Goal: Task Accomplishment & Management: Use online tool/utility

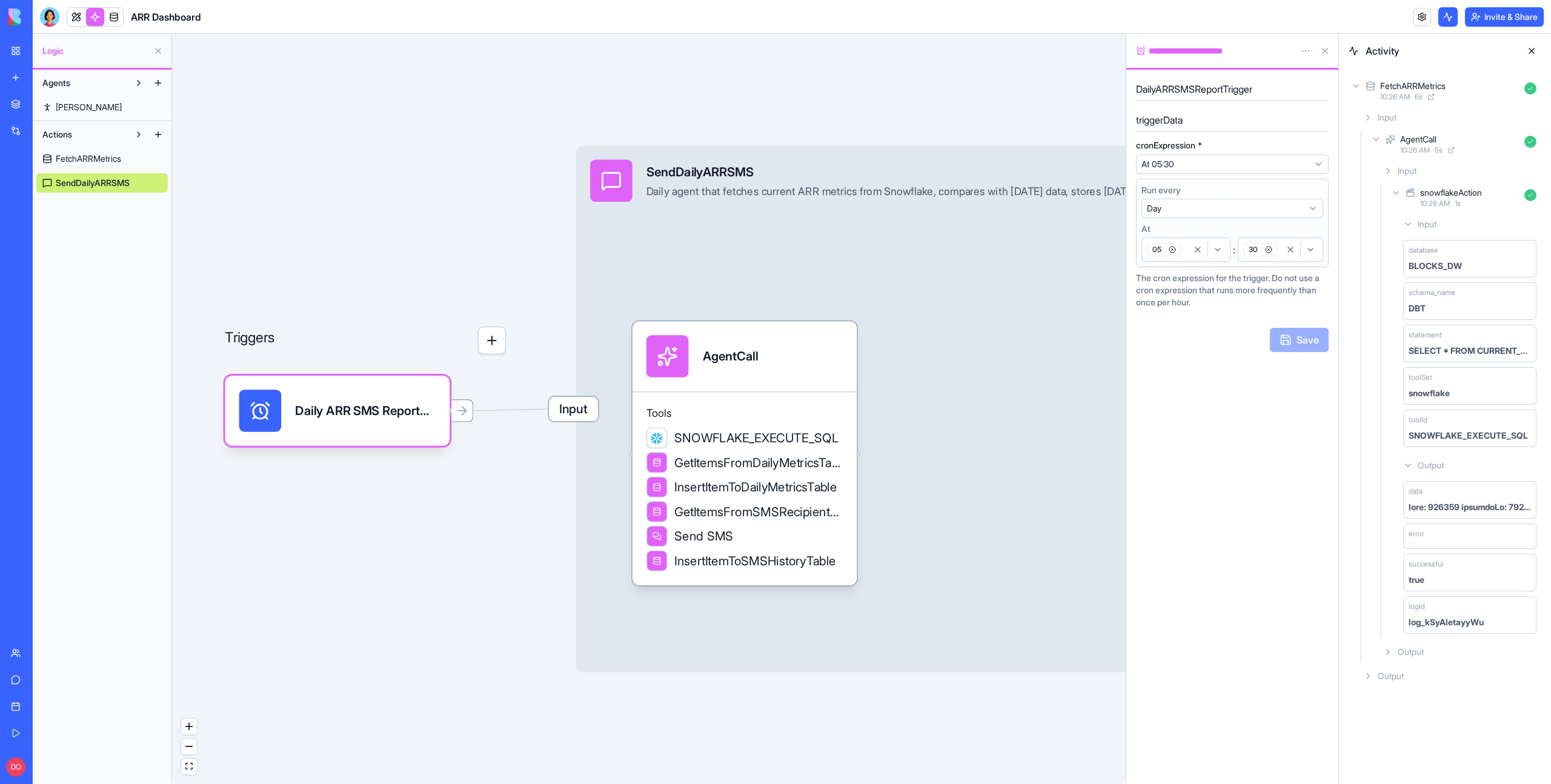
click at [45, 47] on div "My Workspace" at bounding box center [37, 51] width 16 height 12
click at [770, 401] on div "Tools SNOWFLAKE_EXECUTE_SQL GetItemsFromDailyMetricsTable InsertItemToDailyMetr…" at bounding box center [745, 488] width 225 height 194
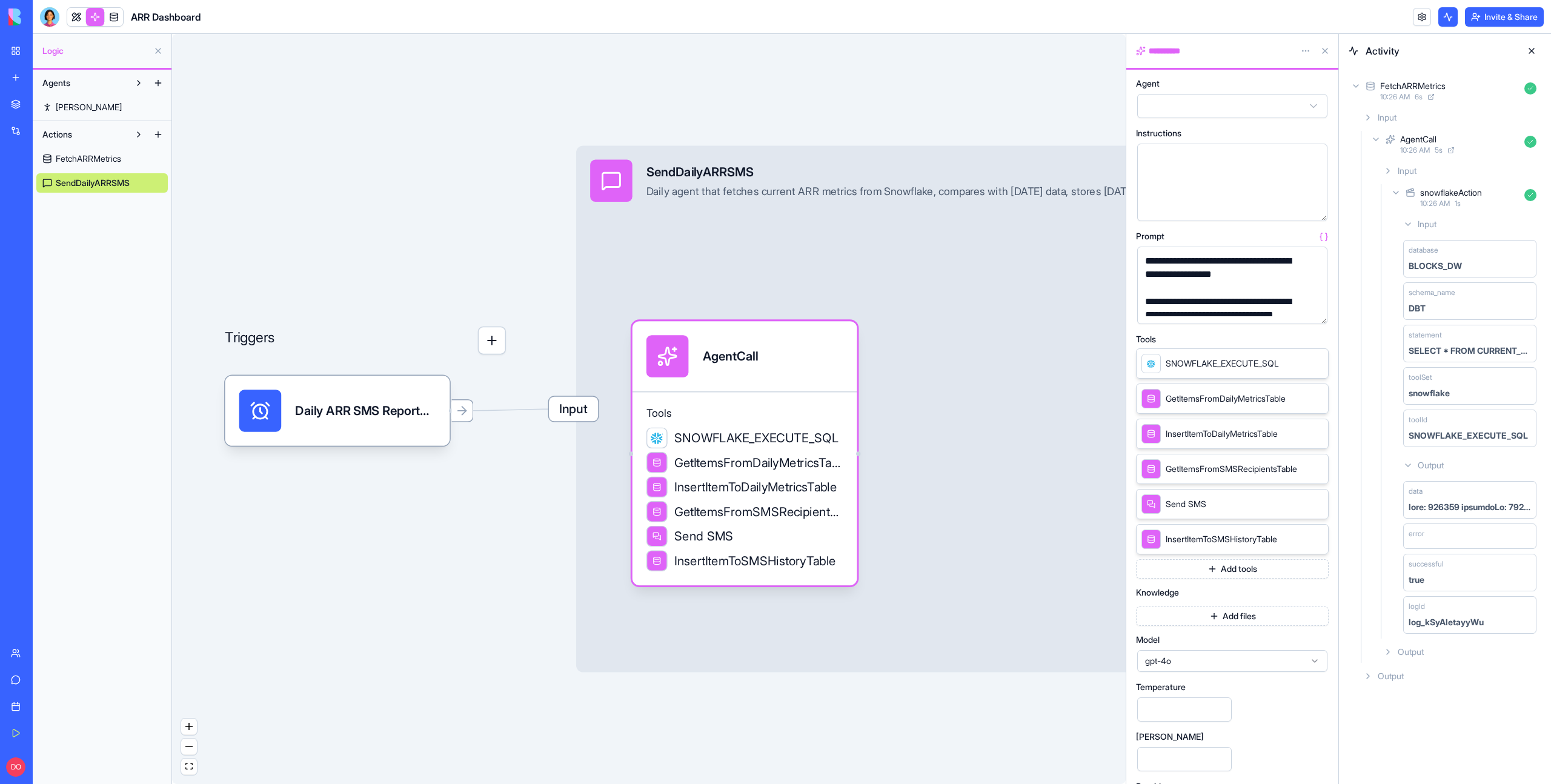
click at [743, 278] on div "Input SendDailyARRSMS Daily agent that fetches current ARR metrics from Snowfla…" at bounding box center [931, 408] width 709 height 526
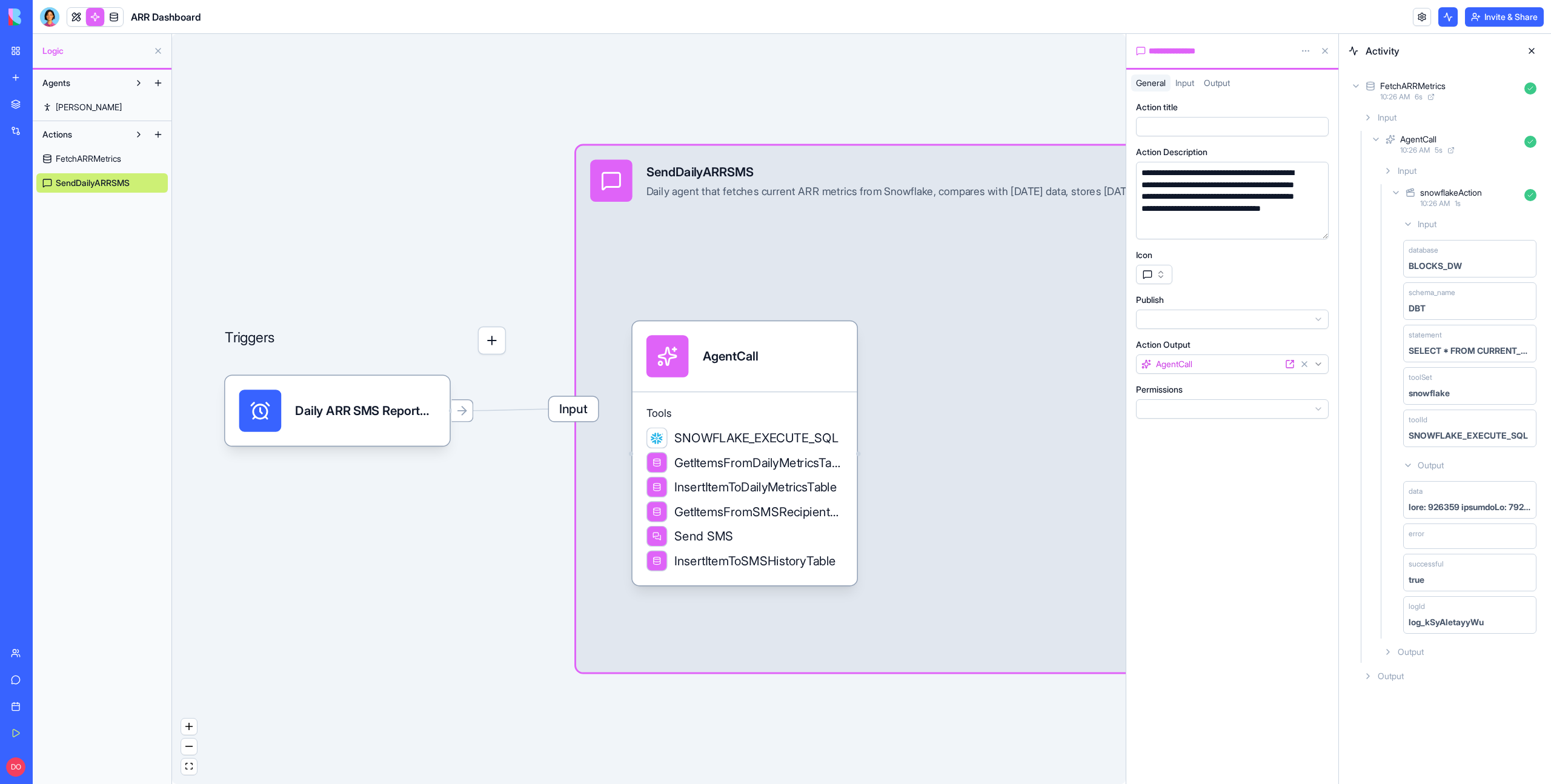
click at [1185, 83] on span "Input" at bounding box center [1185, 82] width 19 height 10
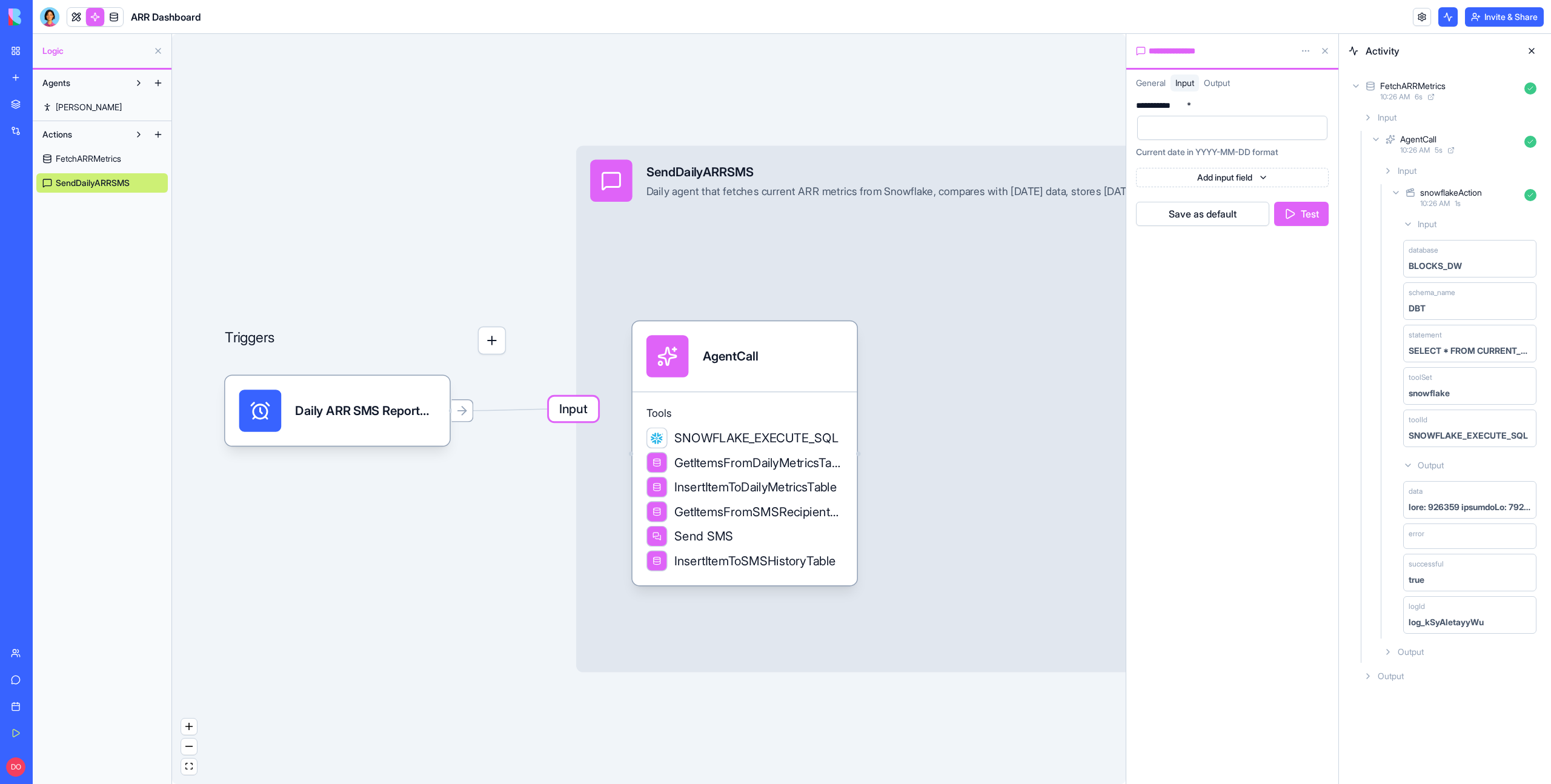
click at [1234, 123] on div at bounding box center [1222, 127] width 161 height 18
click at [1299, 215] on button "Test" at bounding box center [1302, 213] width 55 height 24
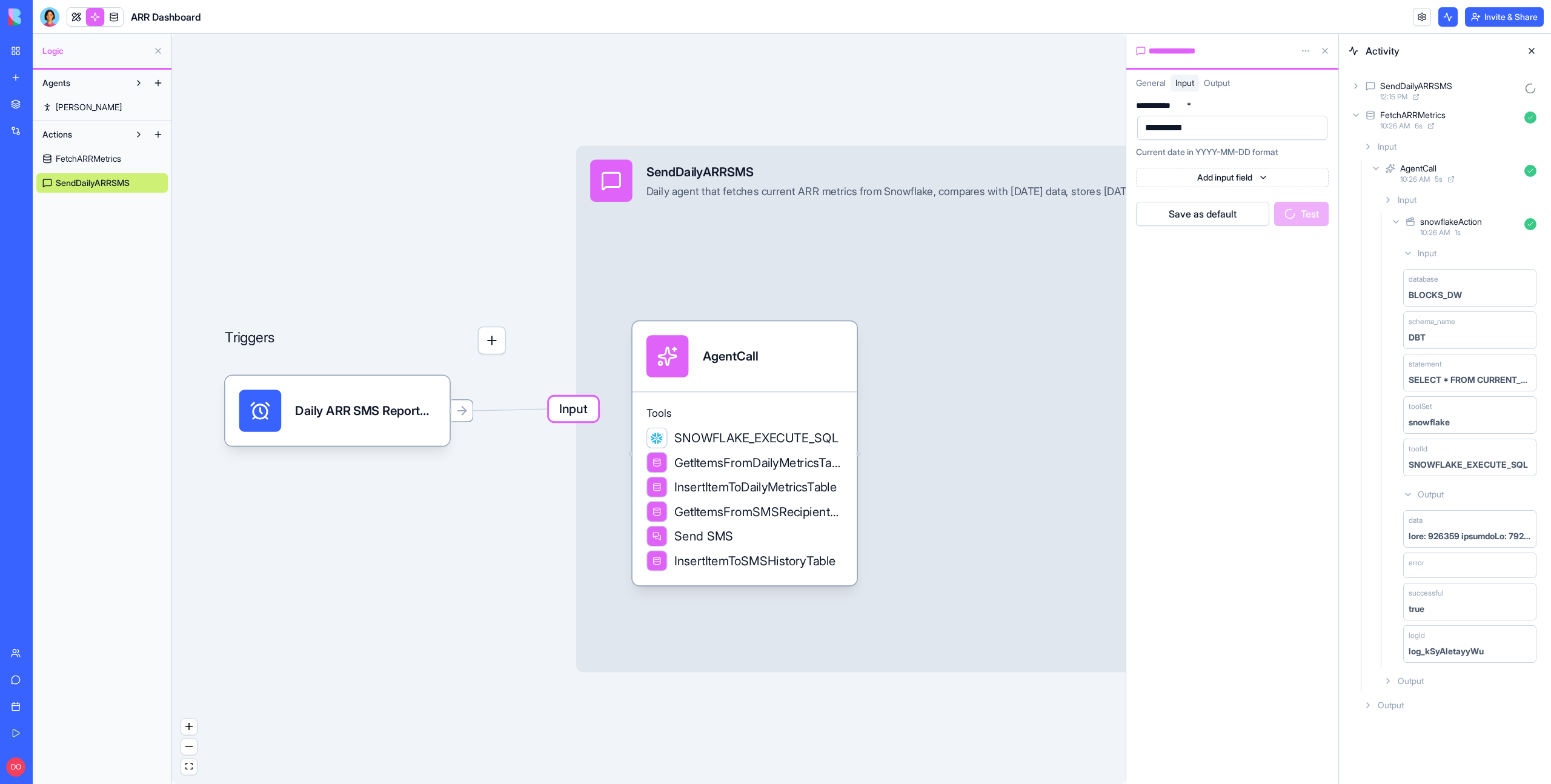
click at [1356, 115] on icon at bounding box center [1356, 115] width 9 height 9
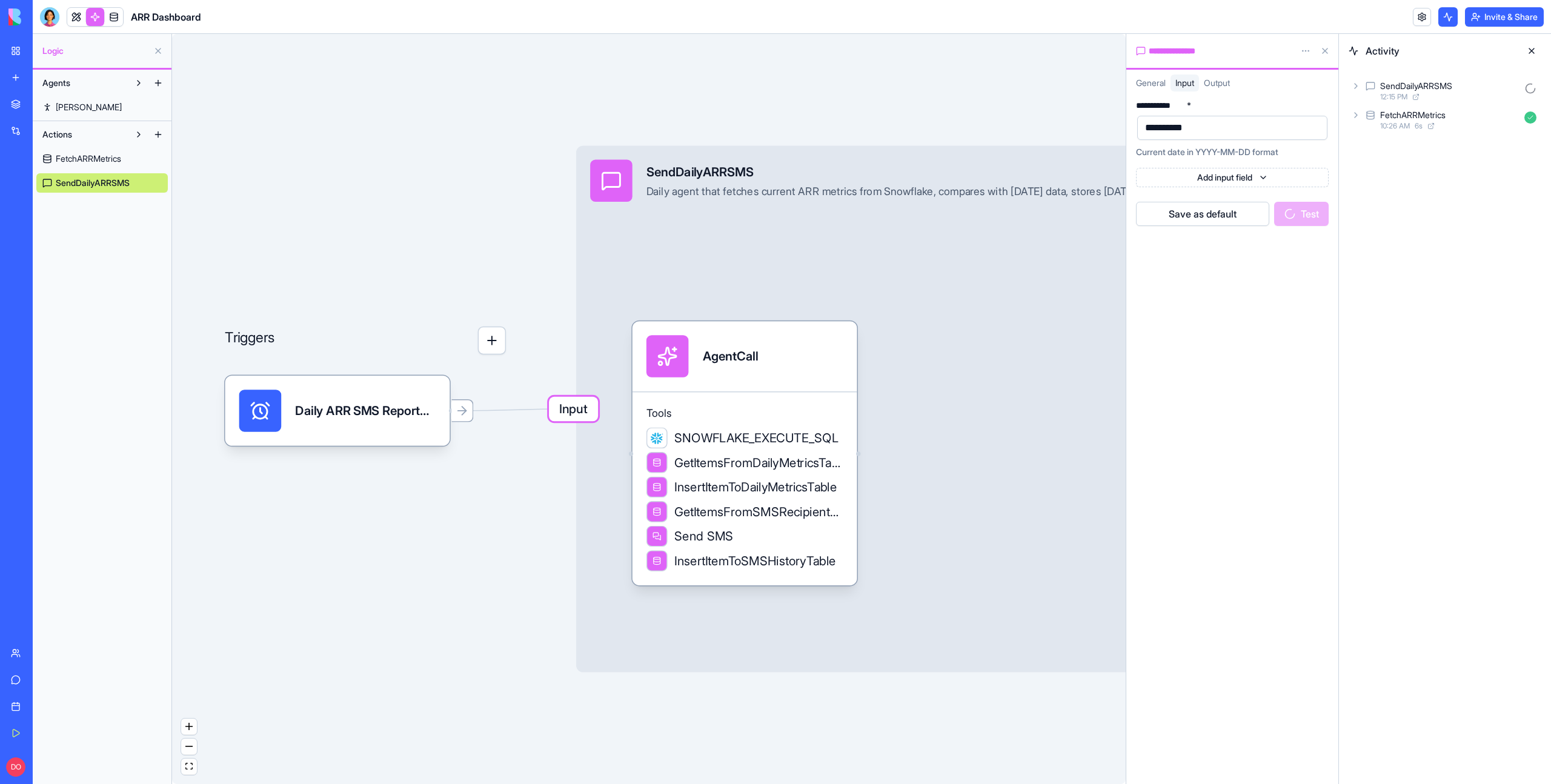
click at [1353, 87] on icon at bounding box center [1356, 86] width 9 height 9
click at [1375, 136] on icon at bounding box center [1376, 139] width 9 height 9
click at [1399, 220] on icon at bounding box center [1396, 219] width 9 height 9
click at [1405, 271] on icon at bounding box center [1408, 275] width 9 height 9
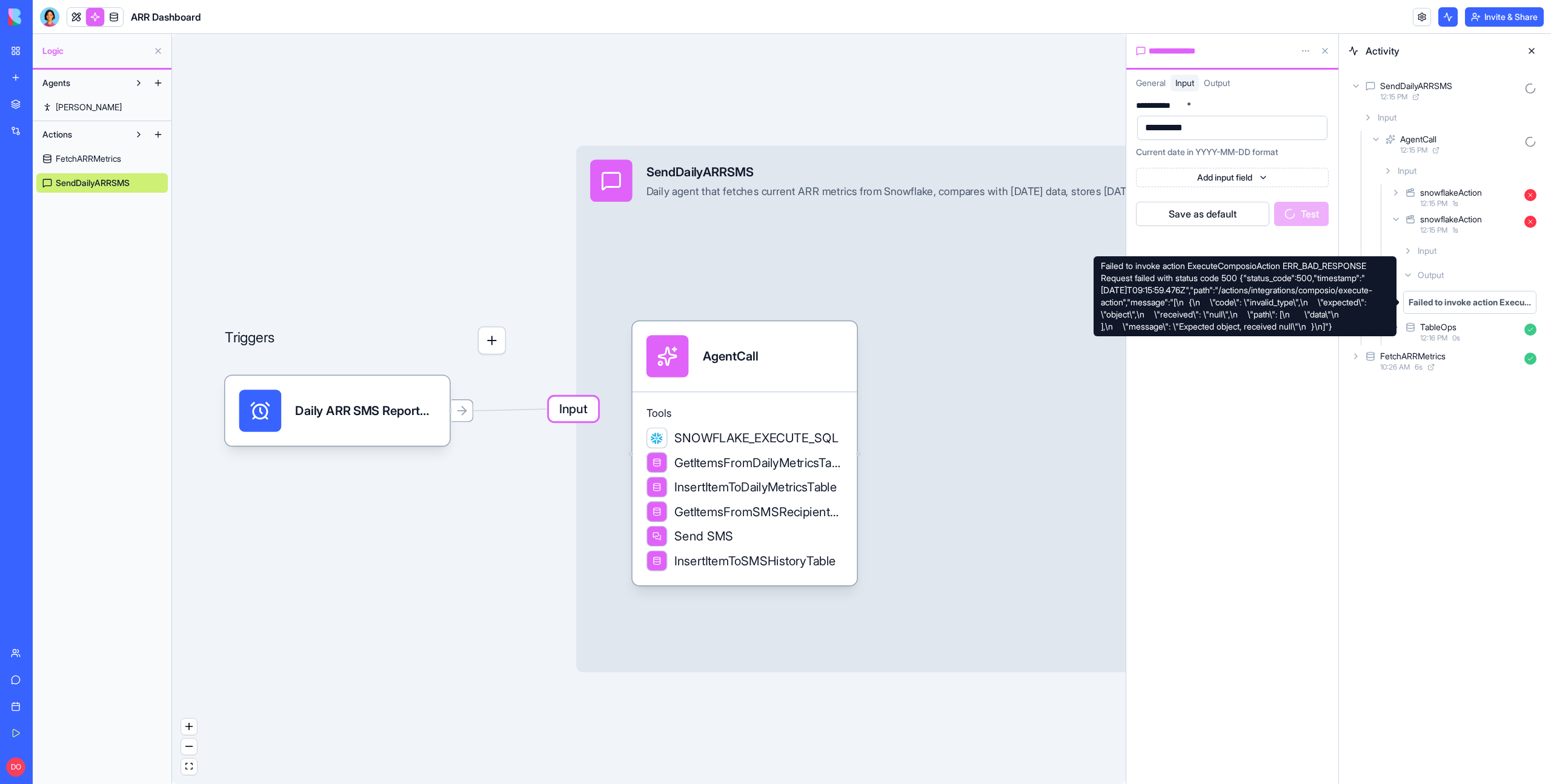
click at [1459, 301] on div "Failed to invoke action ExecuteComposioAction ERR_BAD_RESPONSE Request failed w…" at bounding box center [1470, 302] width 123 height 12
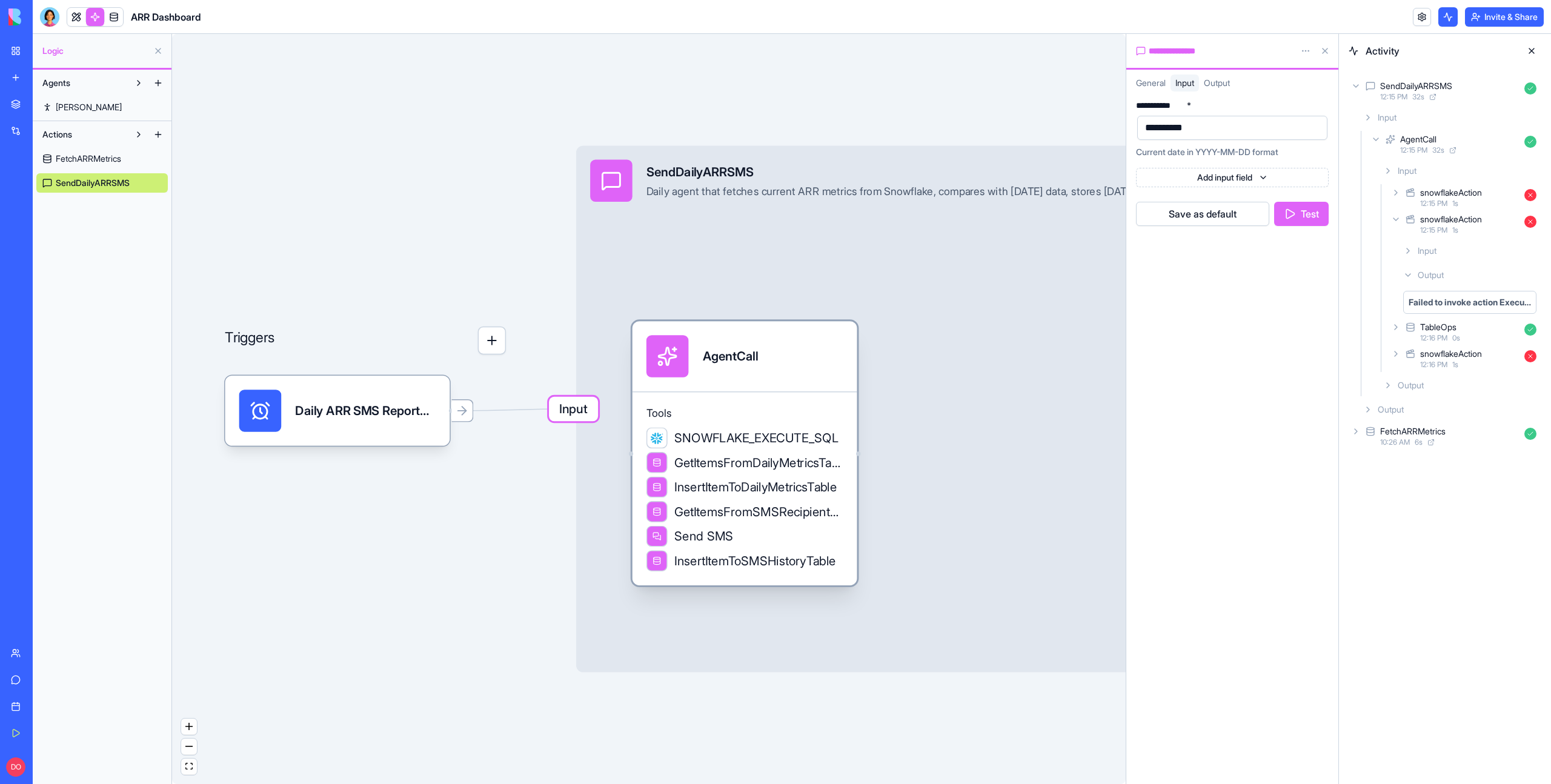
click at [806, 398] on div "Tools SNOWFLAKE_EXECUTE_SQL GetItemsFromDailyMetricsTable InsertItemToDailyMetr…" at bounding box center [745, 488] width 225 height 194
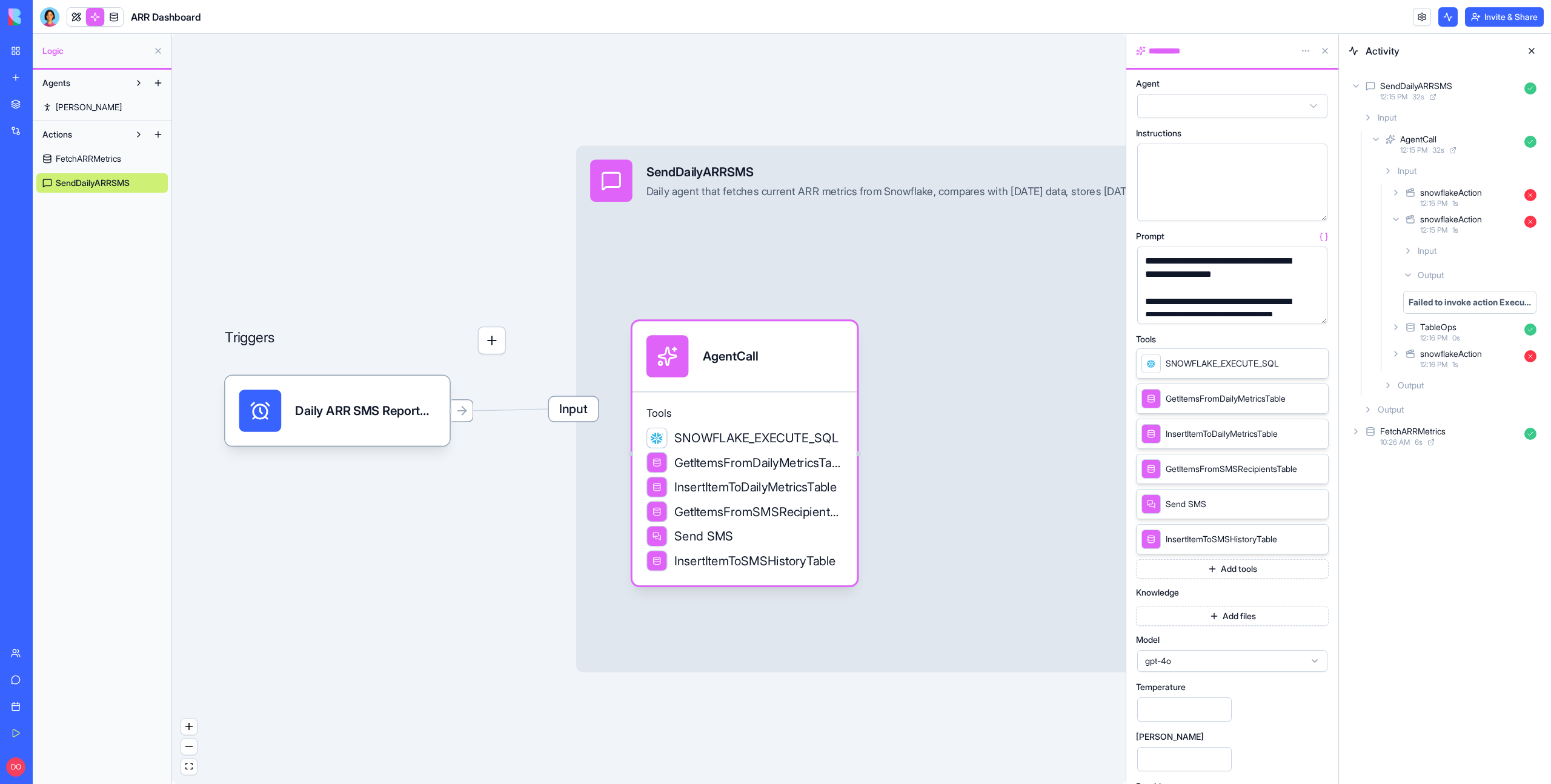
click at [1318, 312] on button "button" at bounding box center [1315, 312] width 20 height 20
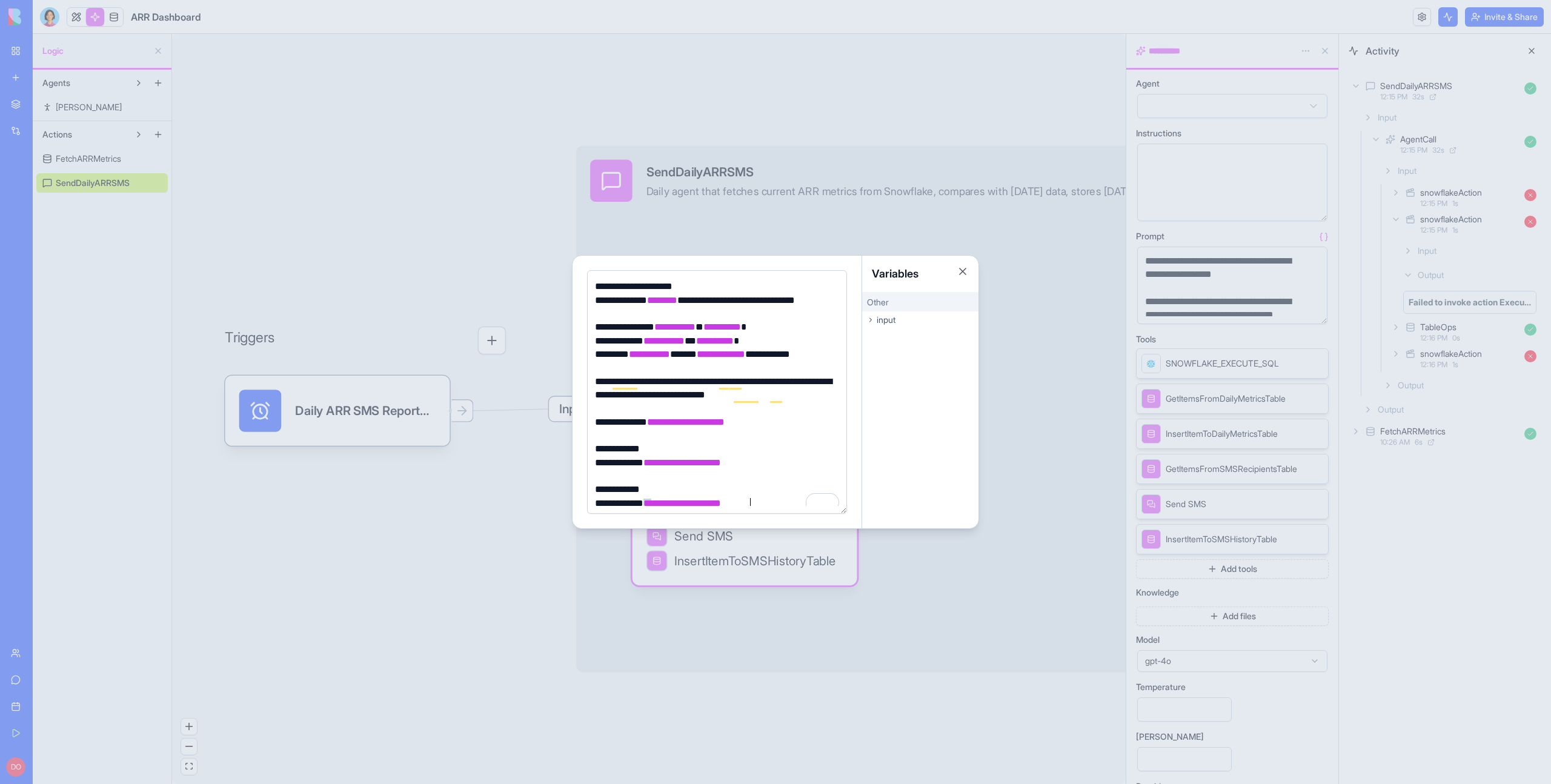
scroll to position [180, 0]
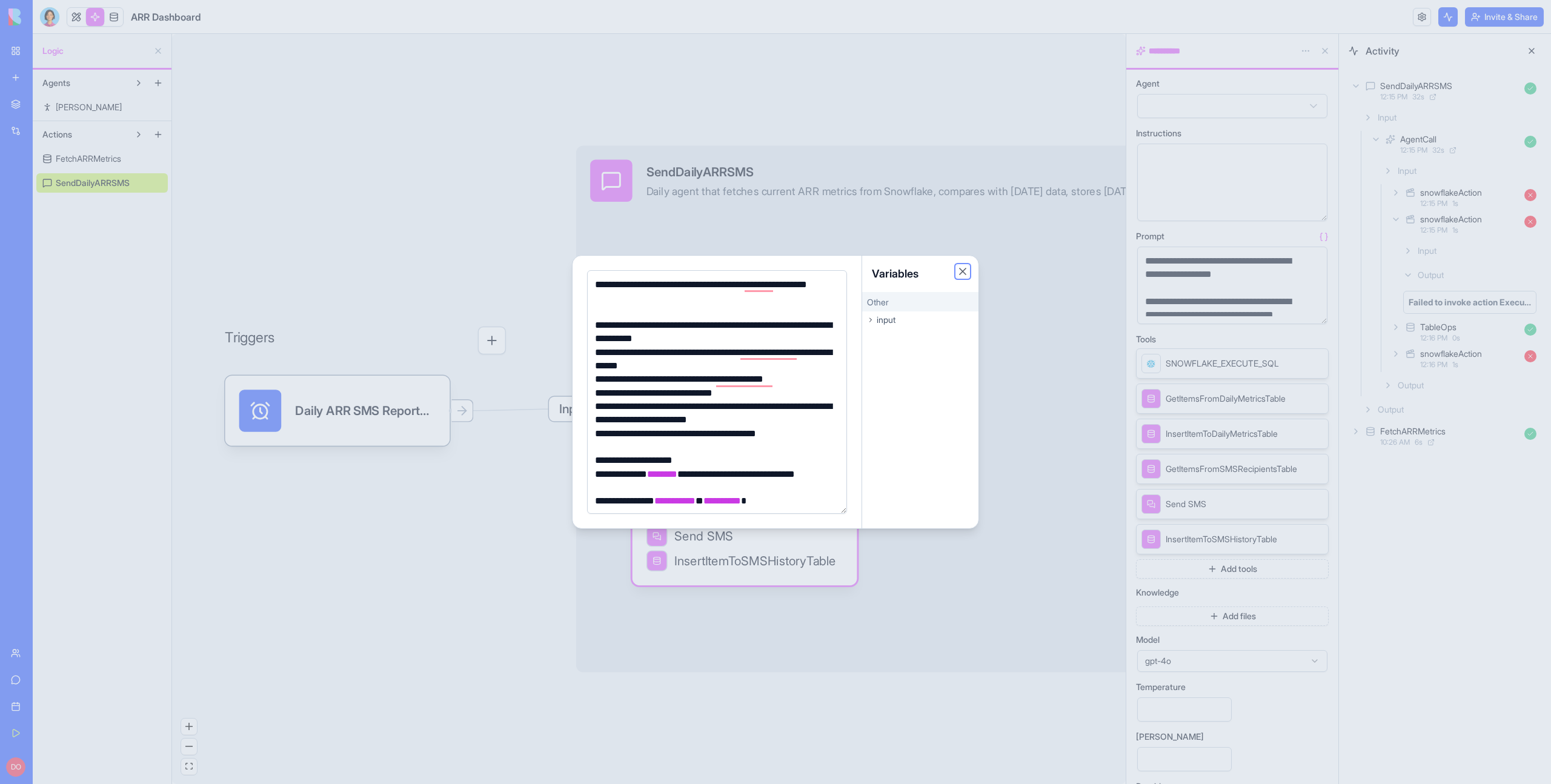
click at [965, 271] on button "Close" at bounding box center [963, 272] width 13 height 12
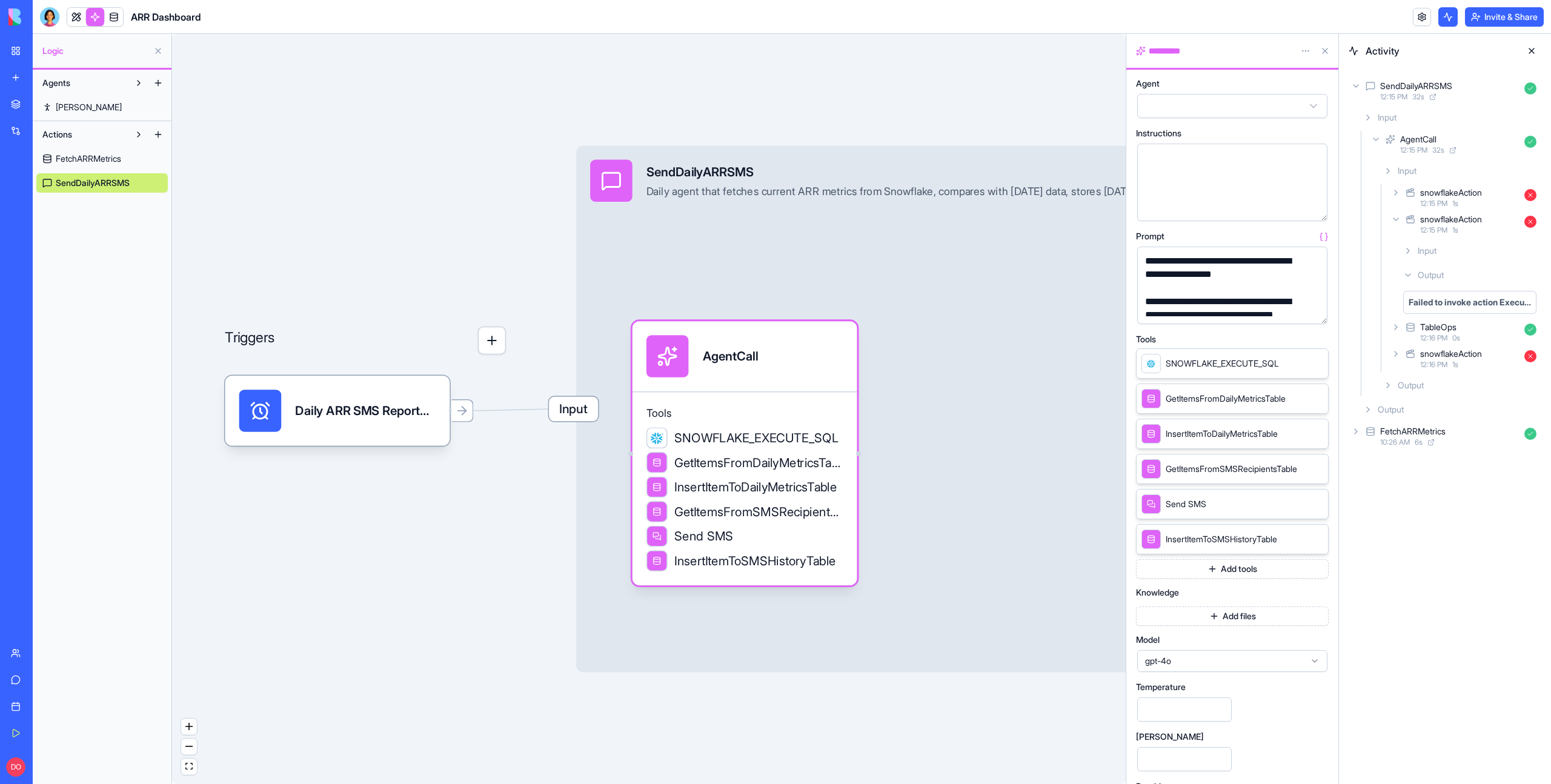
click at [99, 155] on span "FetchARRMetrics" at bounding box center [88, 159] width 66 height 12
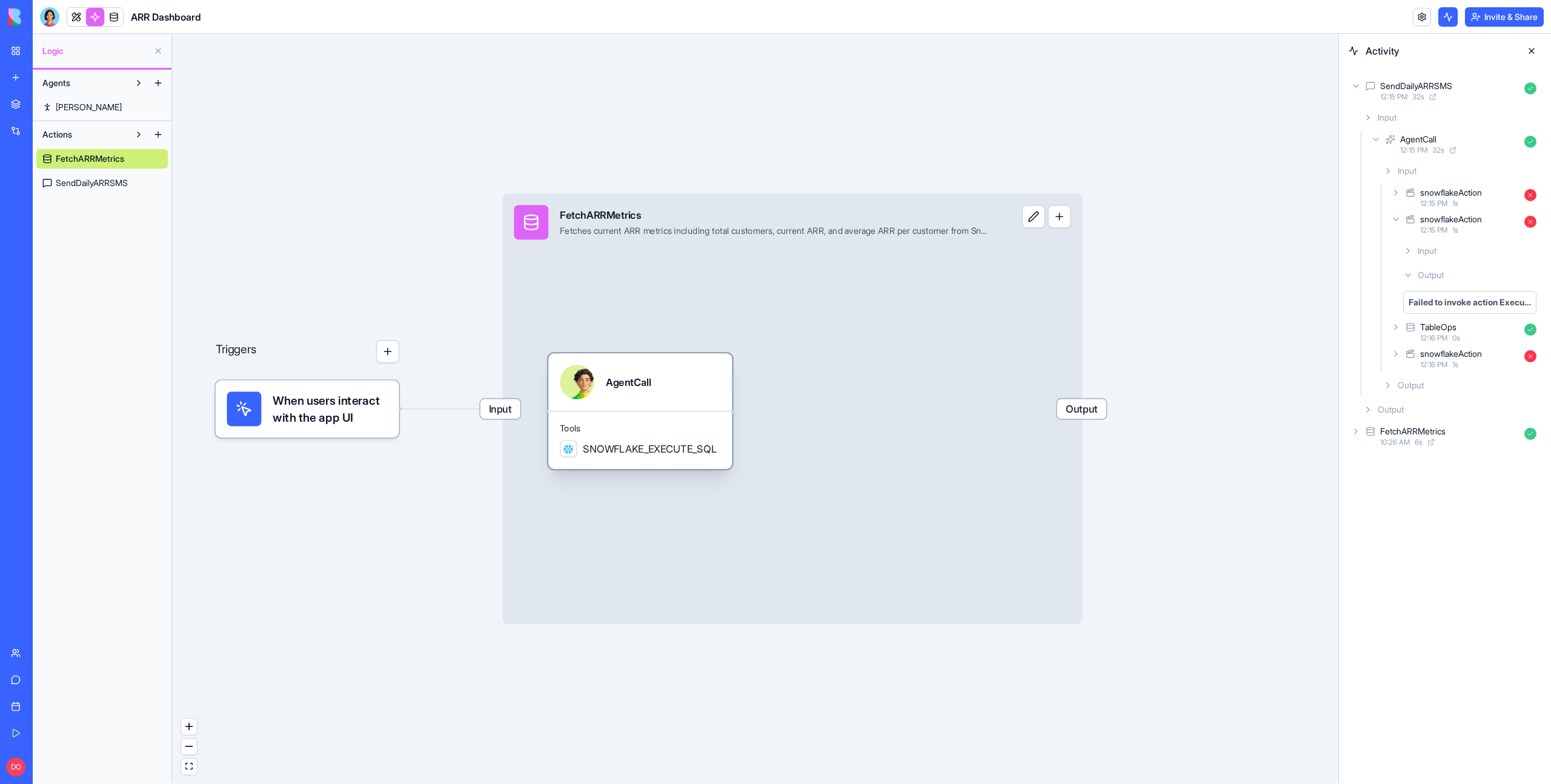
click at [624, 426] on span "Tools" at bounding box center [641, 428] width 161 height 12
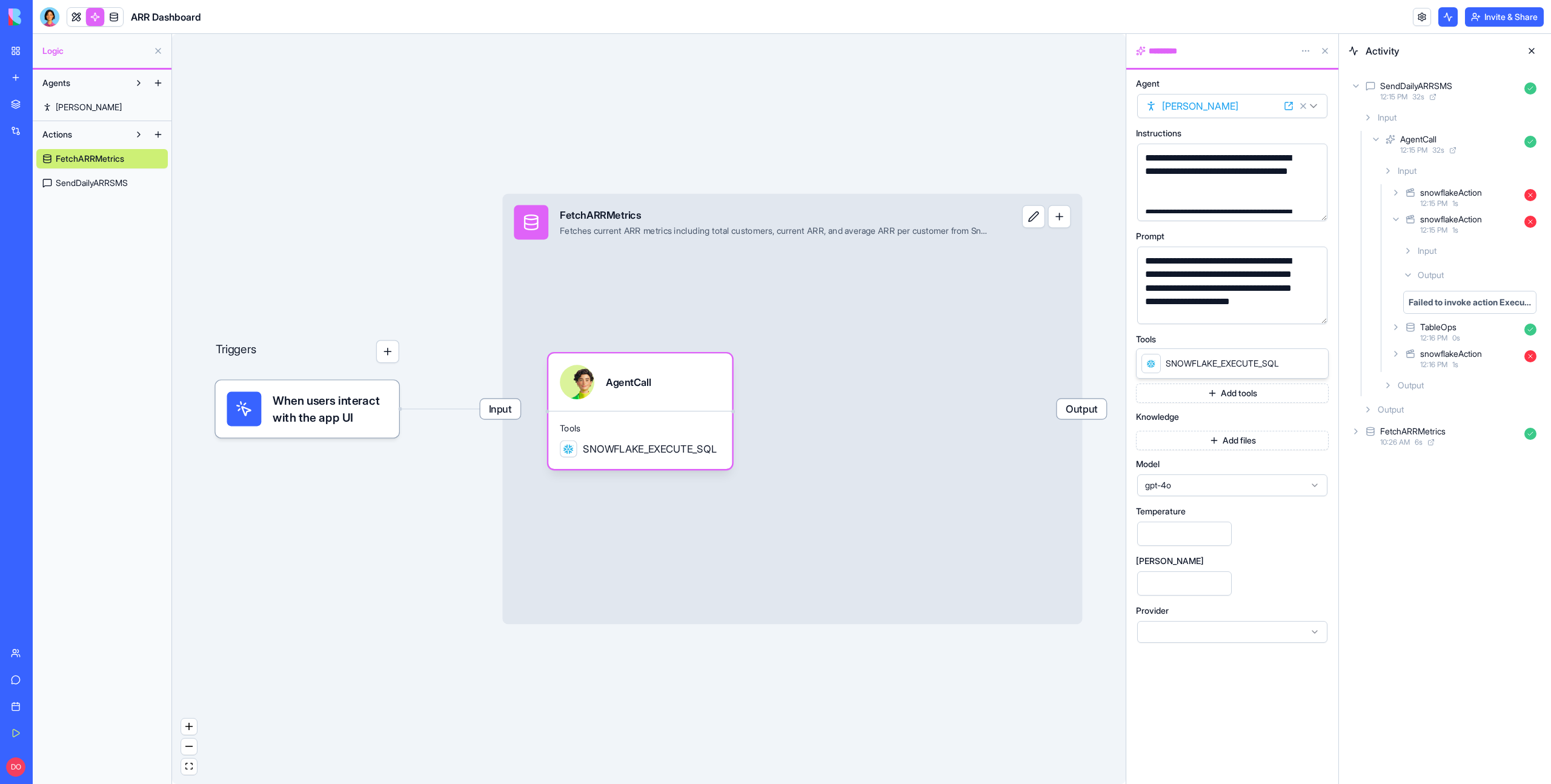
click at [1316, 212] on button "button" at bounding box center [1315, 208] width 20 height 20
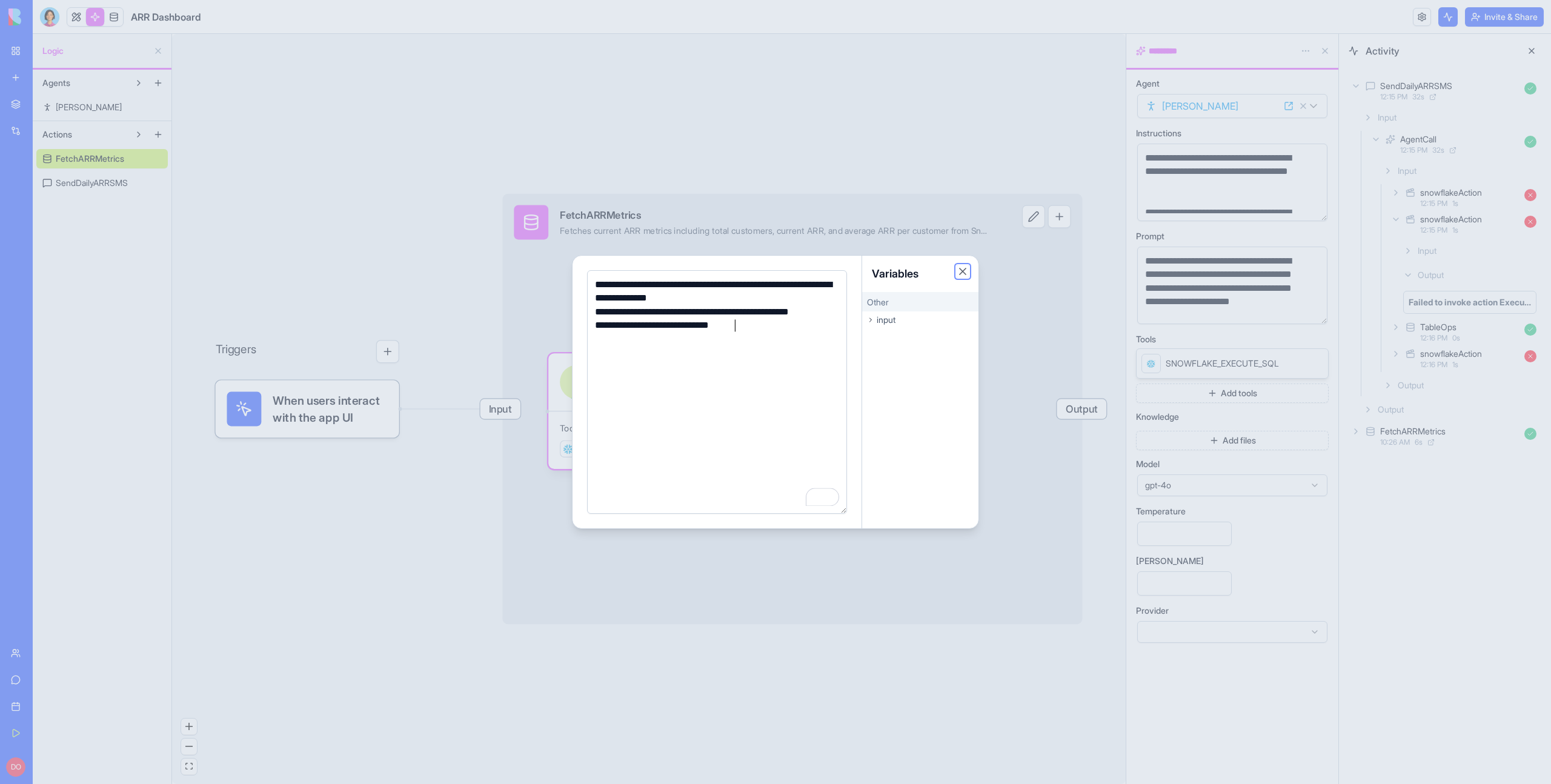
click at [961, 270] on button "Close" at bounding box center [963, 272] width 13 height 12
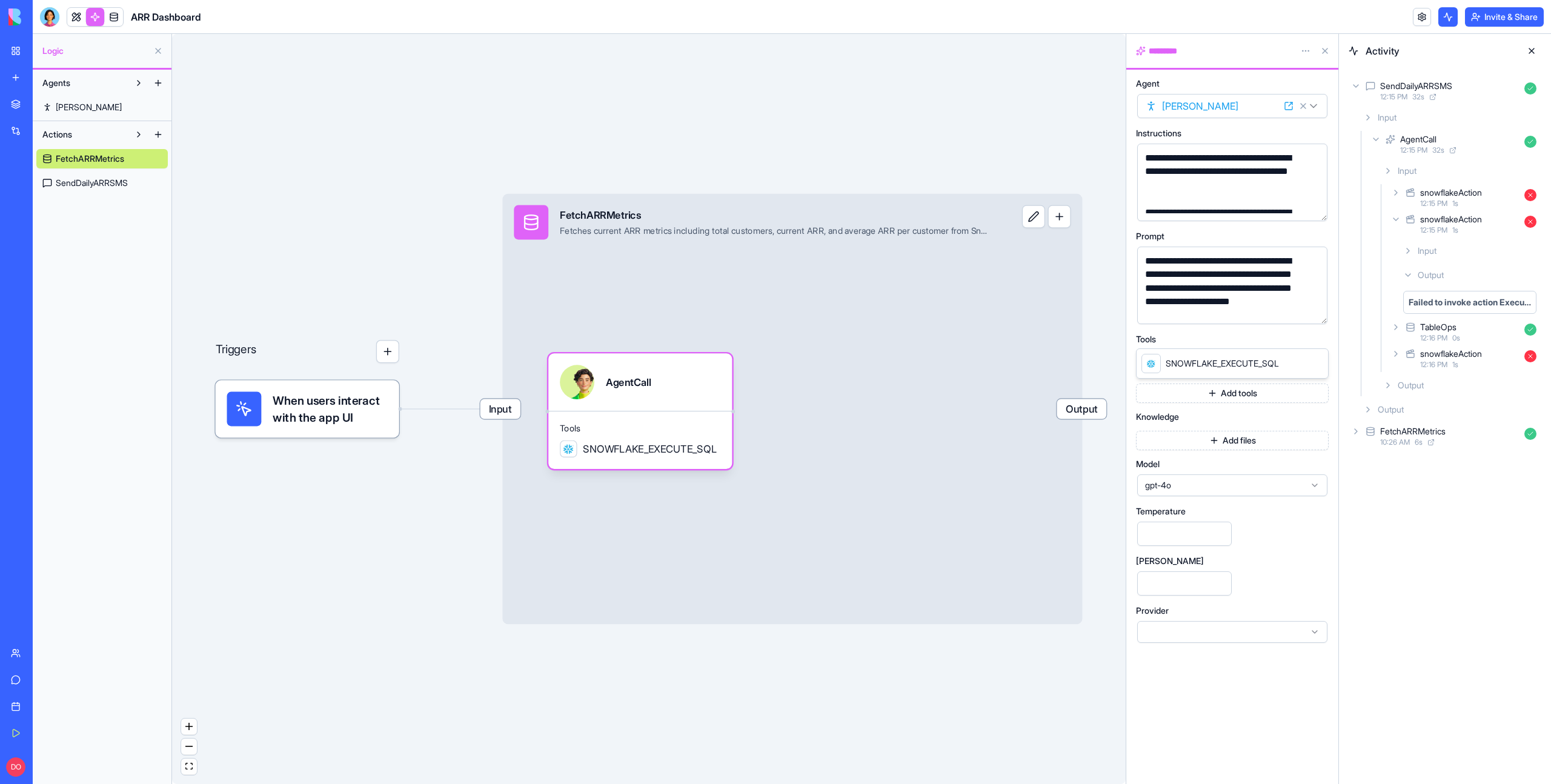
click at [1318, 310] on button "button" at bounding box center [1315, 312] width 20 height 20
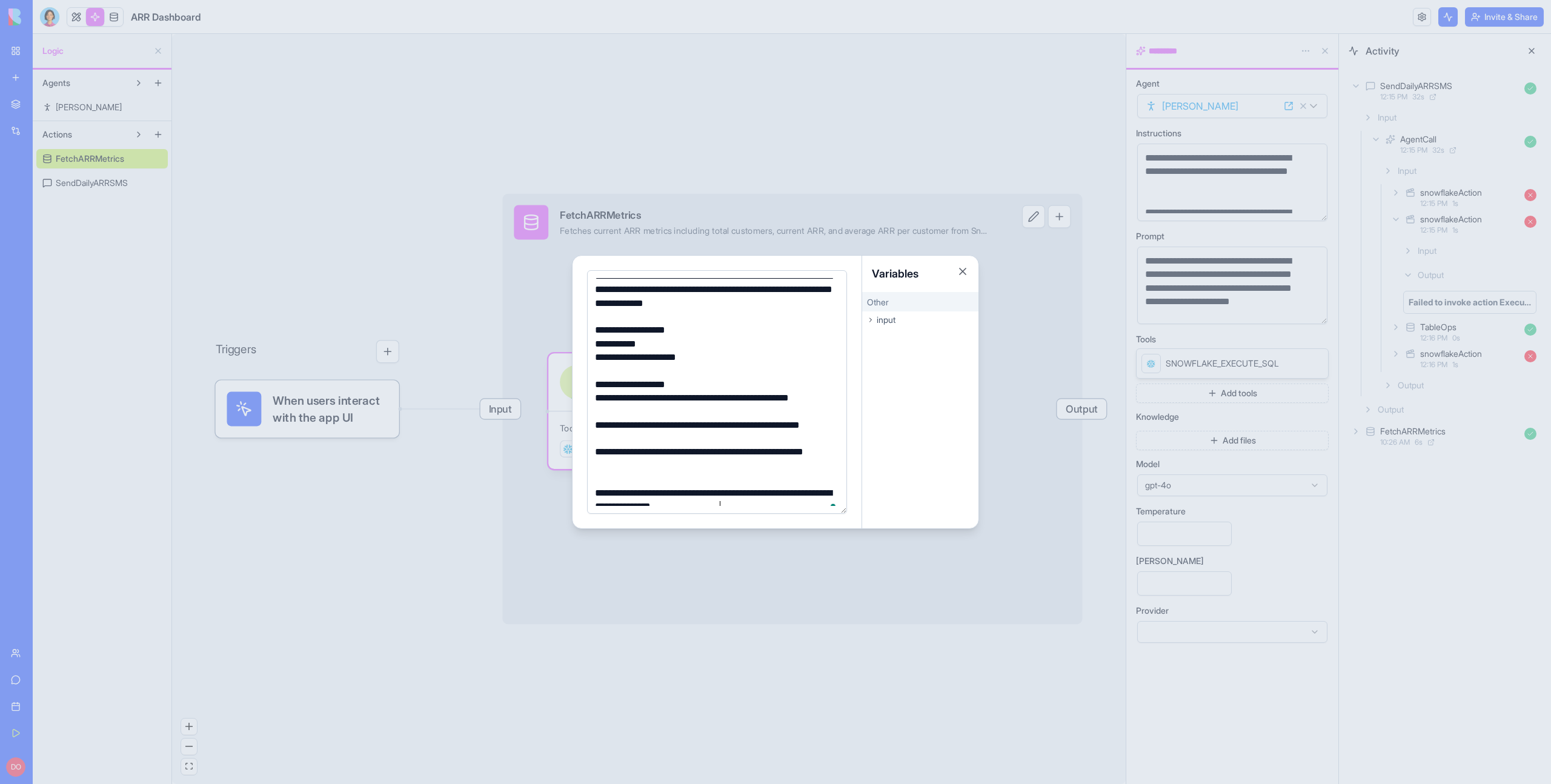
click at [692, 397] on div "**********" at bounding box center [715, 404] width 248 height 27
click at [650, 428] on div "**********" at bounding box center [715, 432] width 248 height 27
click at [652, 453] on div "**********" at bounding box center [715, 458] width 248 height 27
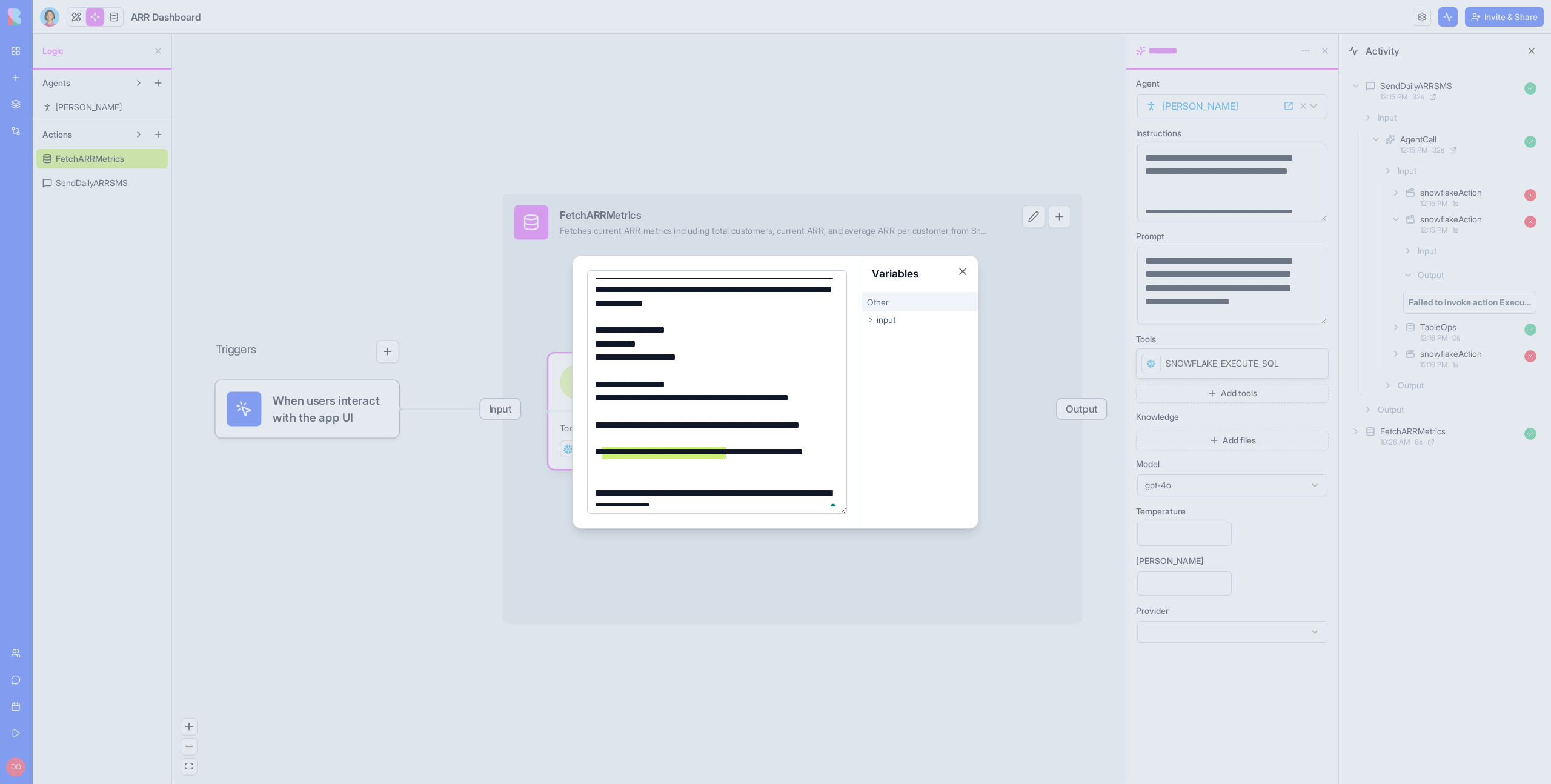
click at [652, 453] on div "**********" at bounding box center [715, 458] width 248 height 27
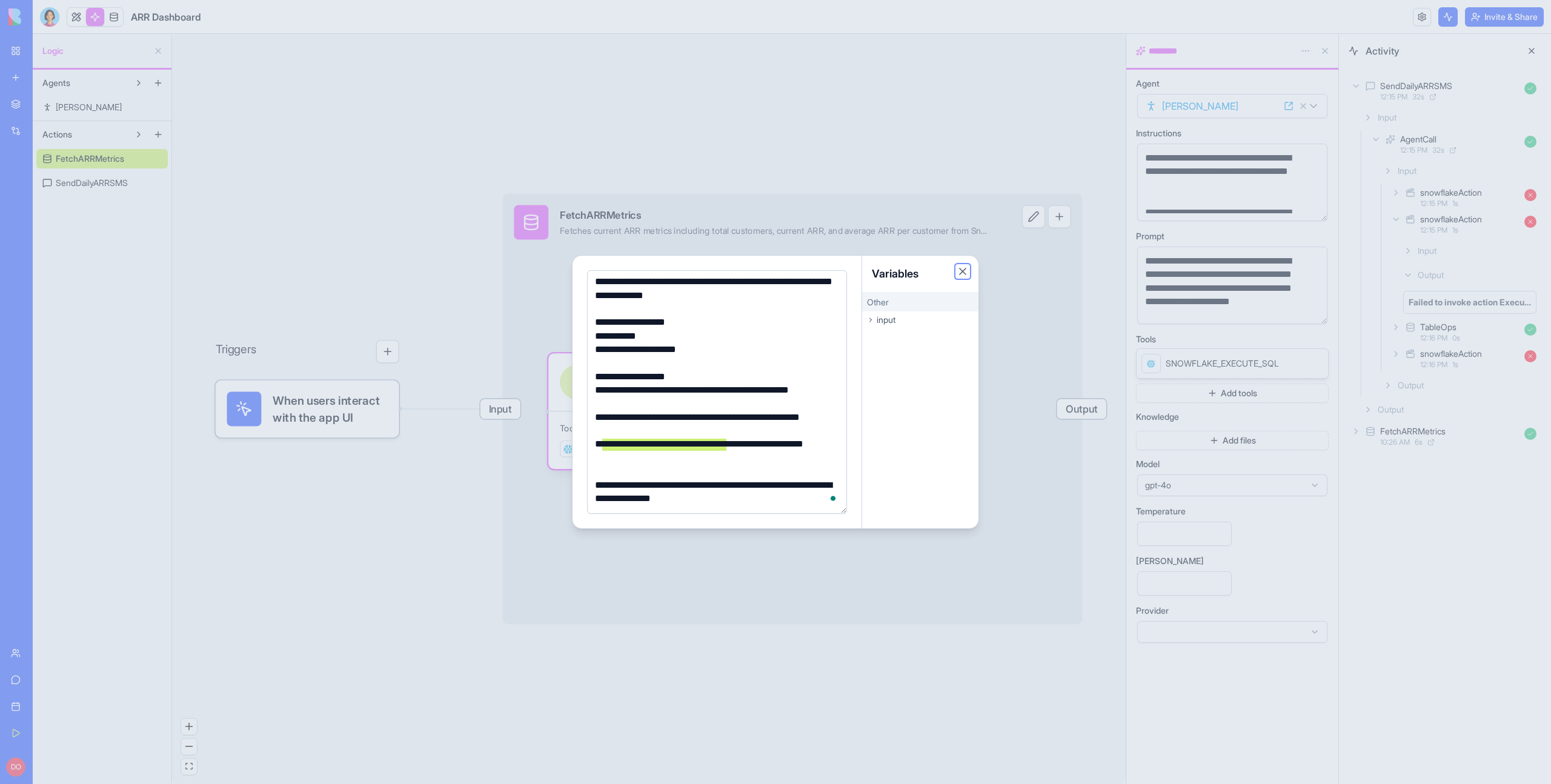
click at [963, 270] on button "Close" at bounding box center [963, 272] width 13 height 12
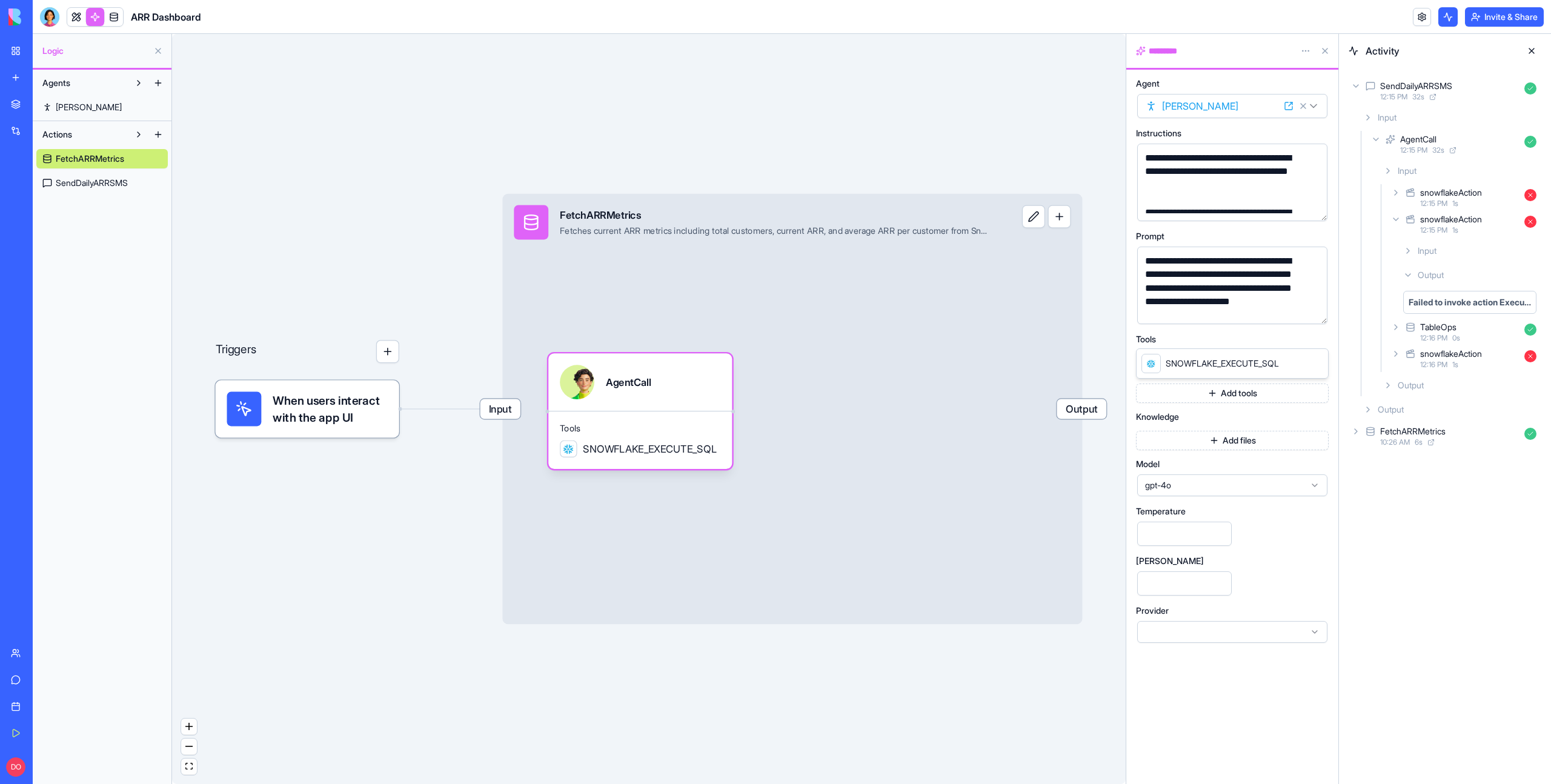
click at [93, 189] on link "SendDailyARRSMS" at bounding box center [102, 183] width 131 height 20
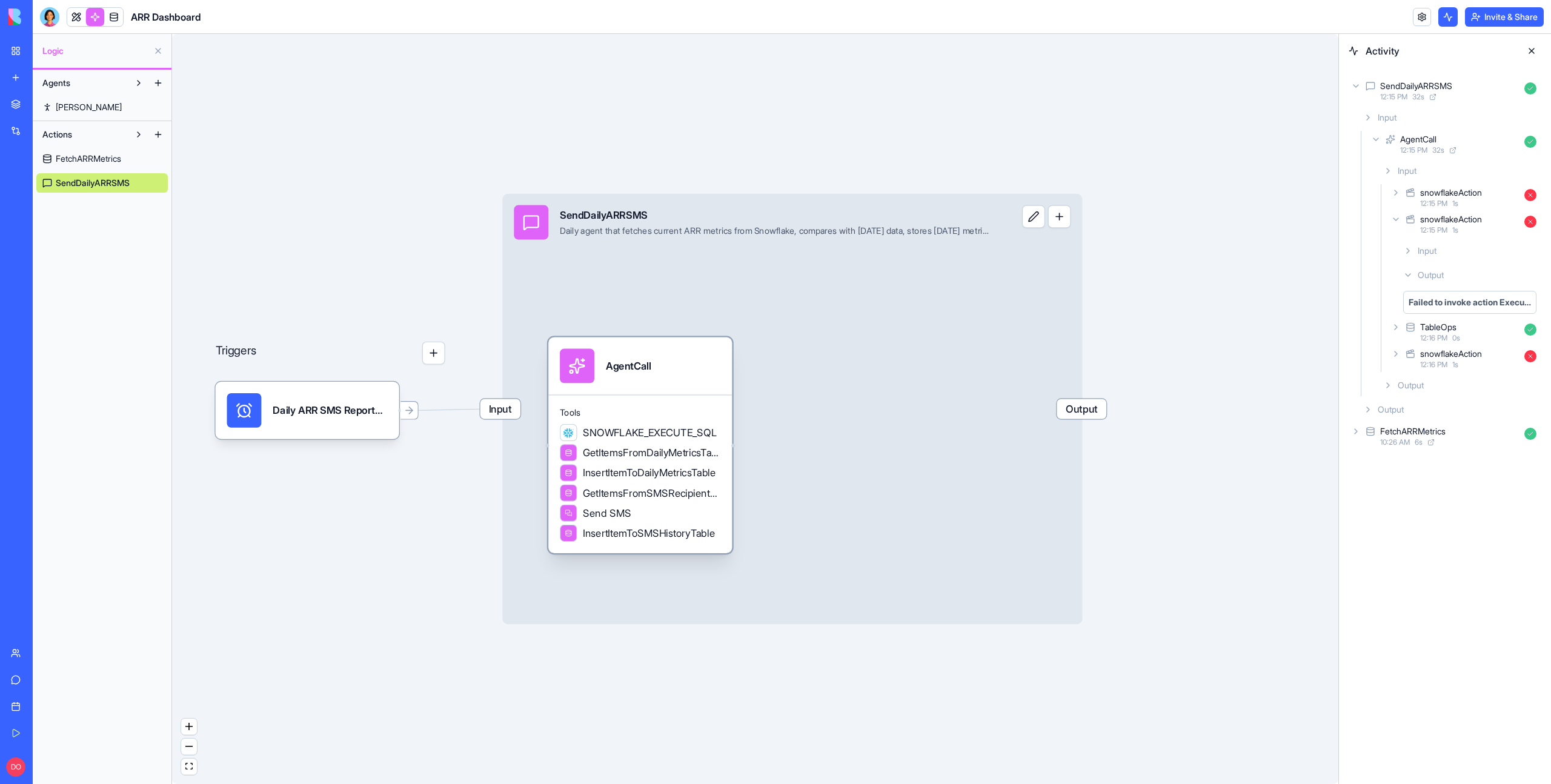
click at [657, 390] on div "AgentCall" at bounding box center [640, 366] width 184 height 58
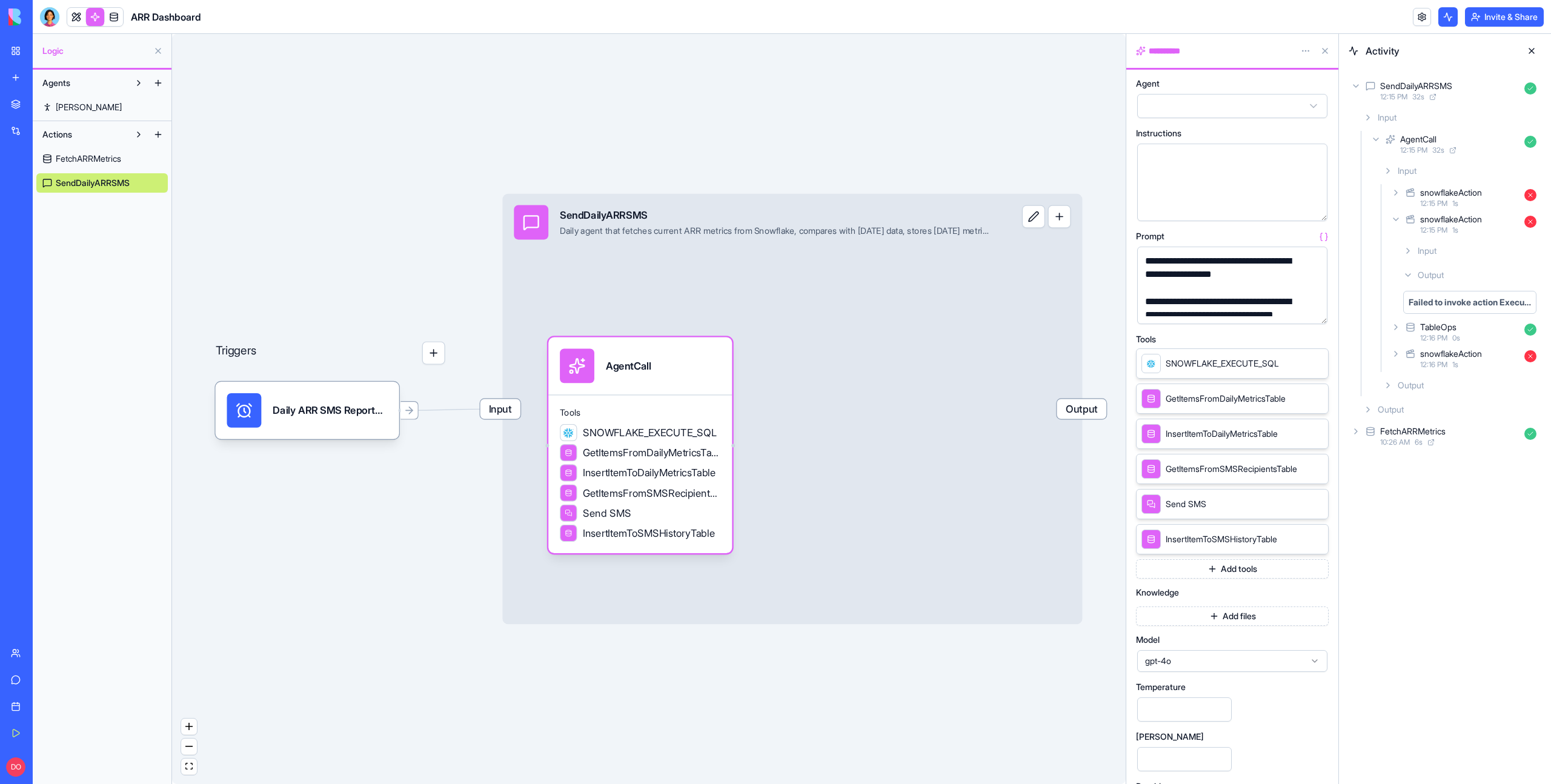
click at [1317, 312] on button "button" at bounding box center [1315, 312] width 20 height 20
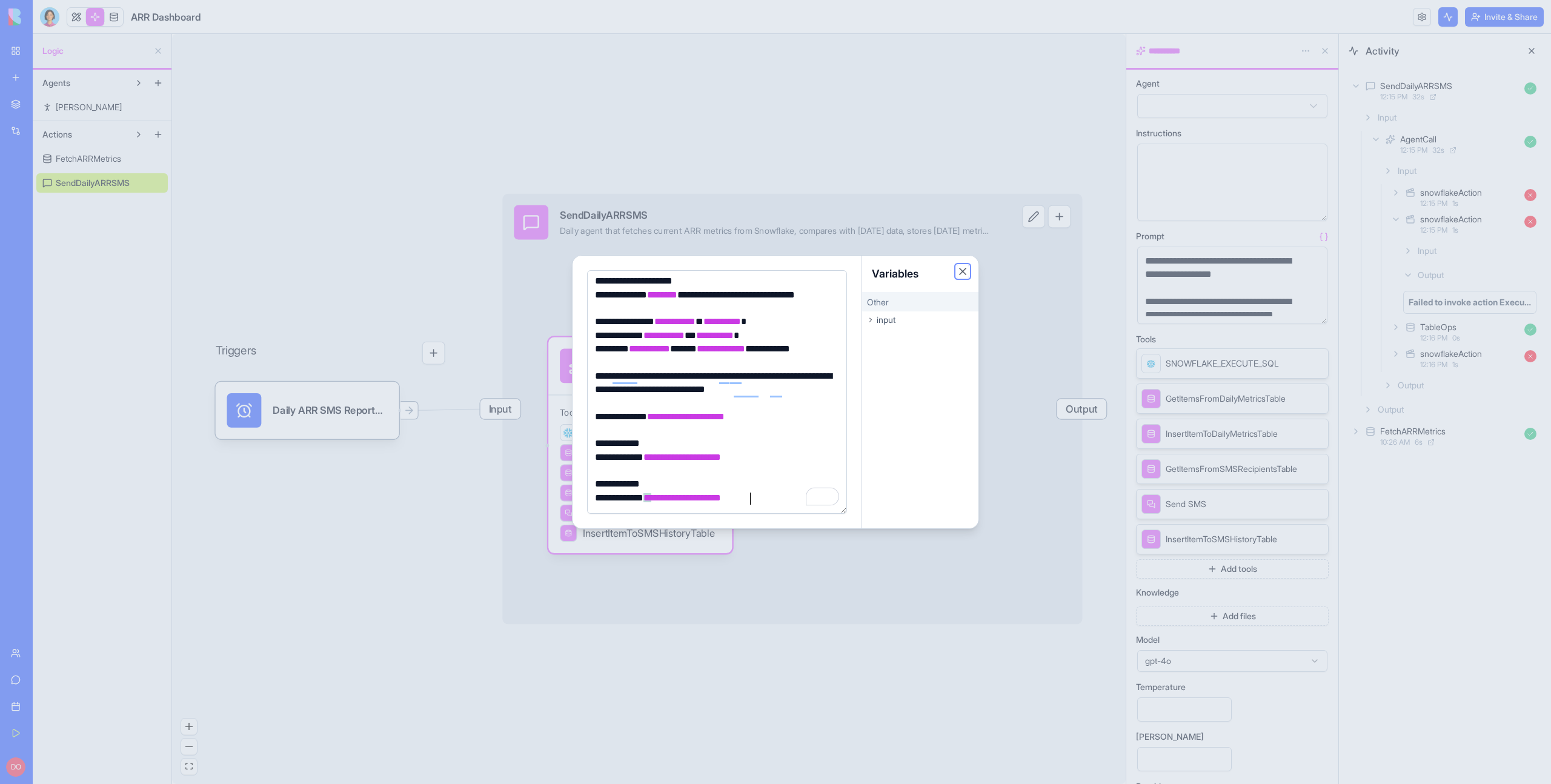
click at [962, 272] on button "Close" at bounding box center [963, 272] width 13 height 12
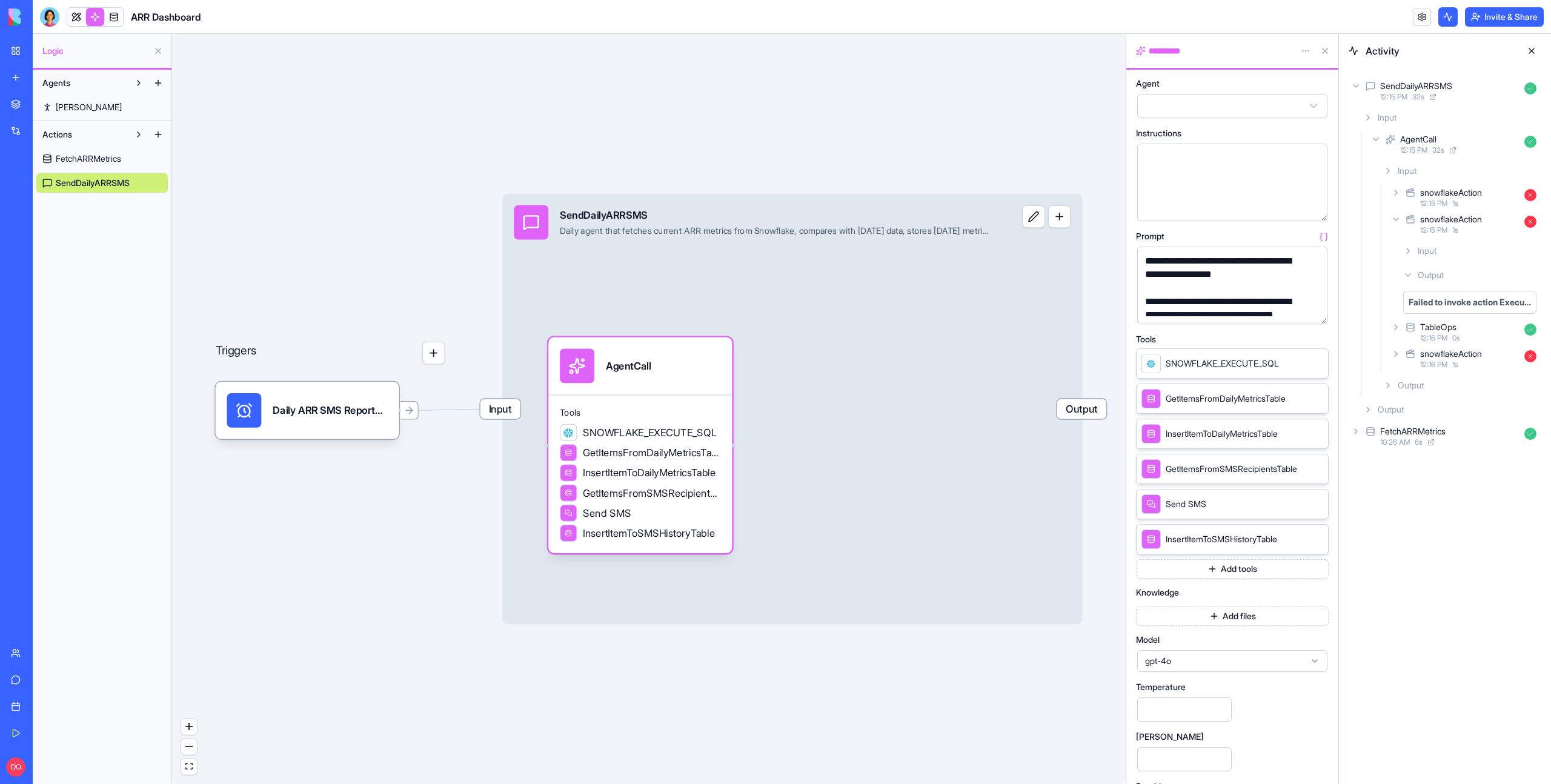
click at [72, 161] on span "FetchARRMetrics" at bounding box center [88, 159] width 66 height 12
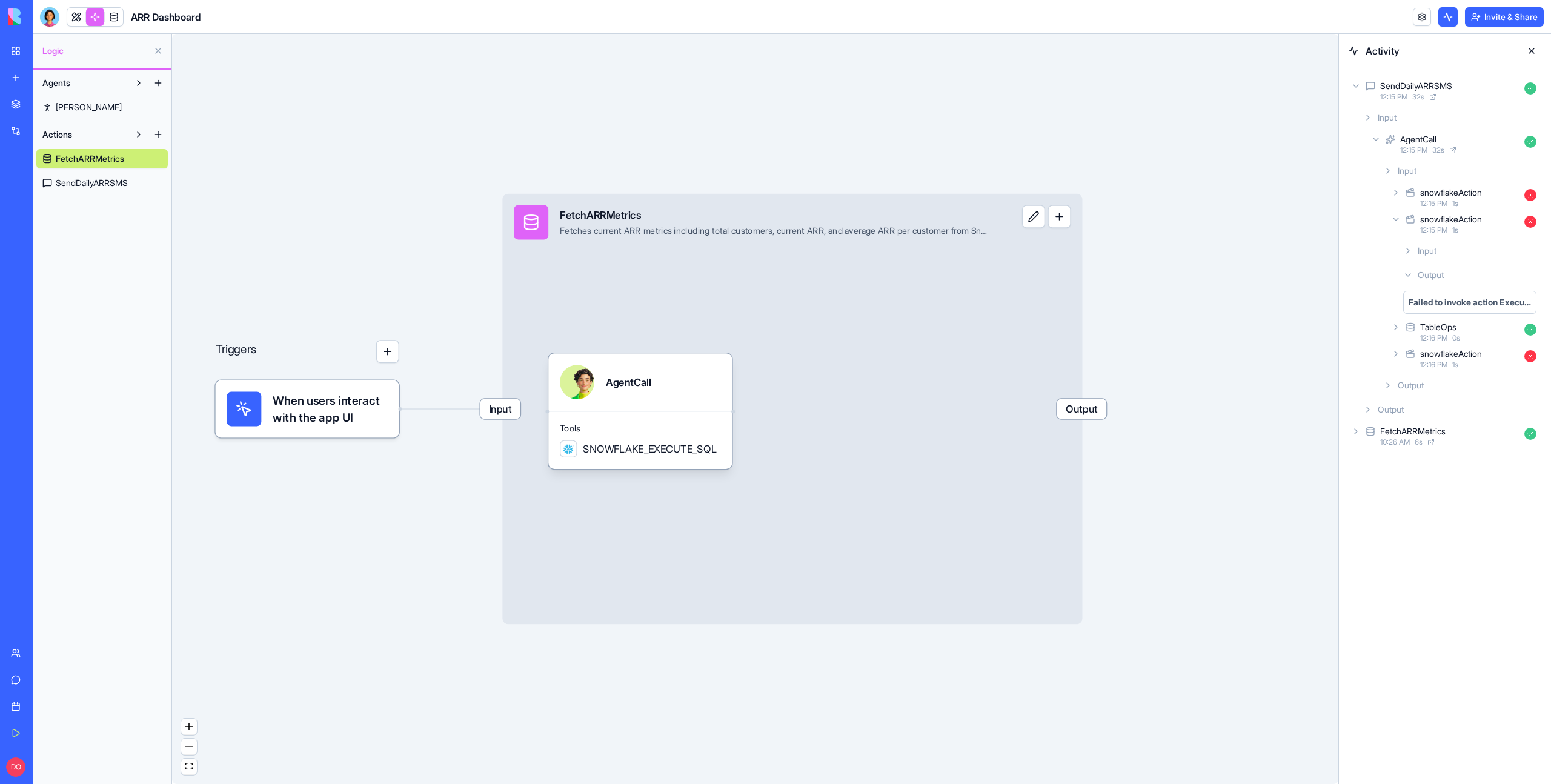
click at [1214, 295] on div "Triggers When users interact with the app UI Input FetchARRMetrics Fetches curr…" at bounding box center [755, 408] width 1167 height 750
click at [641, 398] on div "AgentCall" at bounding box center [629, 382] width 45 height 34
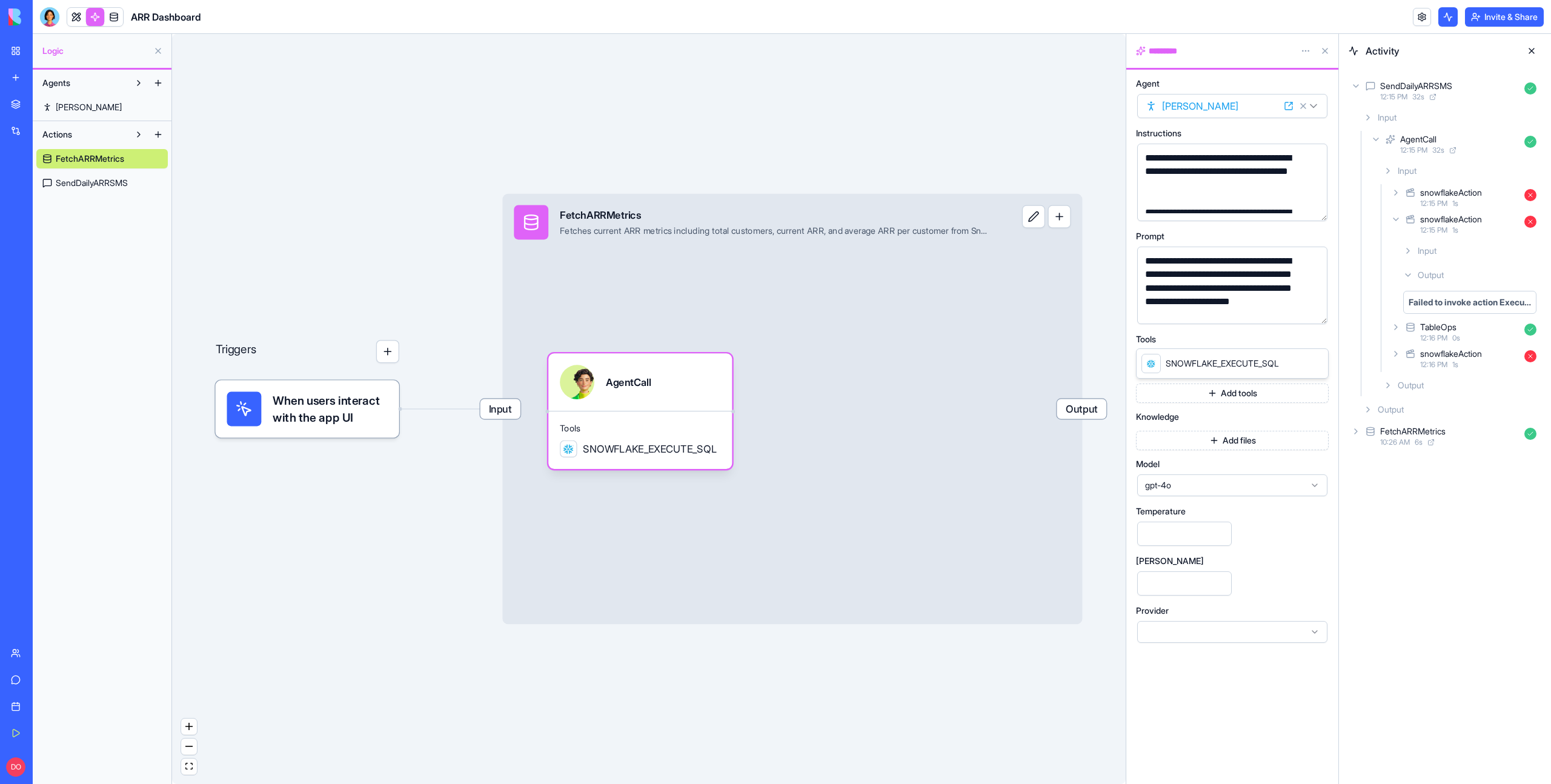
click at [1319, 210] on button "button" at bounding box center [1315, 208] width 20 height 20
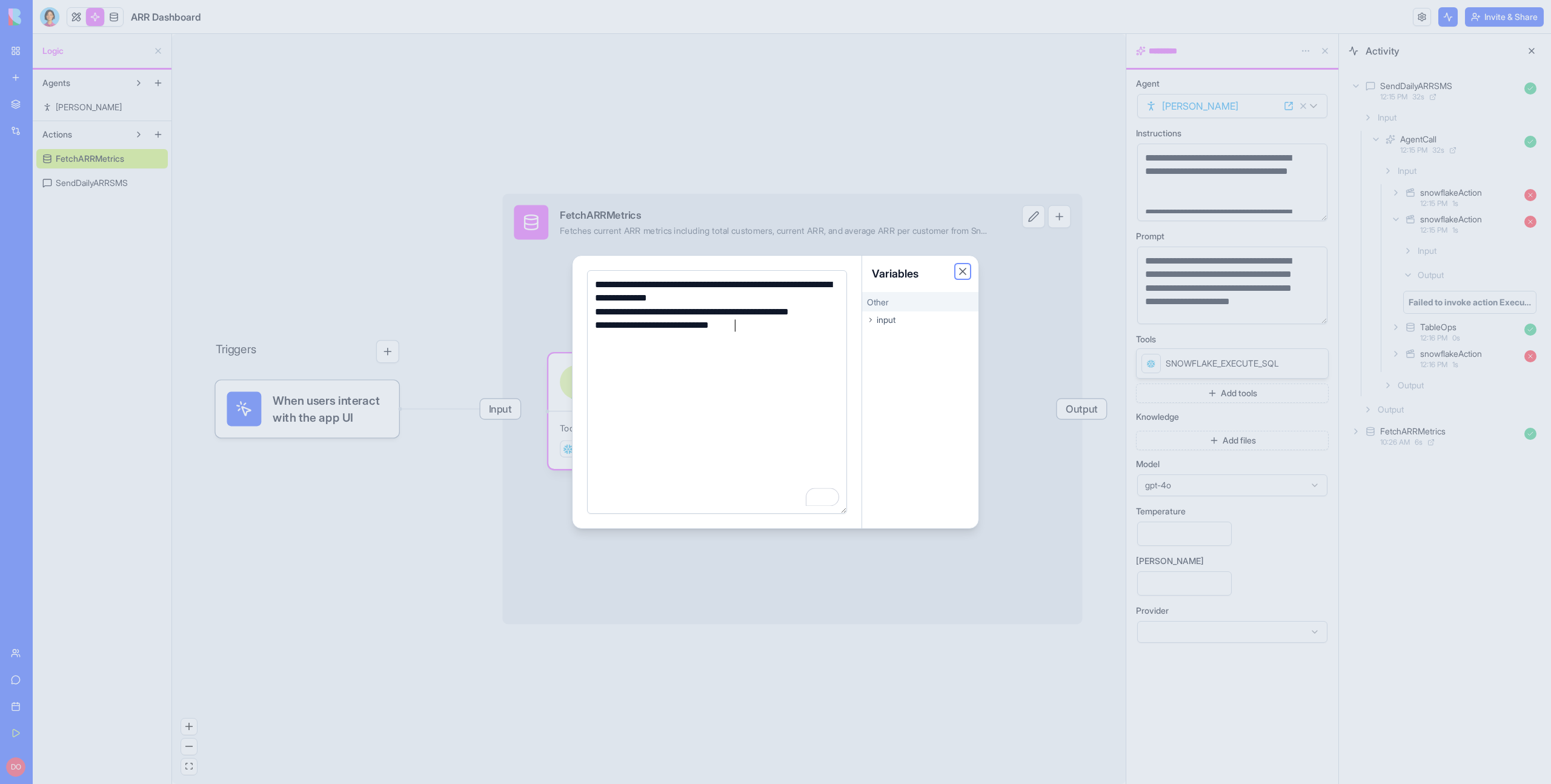
click at [963, 273] on button "Close" at bounding box center [963, 272] width 13 height 12
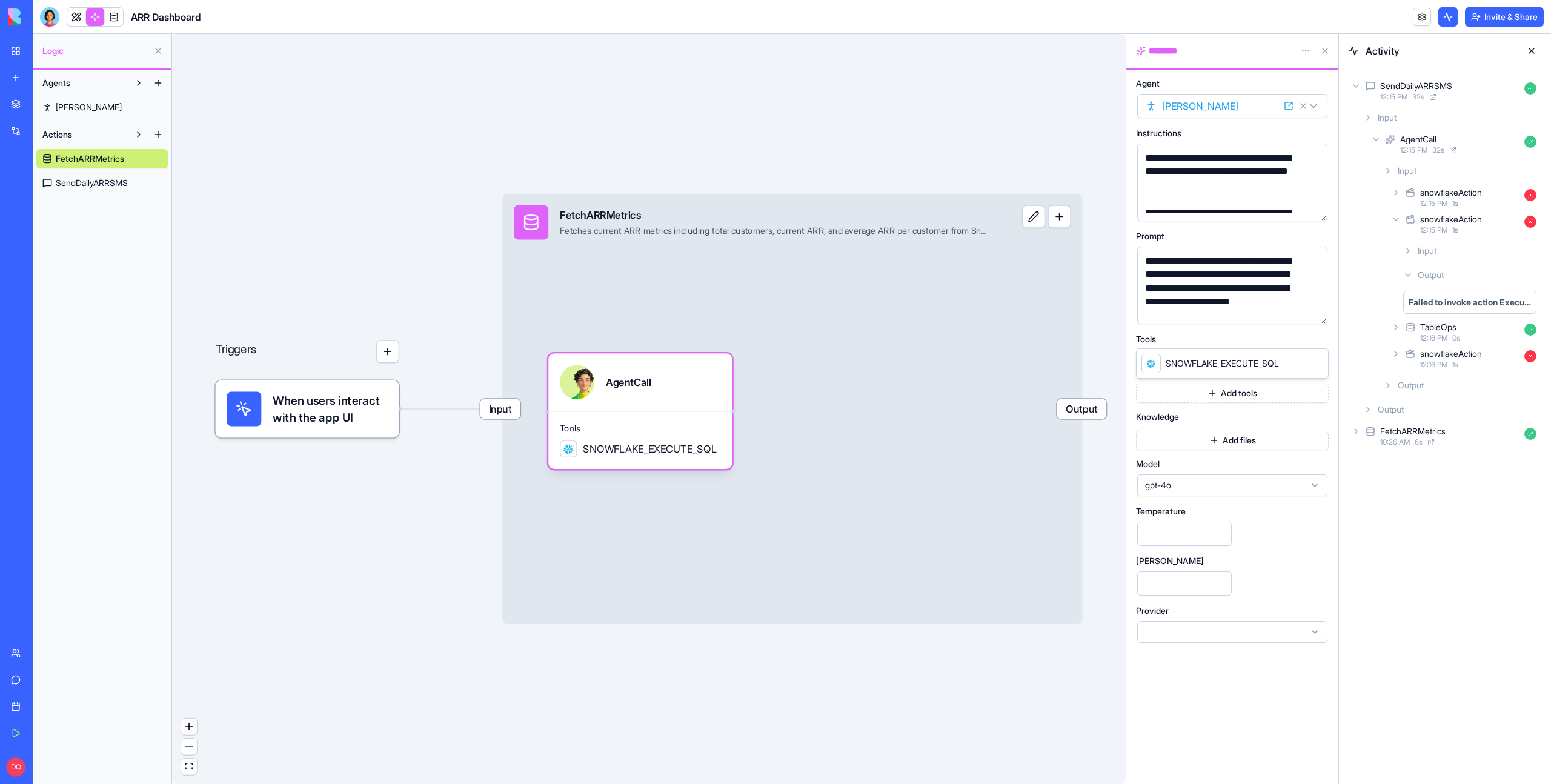
click at [1316, 312] on button "button" at bounding box center [1315, 312] width 20 height 20
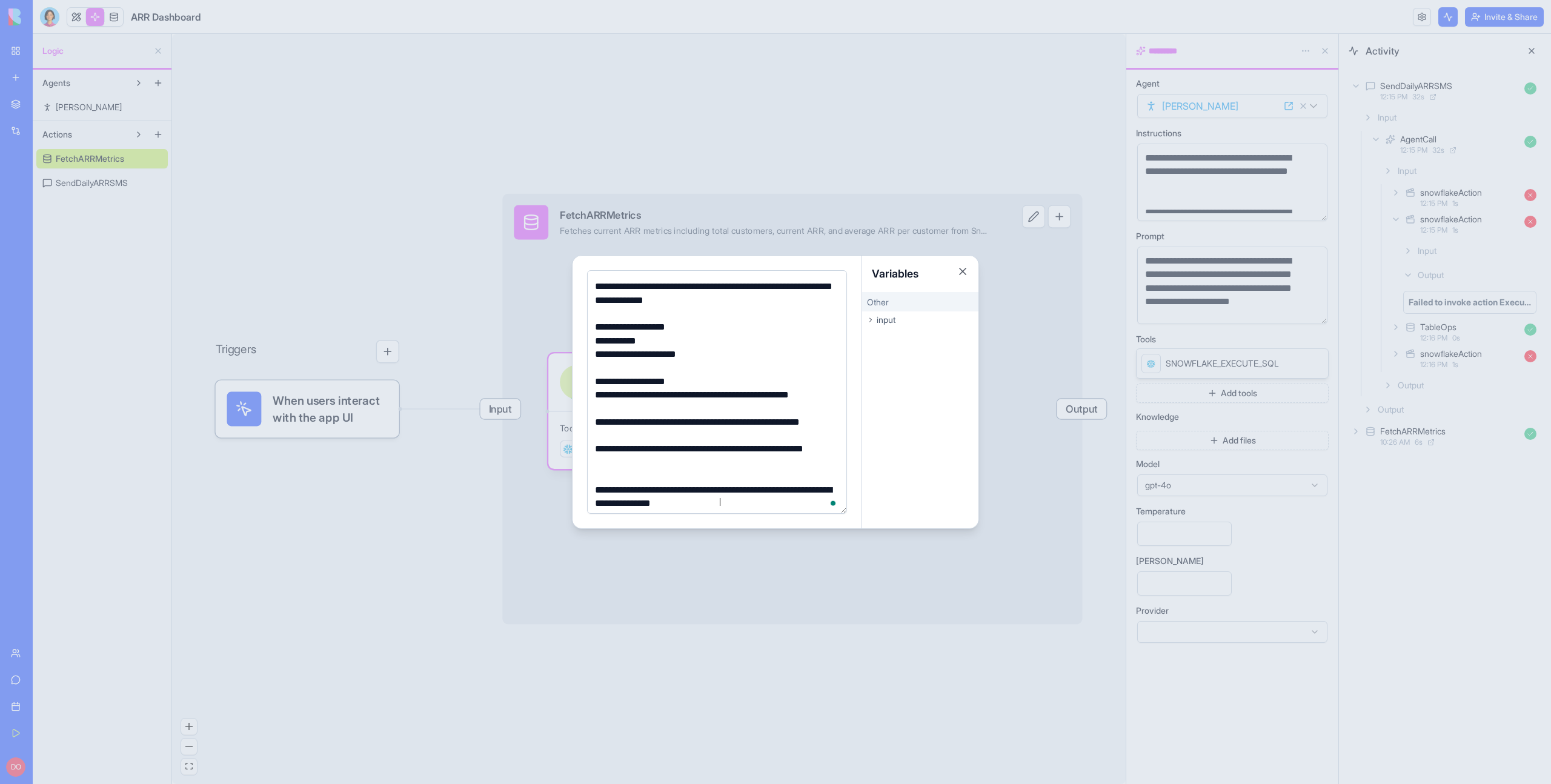
scroll to position [12, 0]
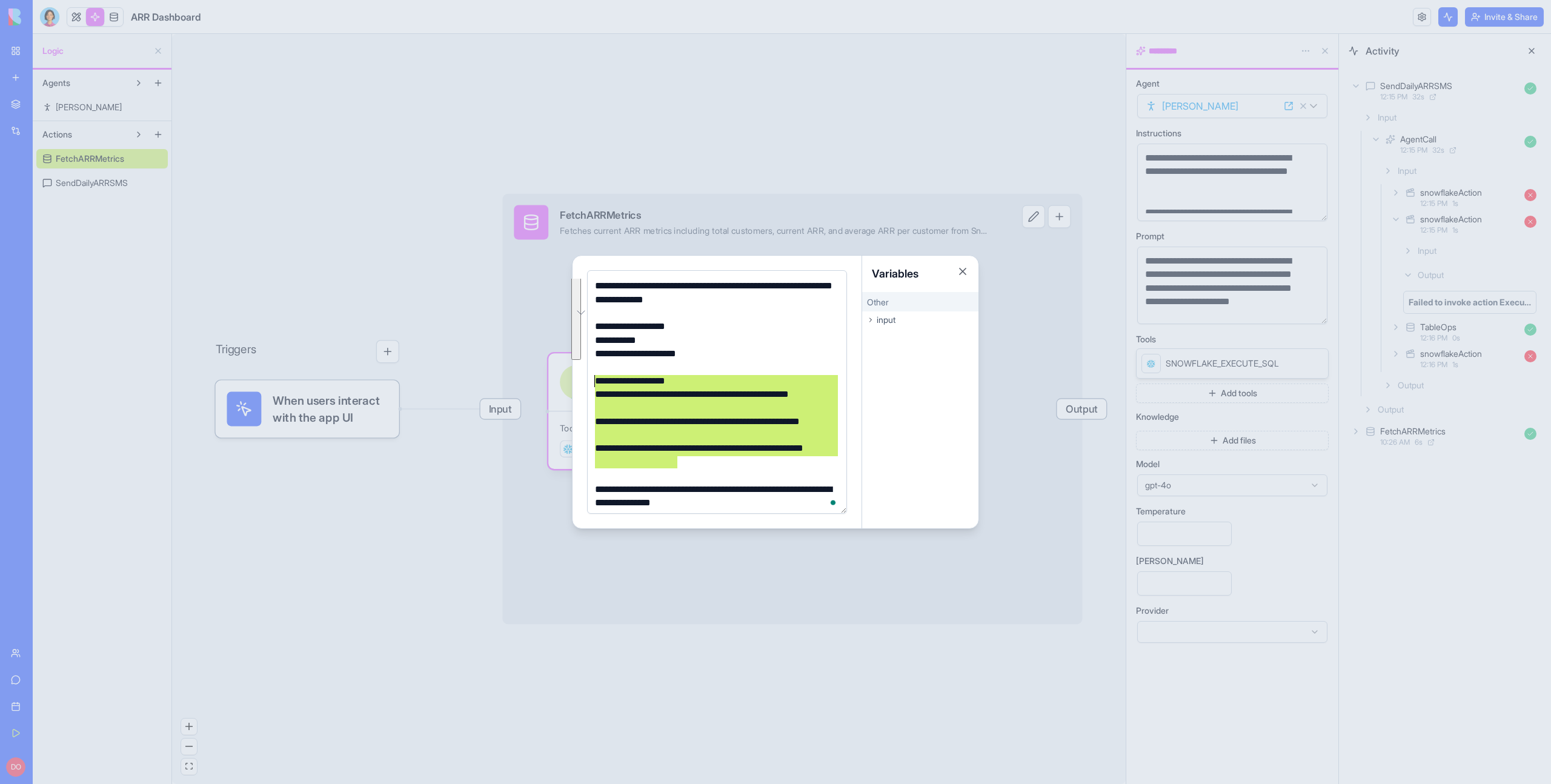
drag, startPoint x: 690, startPoint y: 462, endPoint x: 567, endPoint y: 386, distance: 144.6
click at [567, 386] on body "**********" at bounding box center [775, 392] width 1551 height 784
click at [693, 439] on div "**********" at bounding box center [715, 428] width 248 height 27
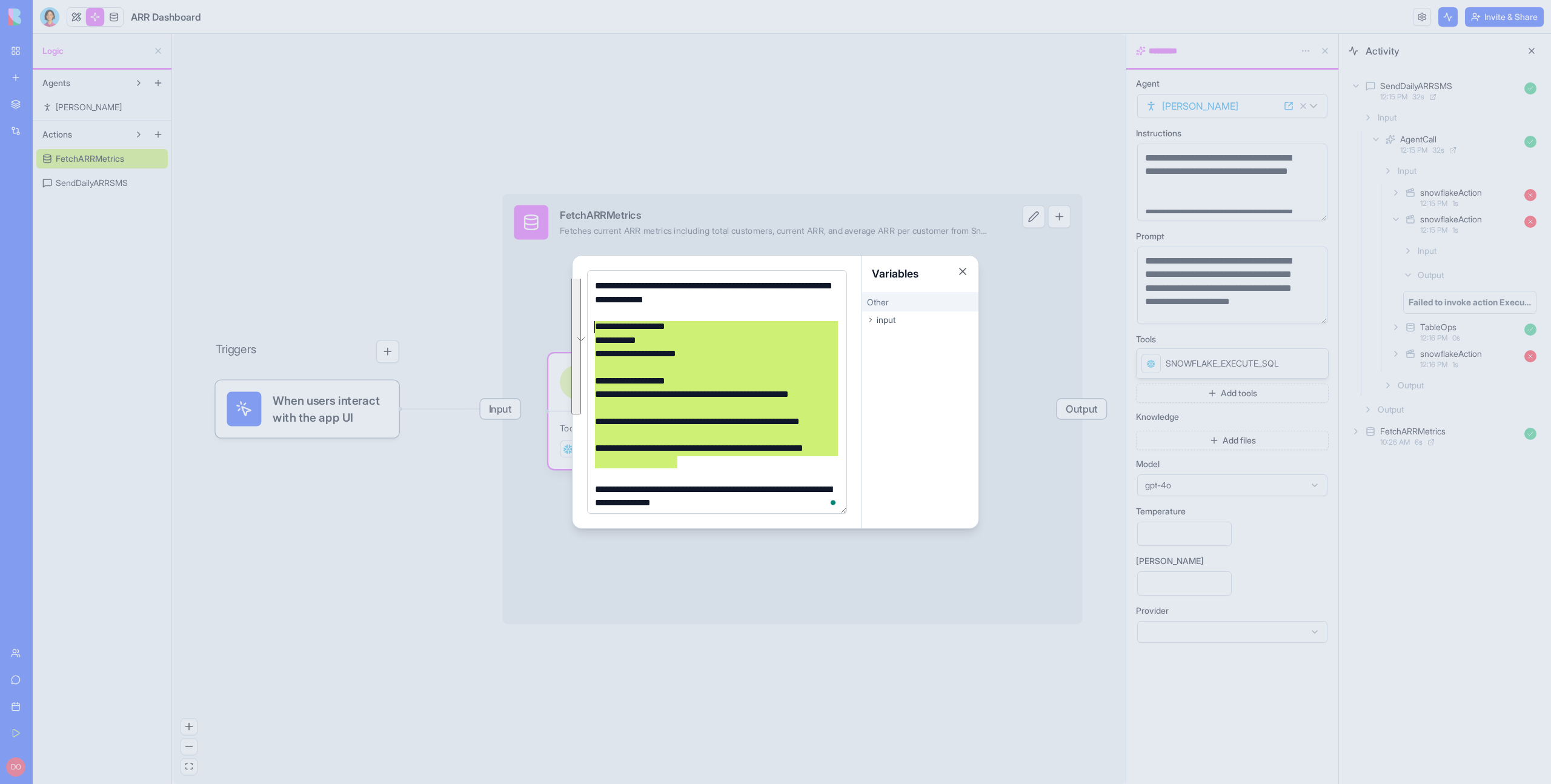
drag, startPoint x: 688, startPoint y: 460, endPoint x: 575, endPoint y: 328, distance: 173.8
click at [576, 328] on div "**********" at bounding box center [775, 391] width 407 height 274
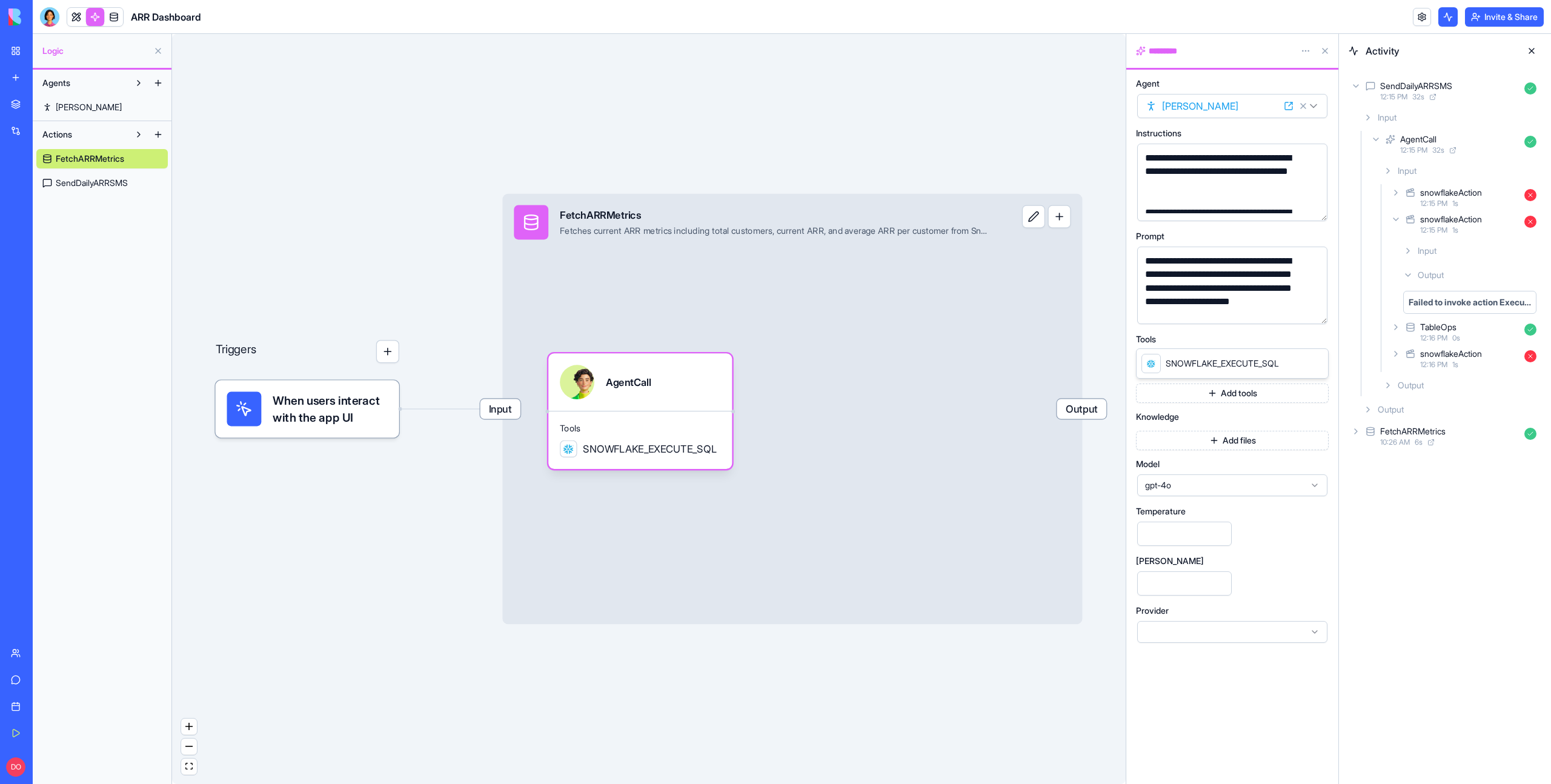
click at [1318, 308] on button "button" at bounding box center [1315, 312] width 20 height 20
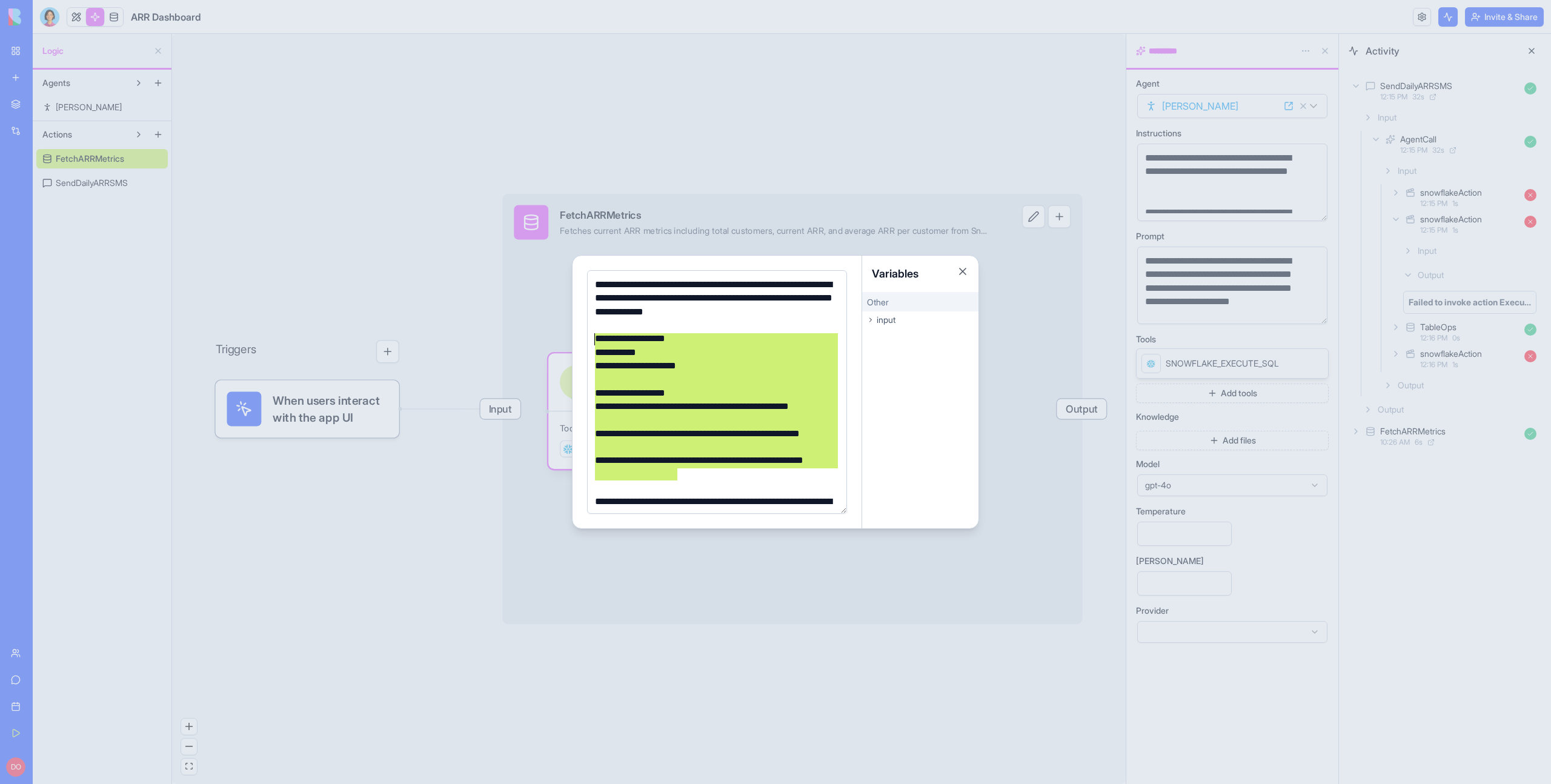
drag, startPoint x: 688, startPoint y: 476, endPoint x: 587, endPoint y: 344, distance: 166.2
click at [587, 344] on div "**********" at bounding box center [717, 392] width 260 height 244
copy div "**********"
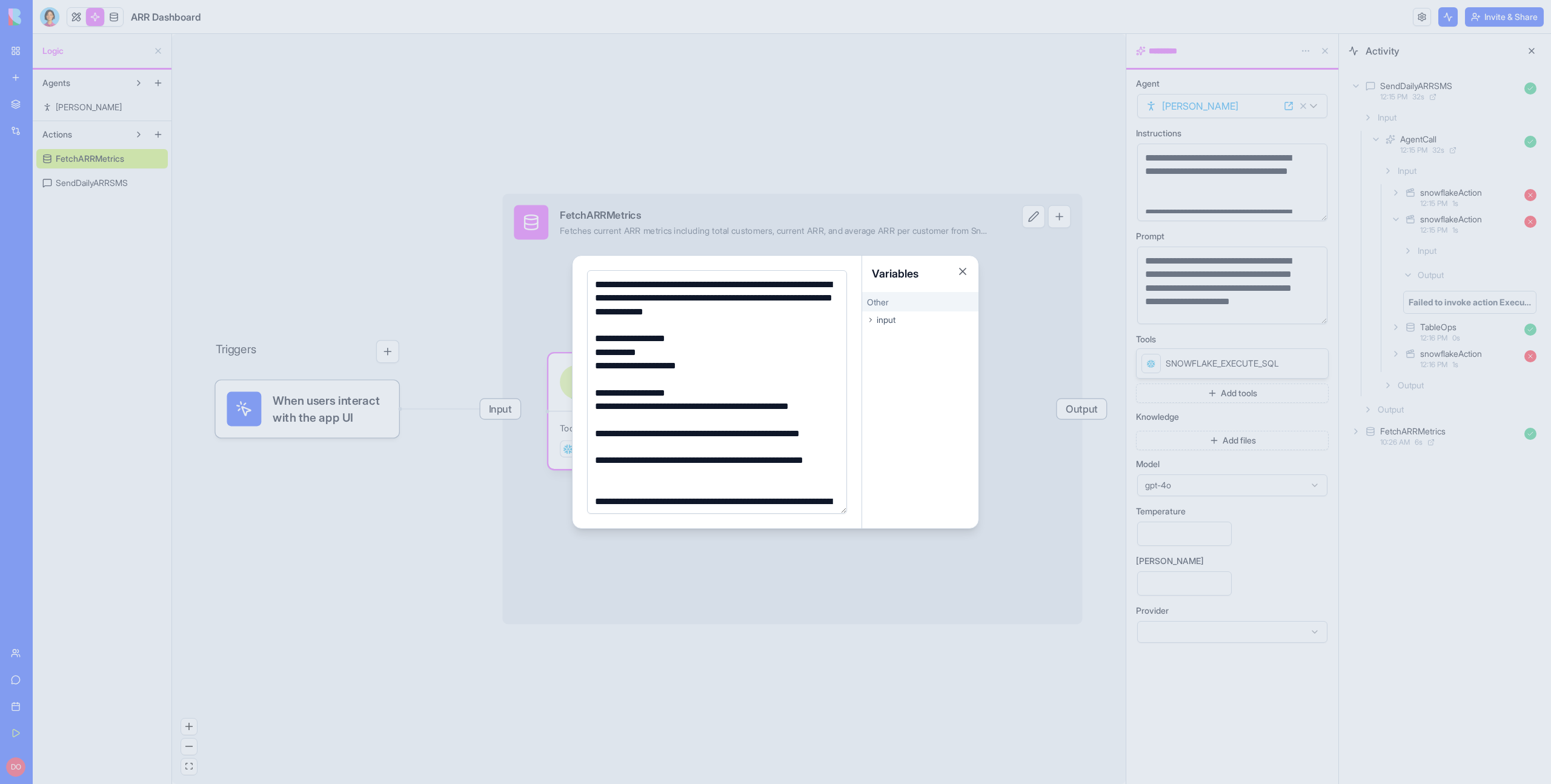
click at [150, 208] on div at bounding box center [775, 392] width 1551 height 784
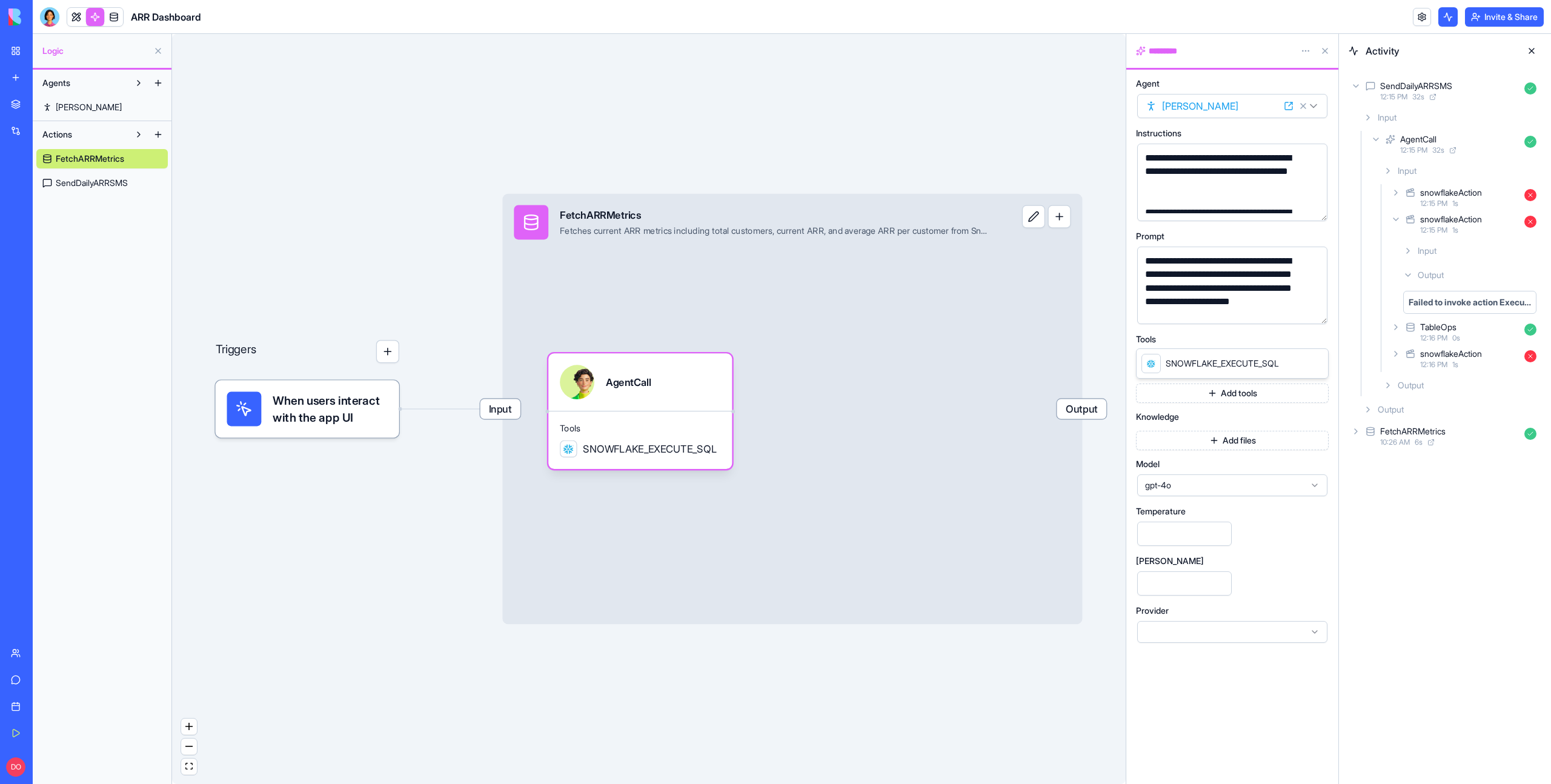
click at [102, 182] on span "SendDailyARRSMS" at bounding box center [91, 183] width 72 height 12
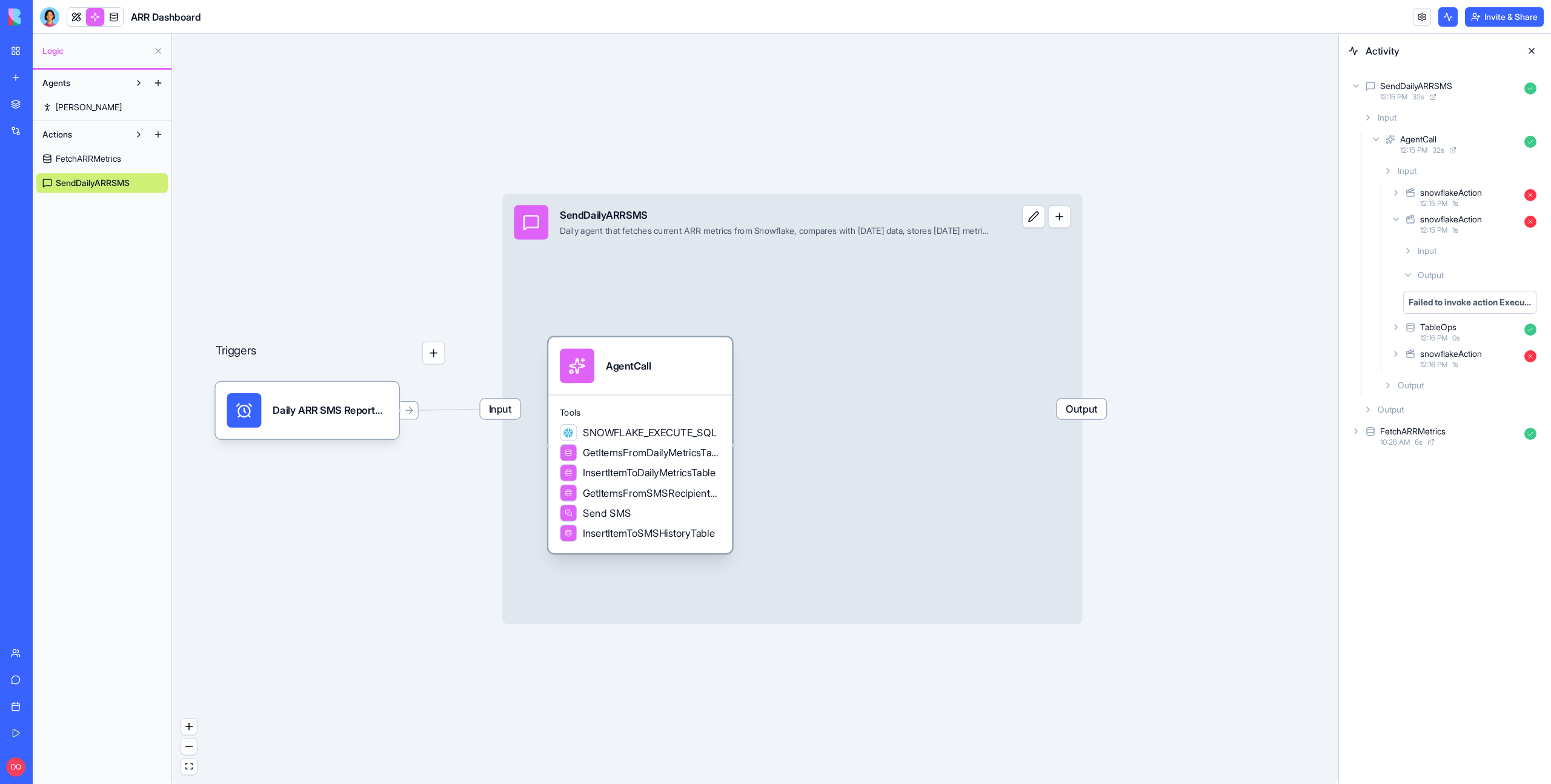
click at [687, 394] on div "Tools SNOWFLAKE_EXECUTE_SQL GetItemsFromDailyMetricsTable InsertItemToDailyMetr…" at bounding box center [640, 473] width 184 height 159
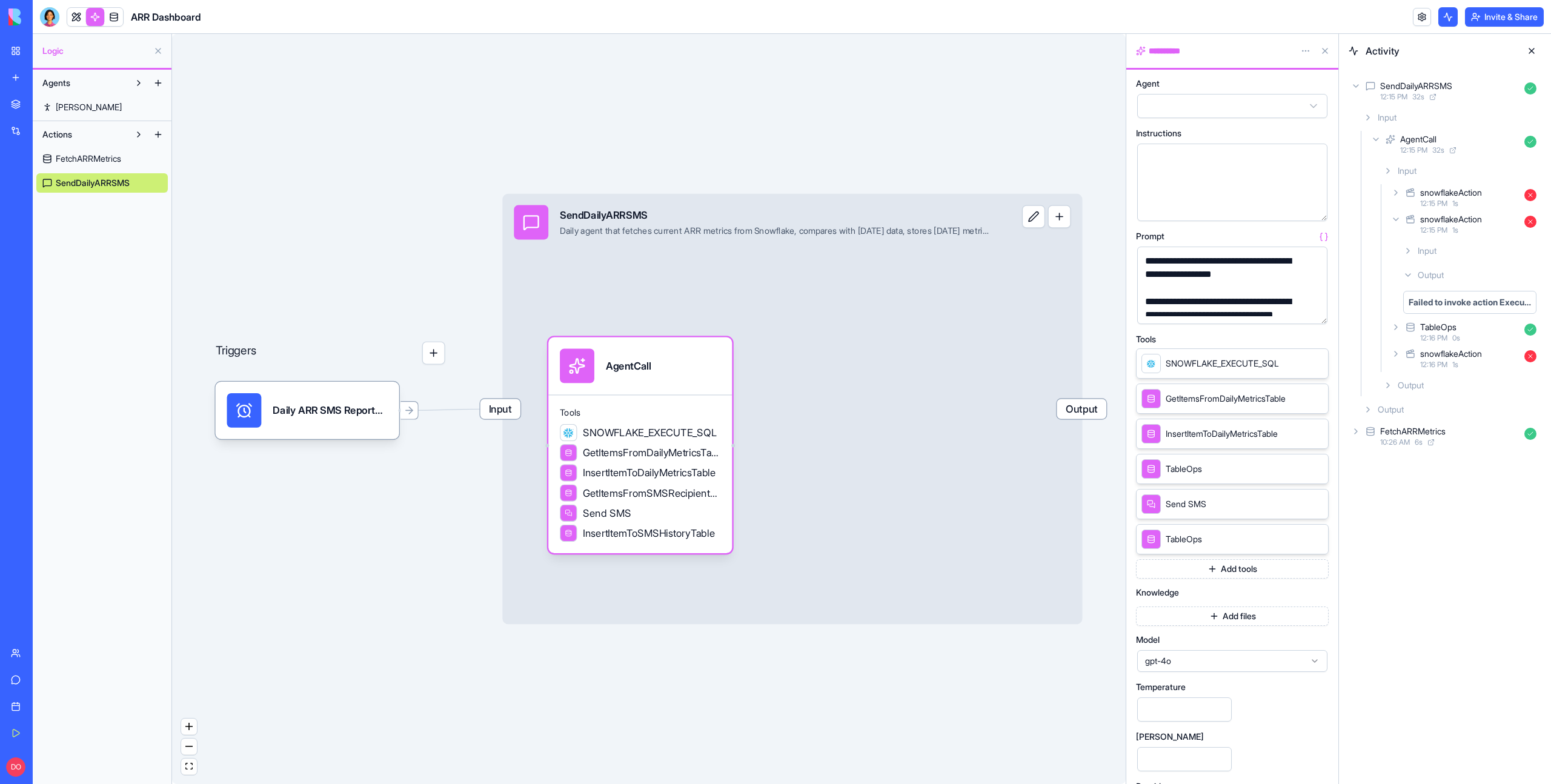
click at [1315, 311] on button "button" at bounding box center [1315, 312] width 20 height 20
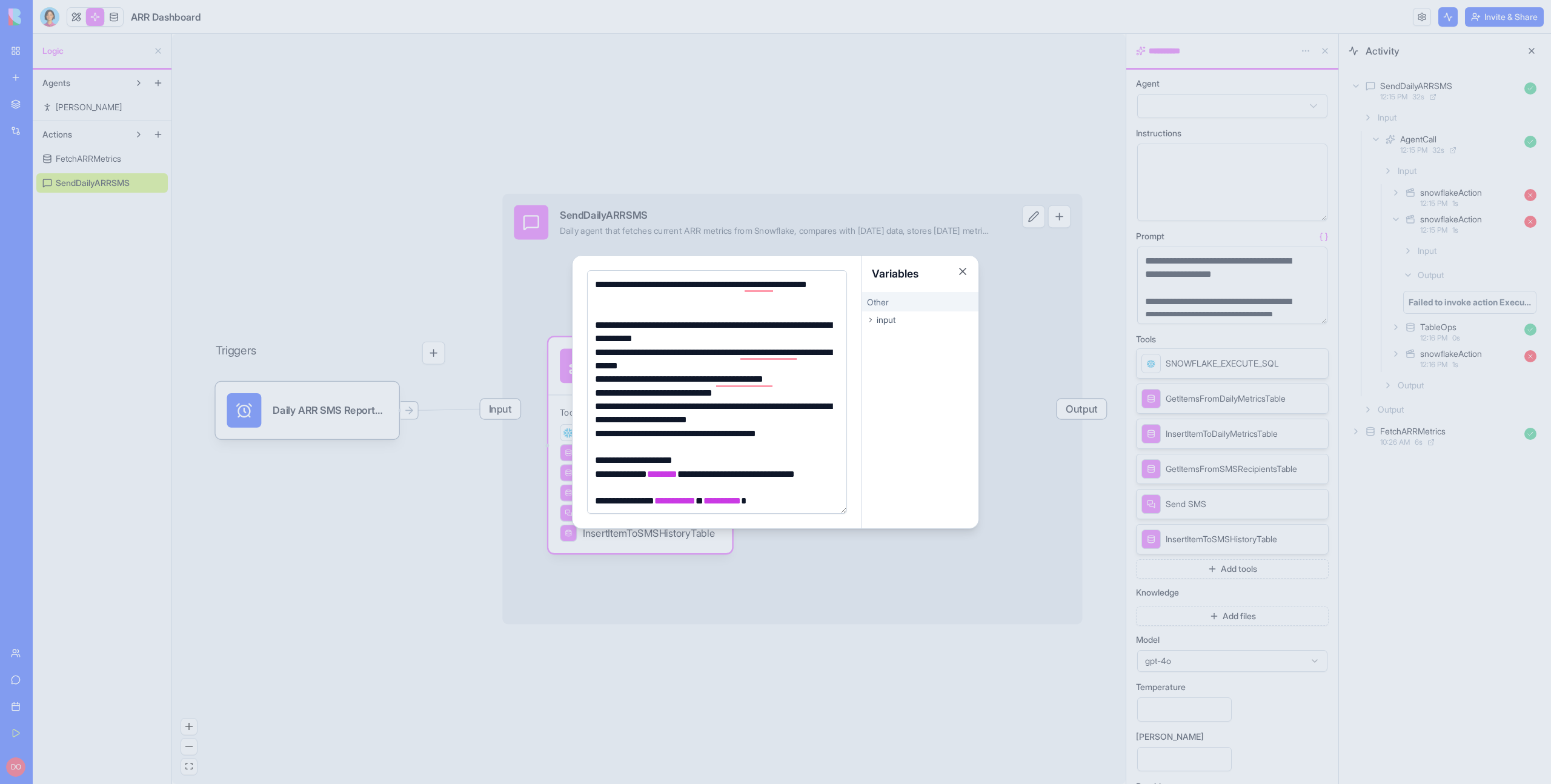
click at [632, 446] on div "To enrich screen reader interactions, please activate Accessibility in Grammarl…" at bounding box center [715, 447] width 248 height 13
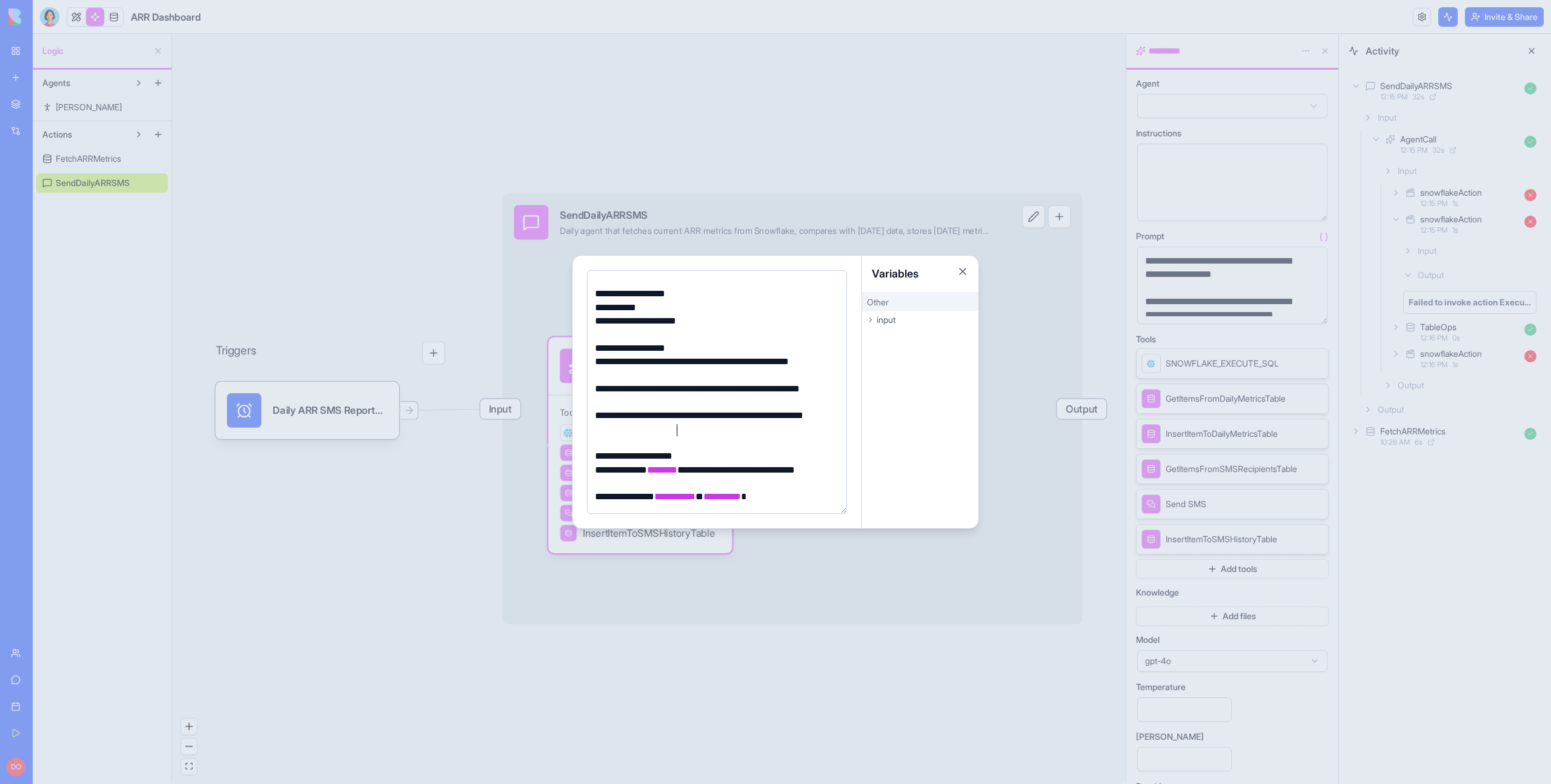
scroll to position [212, 0]
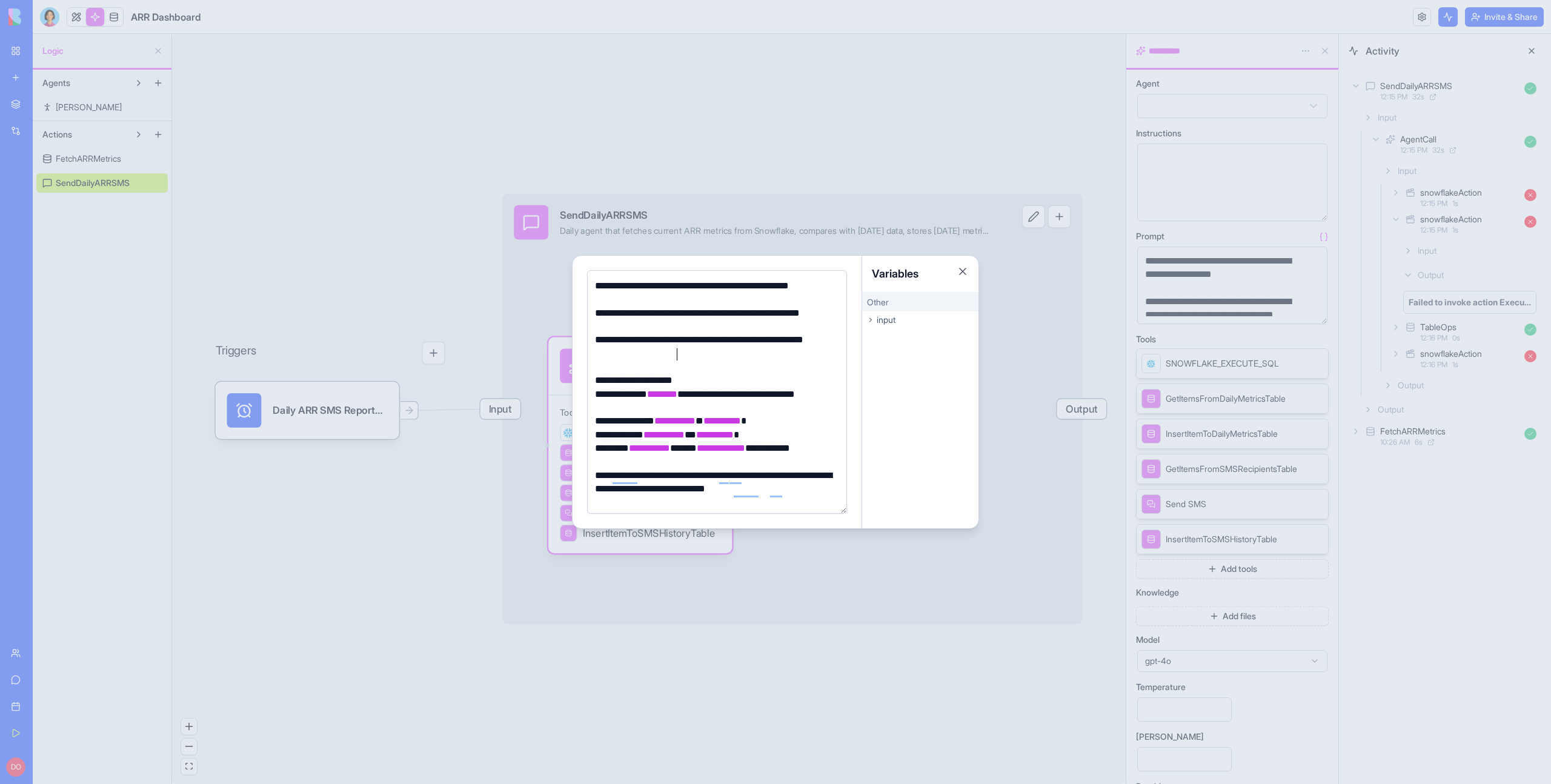
click at [866, 673] on div at bounding box center [775, 392] width 1551 height 784
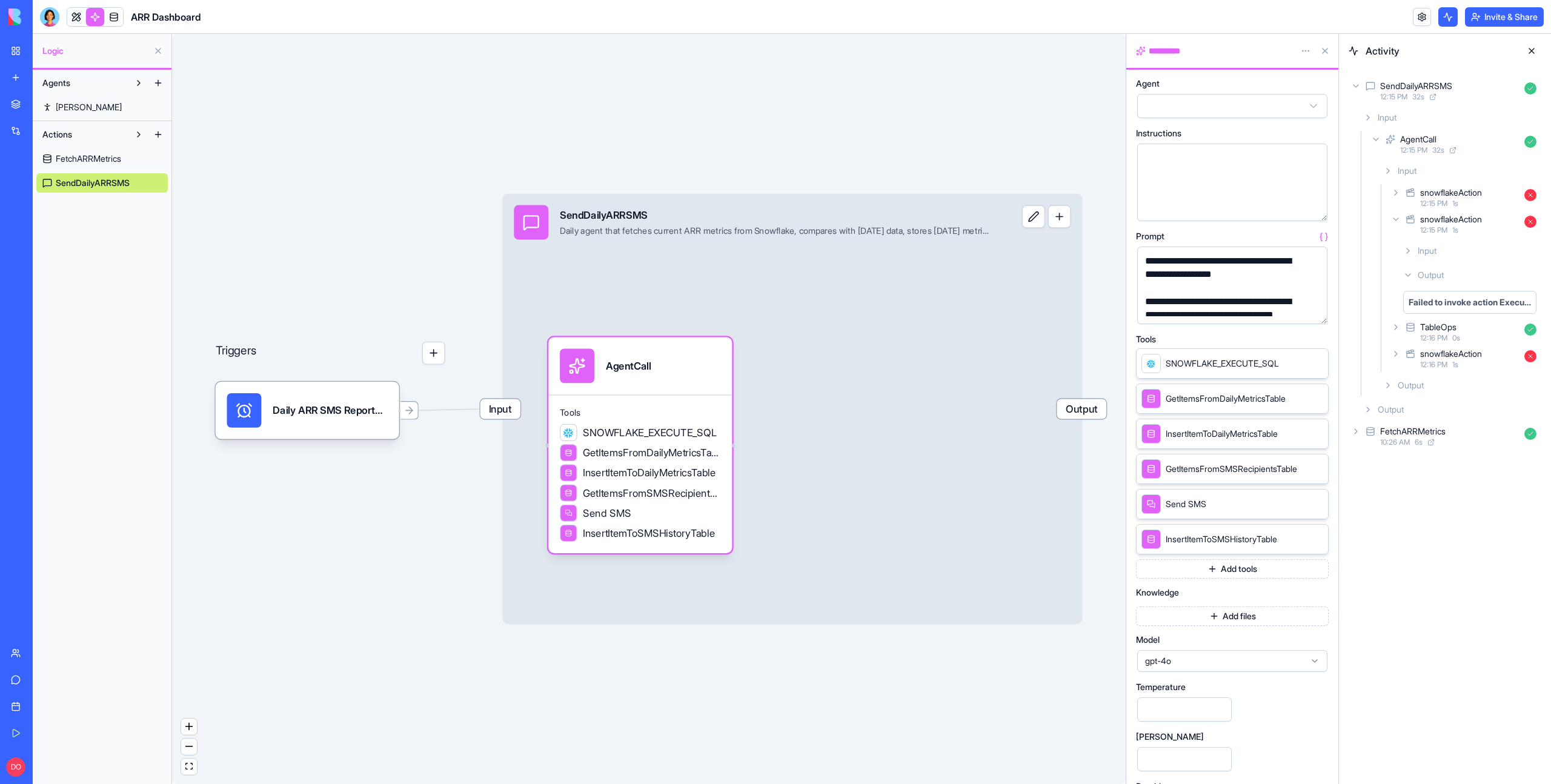
click at [592, 403] on div "Tools SNOWFLAKE_EXECUTE_SQL GetItemsFromDailyMetricsTable InsertItemToDailyMetr…" at bounding box center [640, 473] width 184 height 159
click at [791, 298] on div "Input SendDailyARRSMS Daily agent that fetches current ARR metrics from Snowfla…" at bounding box center [792, 408] width 580 height 430
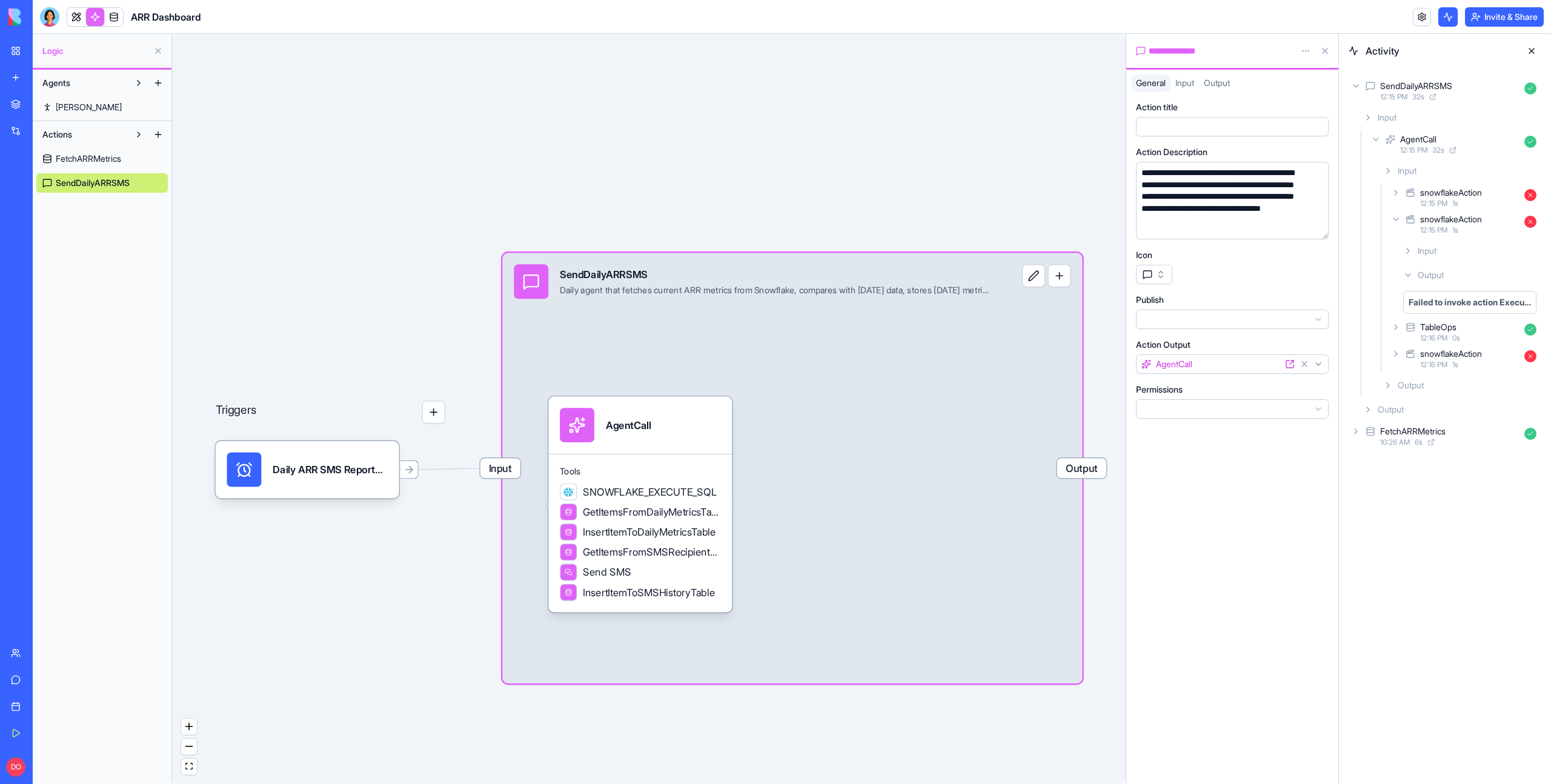
click at [1189, 84] on span "Input" at bounding box center [1185, 82] width 19 height 10
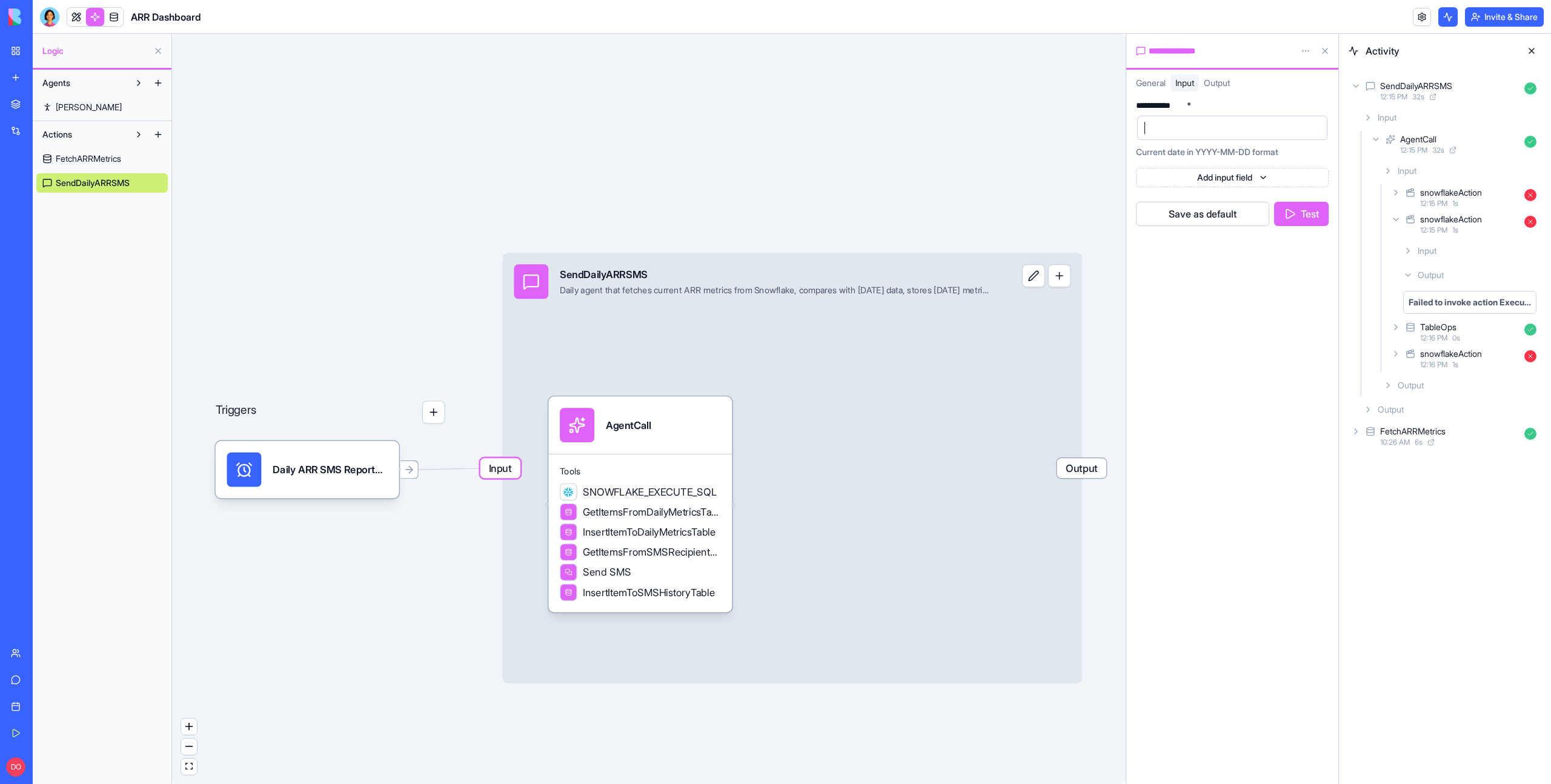
click at [1197, 130] on div at bounding box center [1222, 127] width 161 height 18
click at [1316, 223] on button "Test" at bounding box center [1302, 213] width 55 height 24
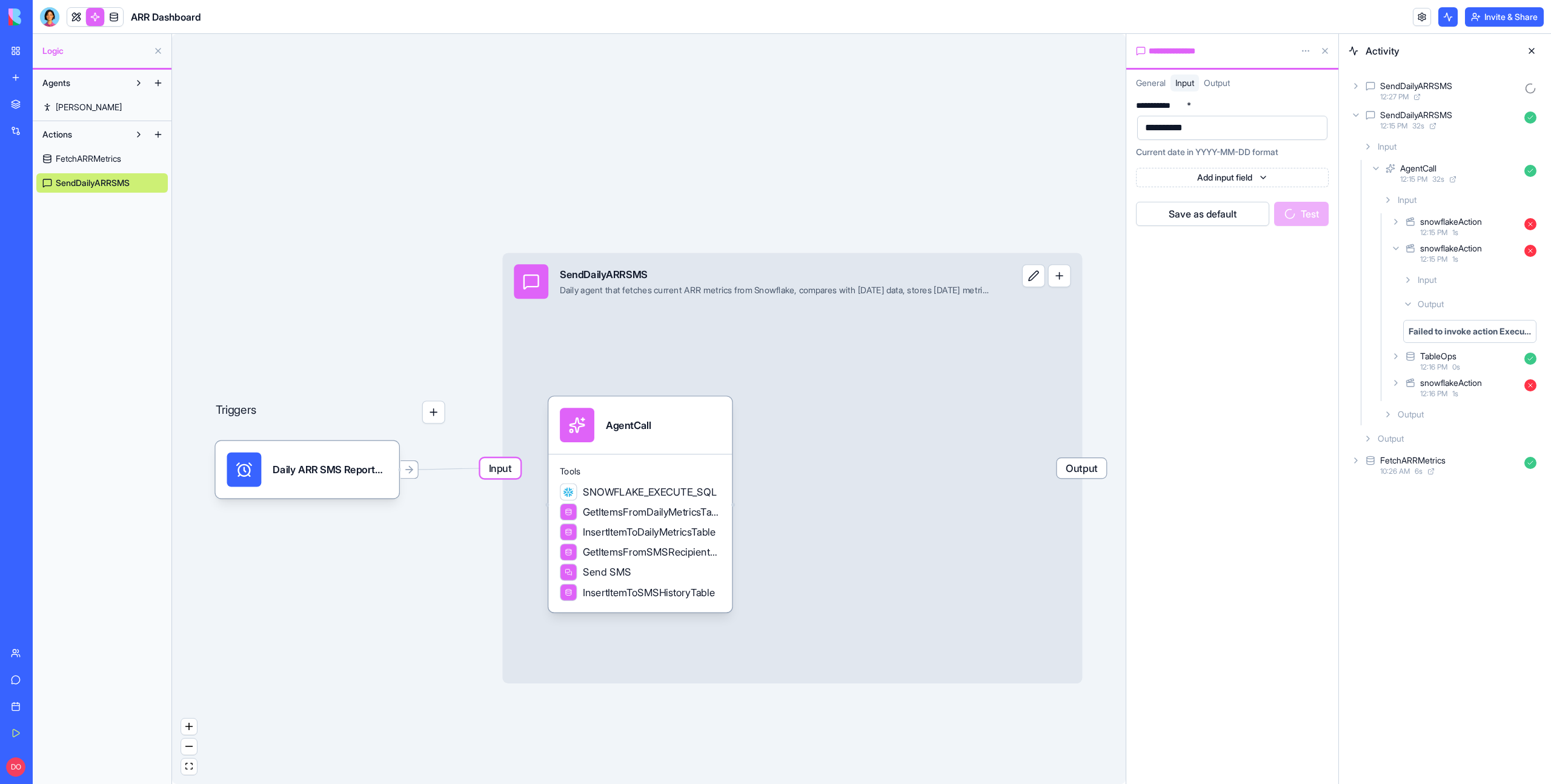
click at [1355, 111] on icon at bounding box center [1356, 115] width 9 height 9
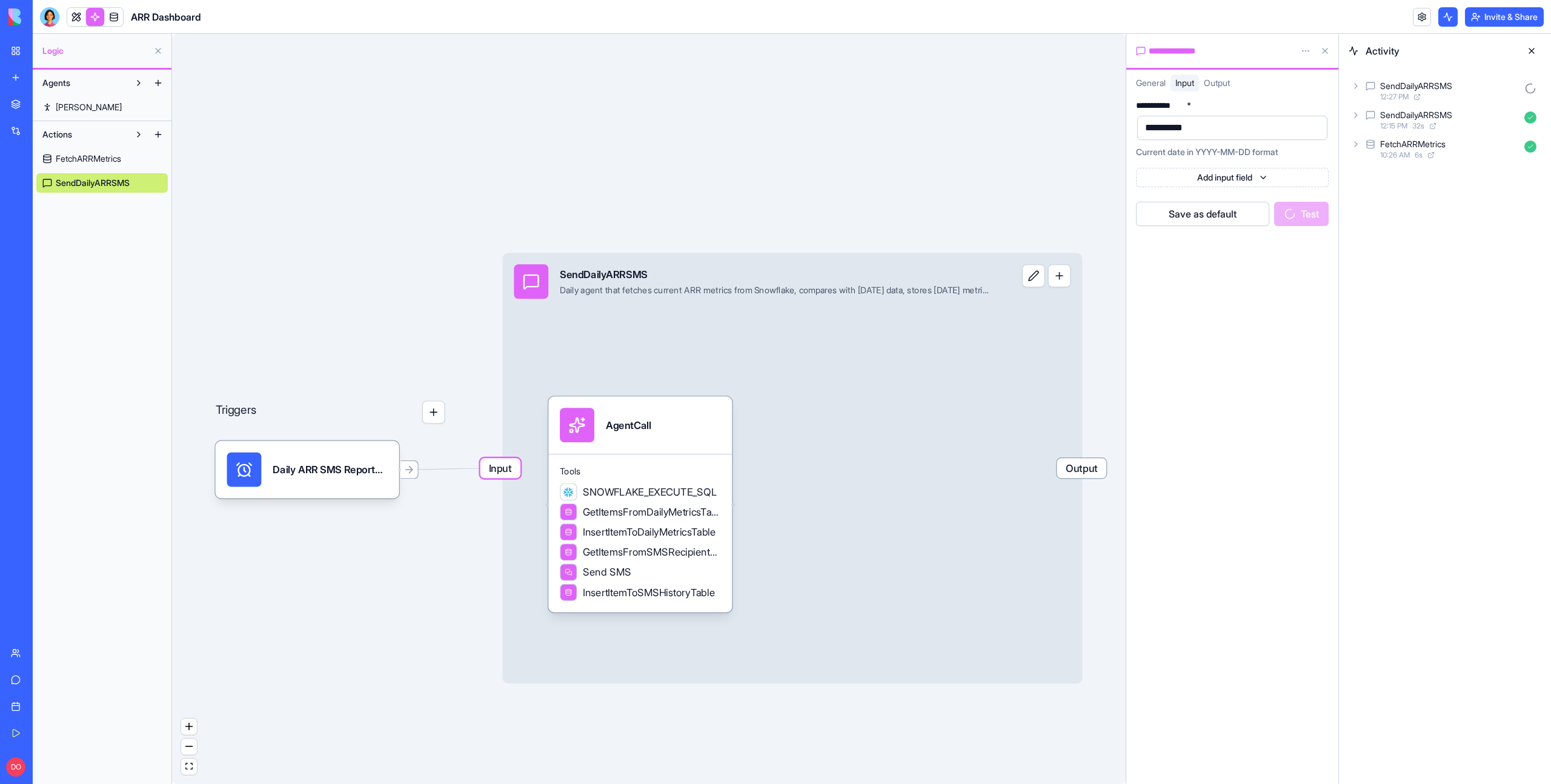
click at [1356, 96] on div "SendDailyARRSMS 12:27 PM" at bounding box center [1445, 91] width 193 height 27
click at [1372, 139] on icon at bounding box center [1376, 139] width 9 height 9
click at [1397, 199] on div "snowflakeAction 12:27 PM 3 s" at bounding box center [1464, 198] width 152 height 27
click at [1408, 244] on icon at bounding box center [1408, 248] width 9 height 9
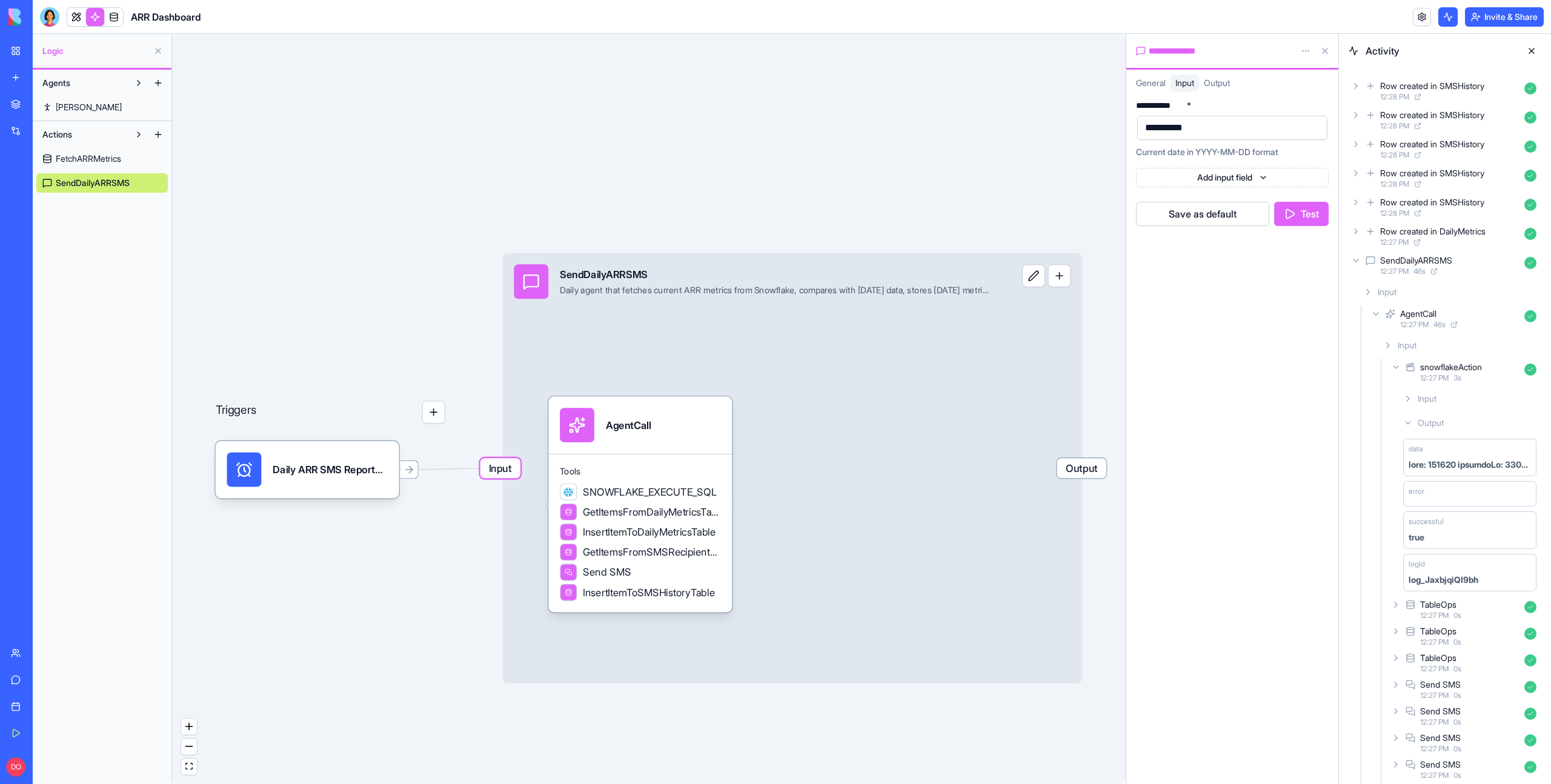
click at [113, 20] on span at bounding box center [113, 16] width 34 height 34
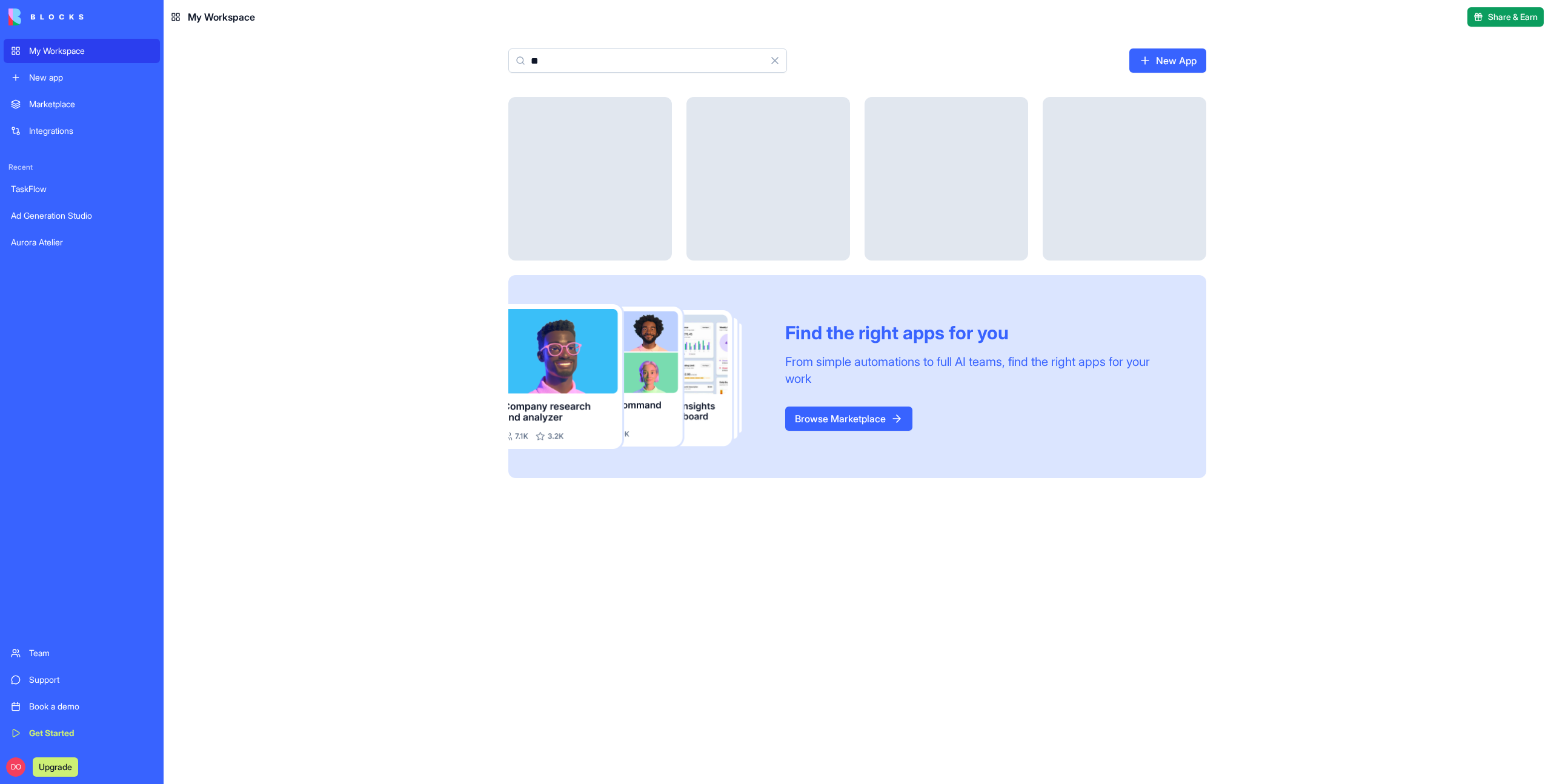
type input "*"
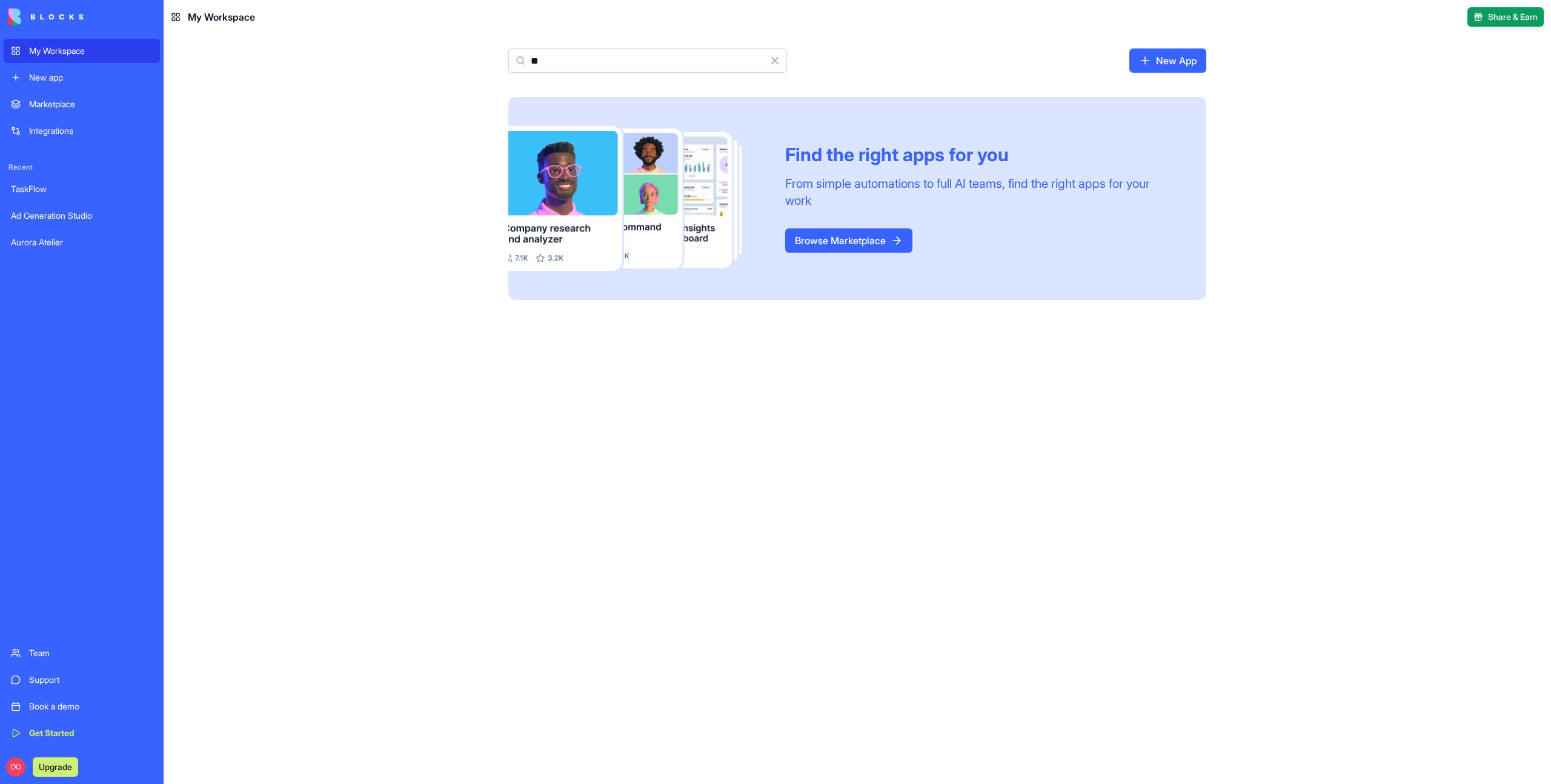
type input "*"
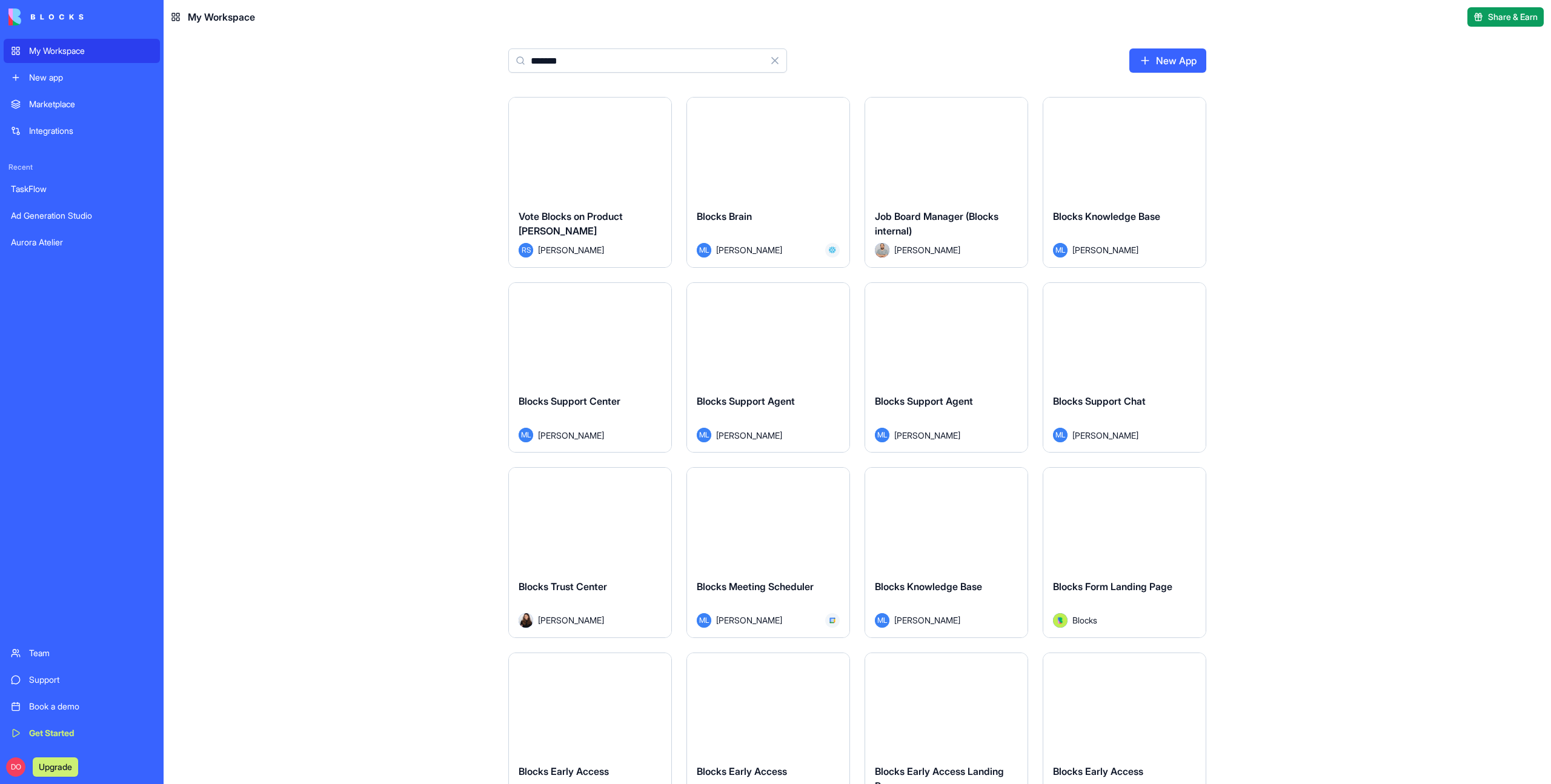
type input "******"
click at [745, 162] on div "Launch" at bounding box center [768, 148] width 163 height 102
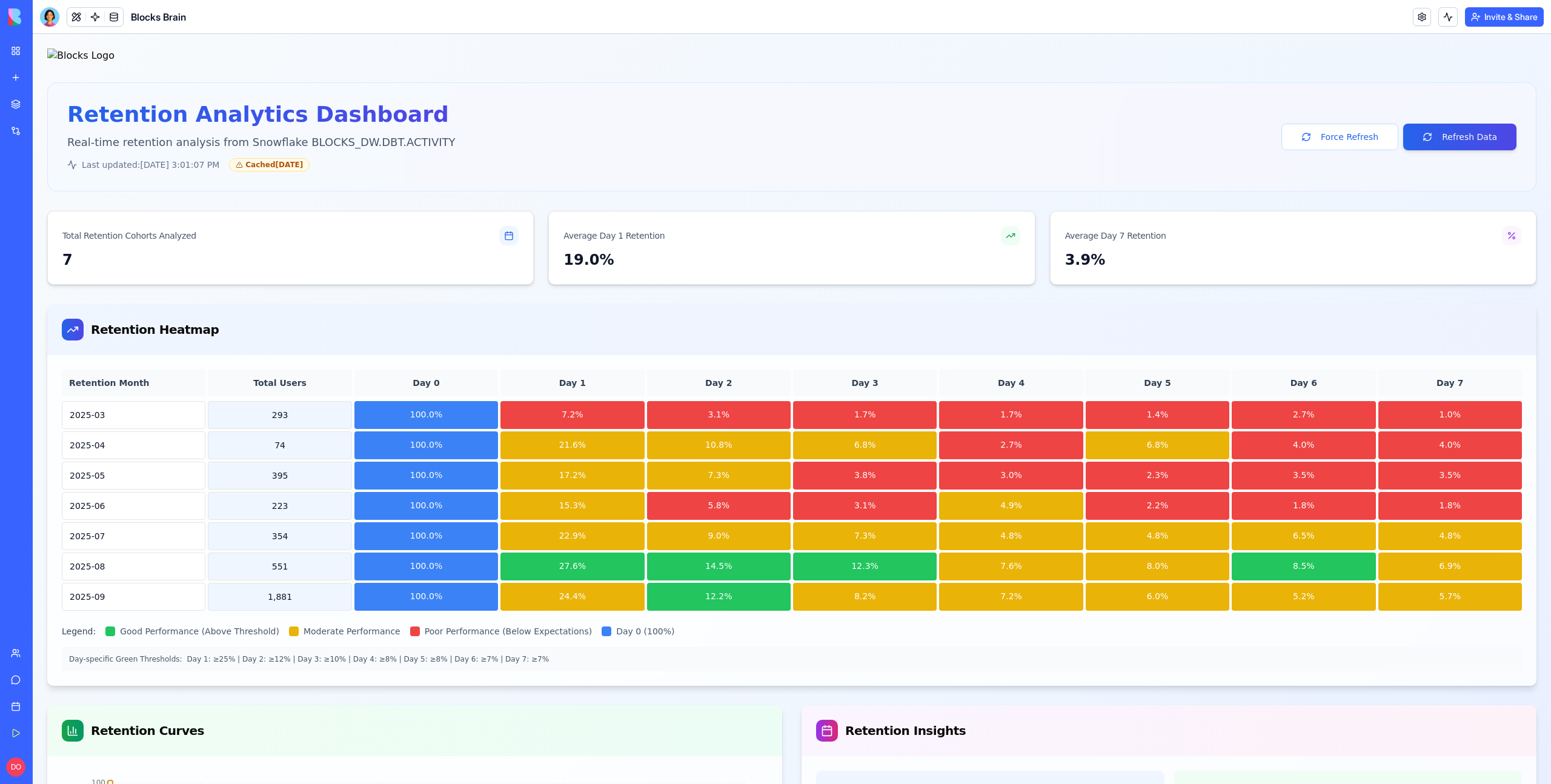
click at [180, 60] on div at bounding box center [792, 58] width 1489 height 20
click at [68, 12] on button at bounding box center [76, 16] width 18 height 18
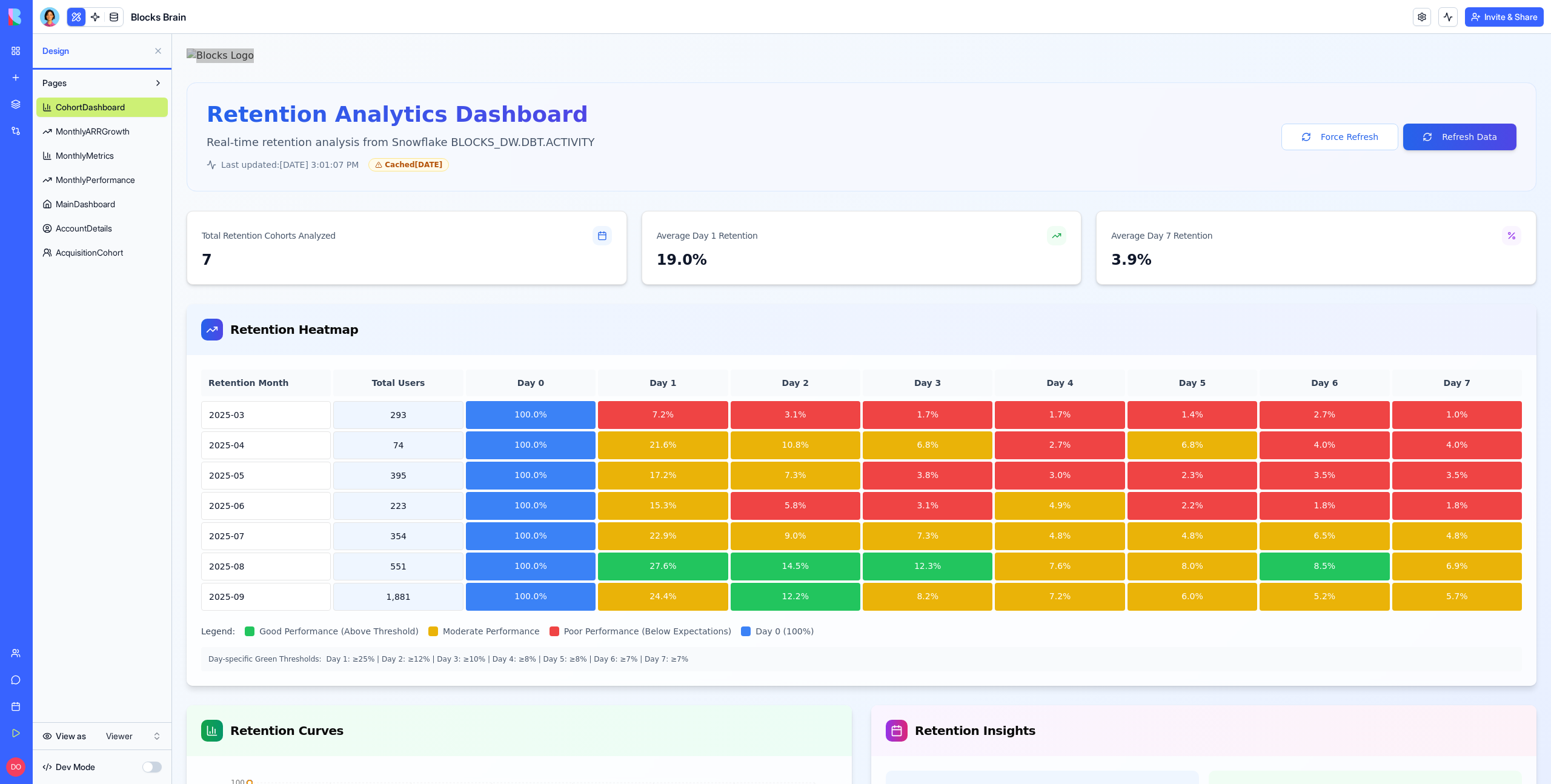
click at [104, 131] on span "MonthlyARRGrowth" at bounding box center [92, 132] width 74 height 12
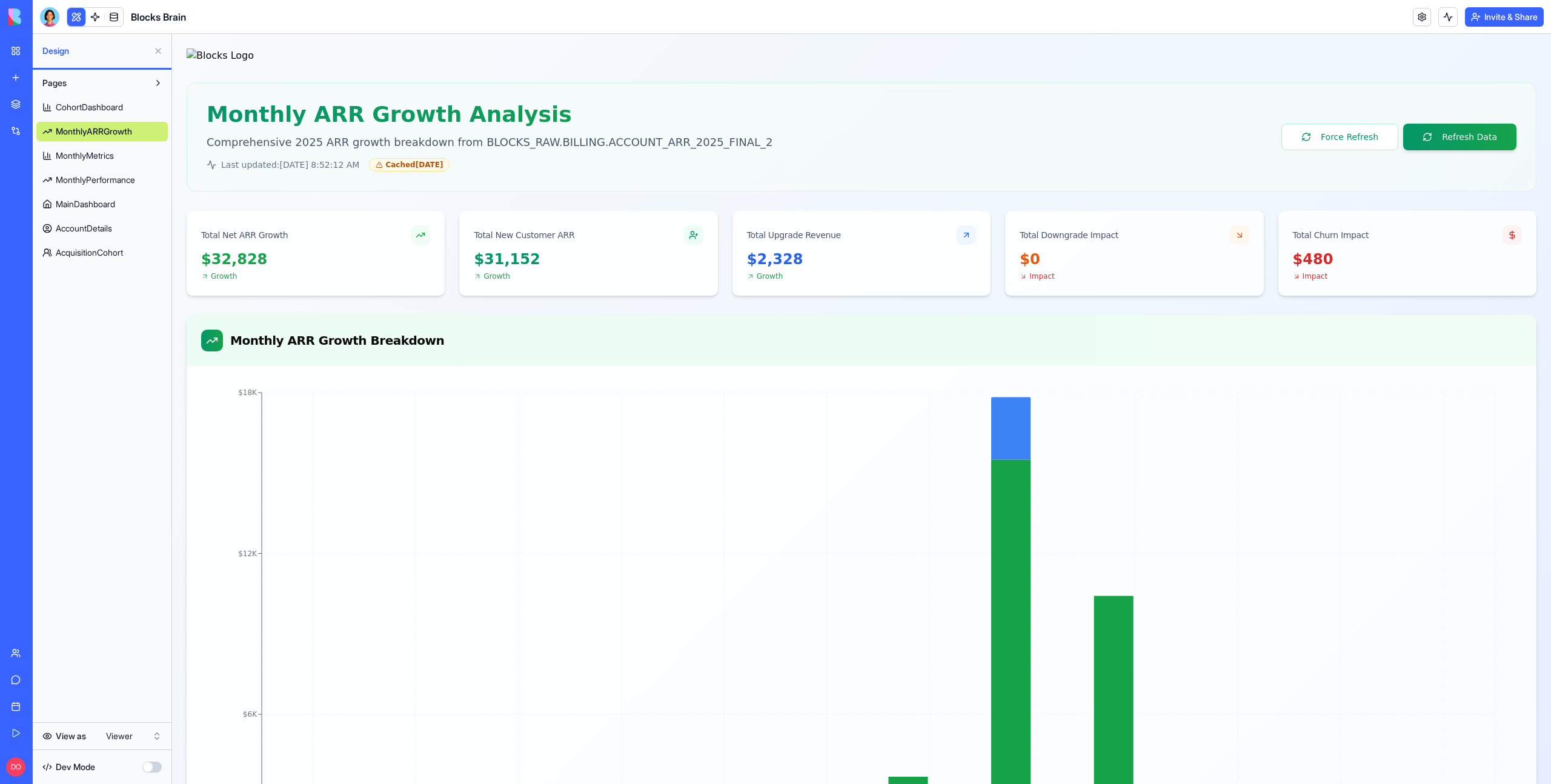
click at [112, 111] on span "CohortDashboard" at bounding box center [89, 108] width 67 height 12
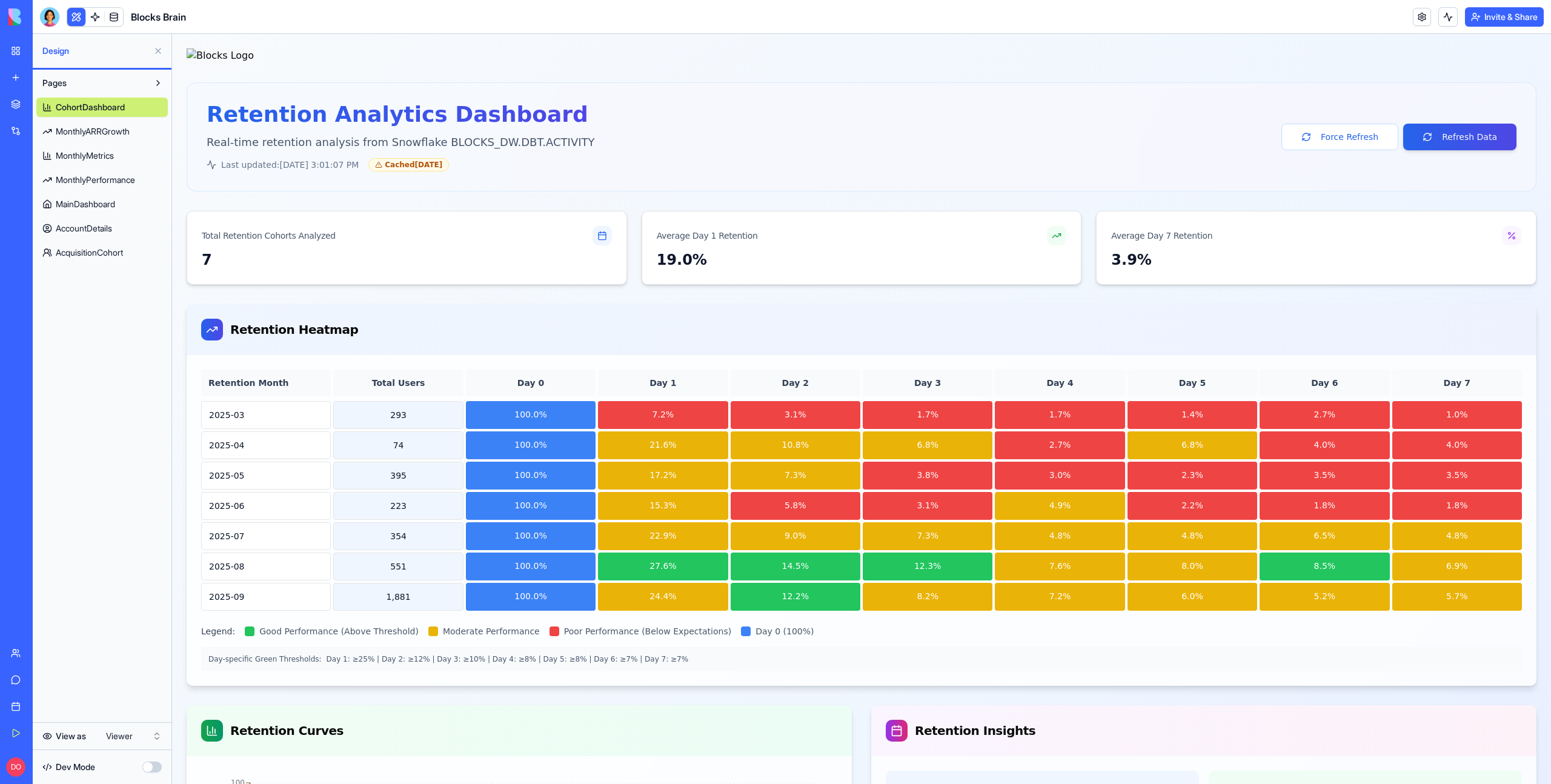
click at [131, 732] on html "My Workspace New app Marketplace Integrations Recent TaskFlow Ad Generation Stu…" at bounding box center [775, 392] width 1551 height 784
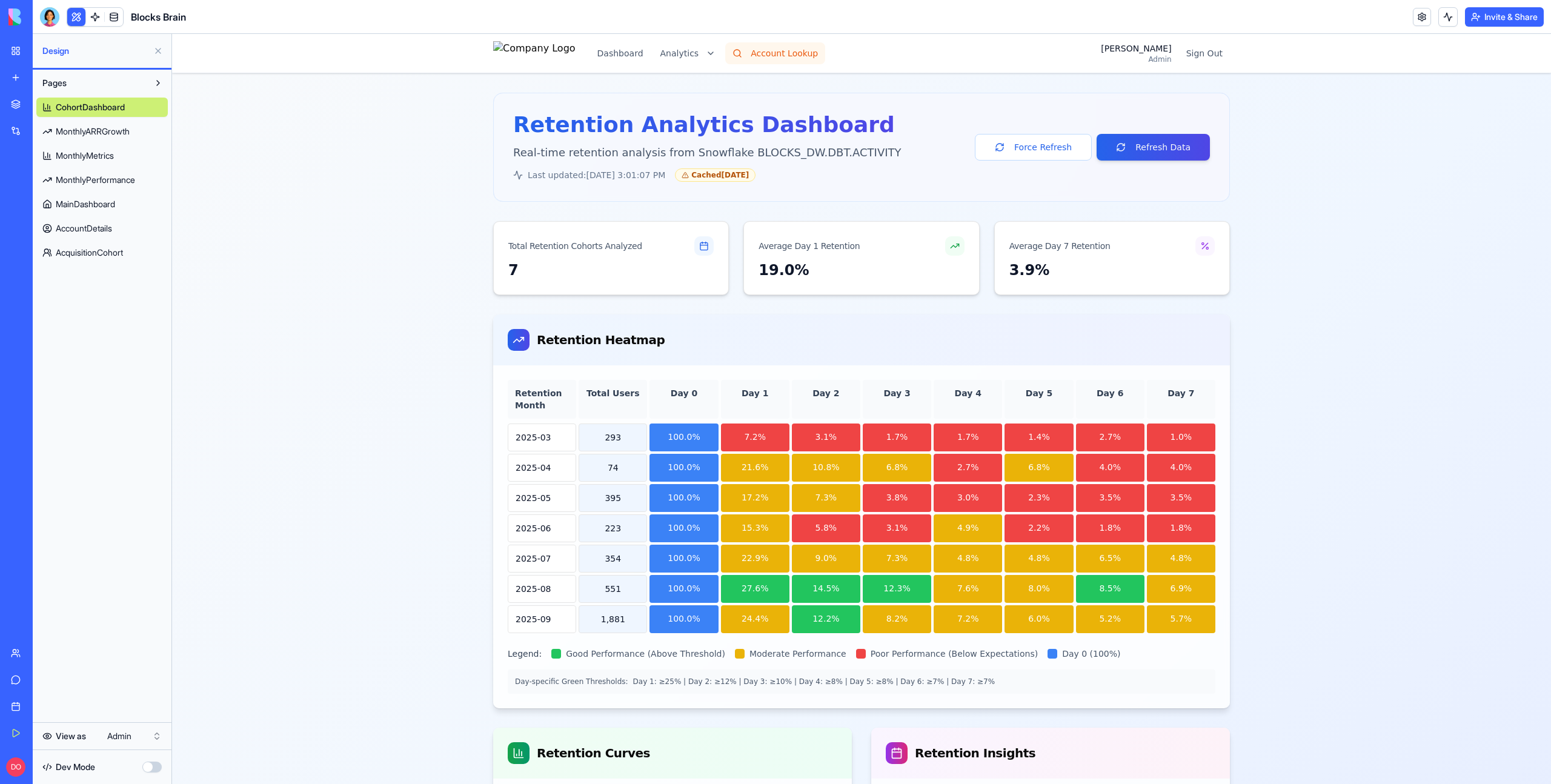
click at [768, 53] on button "Account Lookup" at bounding box center [775, 53] width 100 height 22
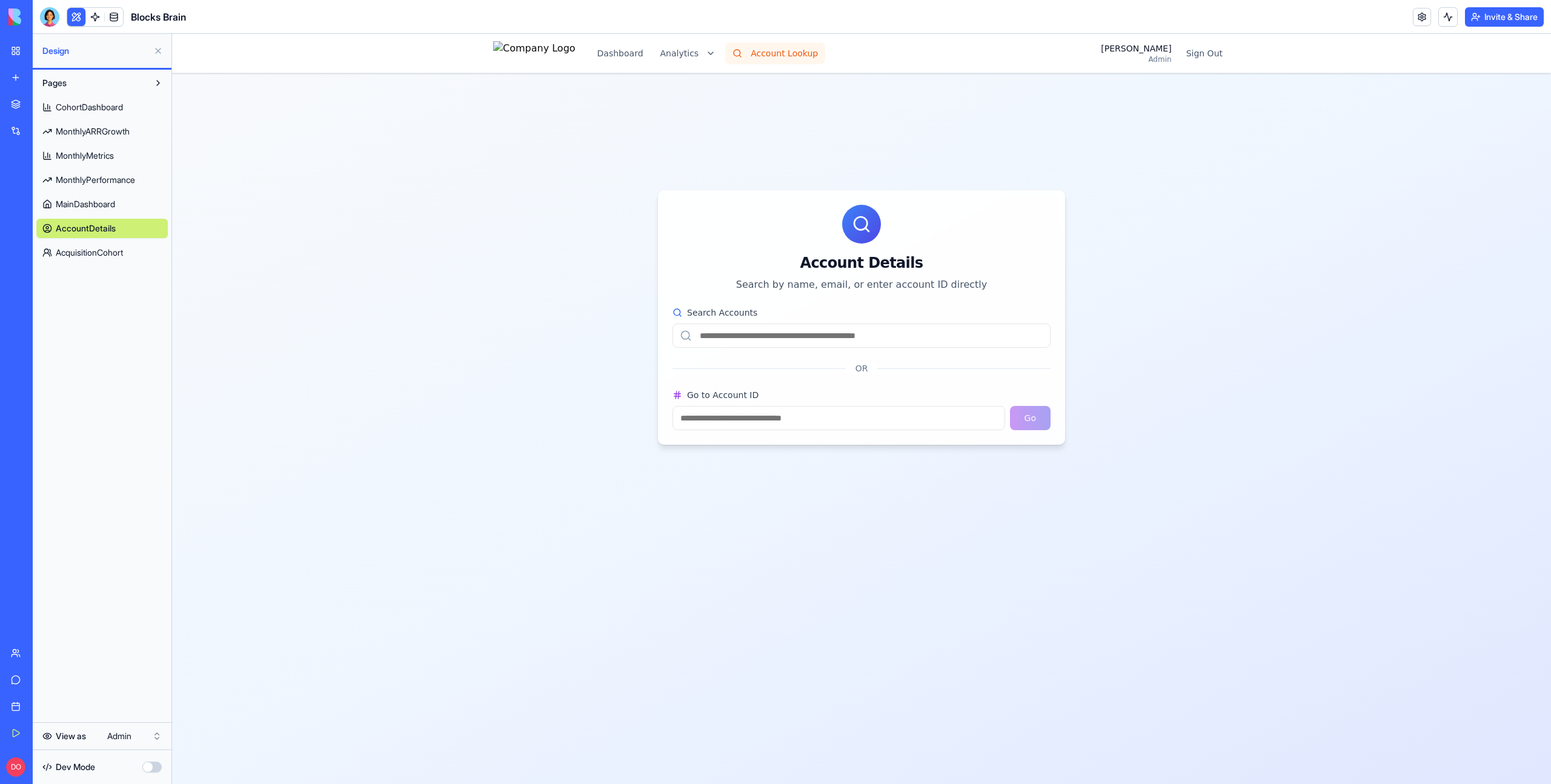
click at [817, 57] on button "Account Lookup" at bounding box center [775, 53] width 100 height 22
click at [856, 330] on input "Search Accounts" at bounding box center [862, 335] width 378 height 24
click at [817, 417] on input "Go to Account ID" at bounding box center [839, 418] width 333 height 24
type input "*"
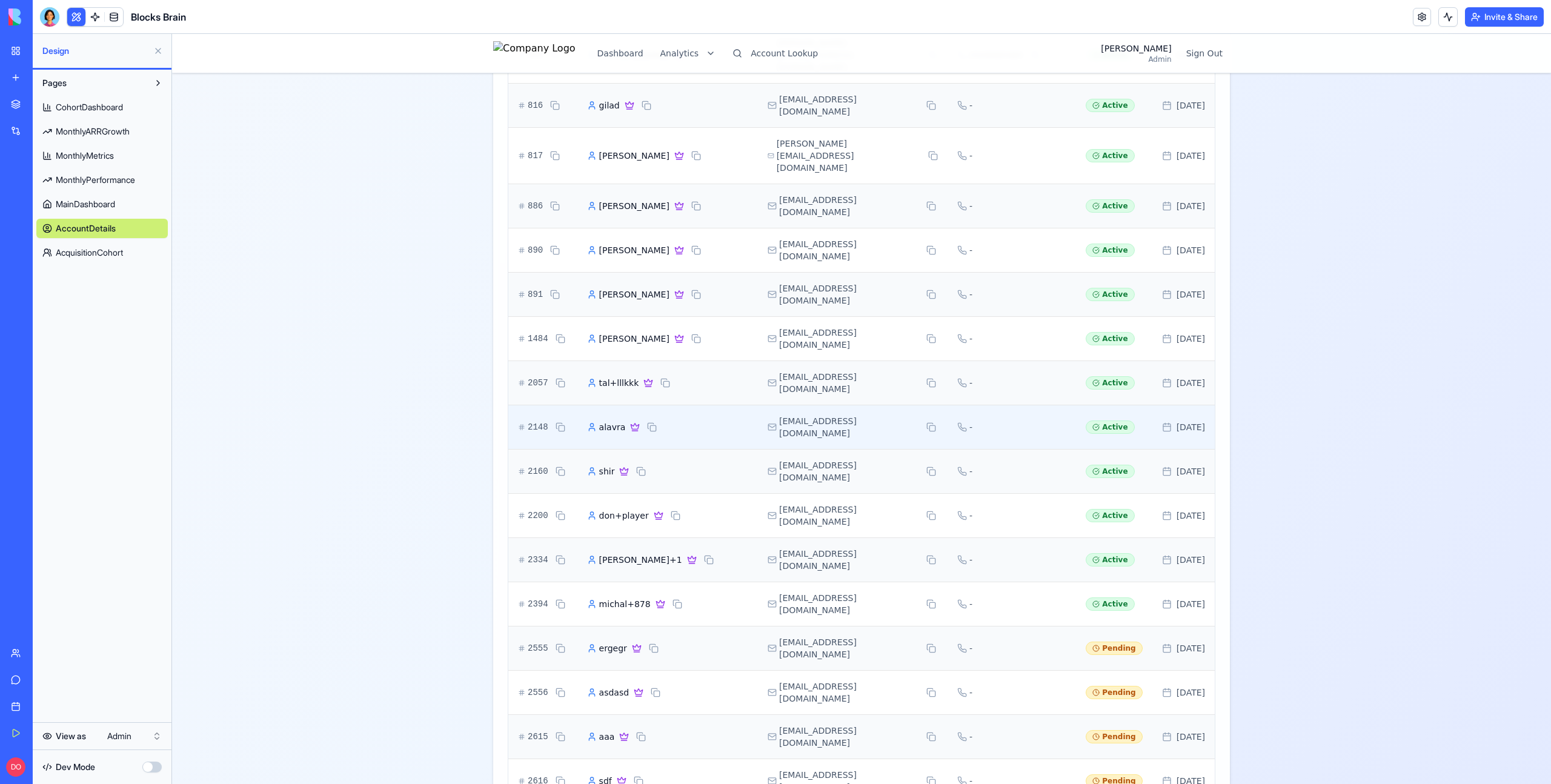
scroll to position [1207, 0]
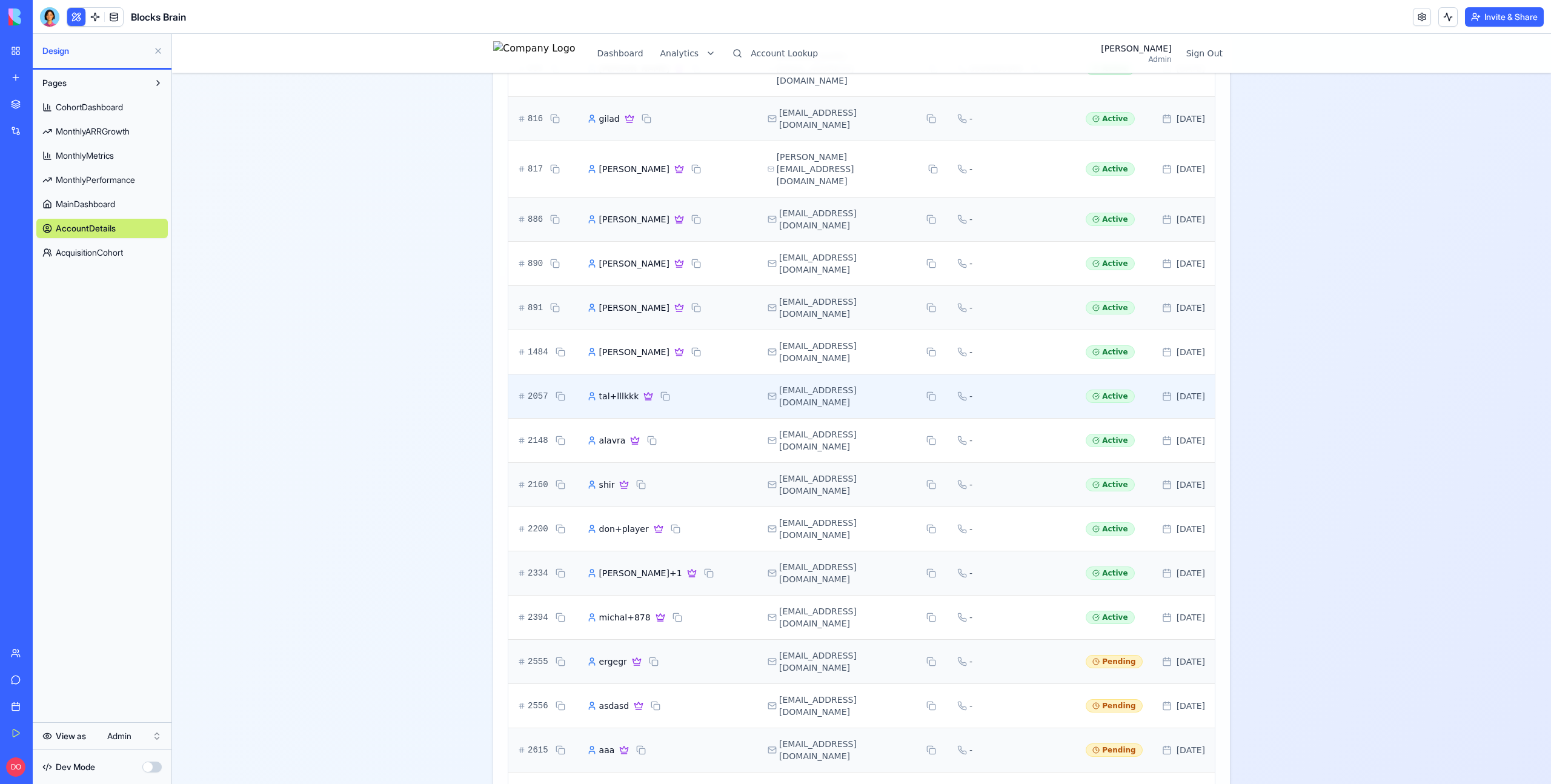
click at [996, 373] on td "-" at bounding box center [1012, 395] width 128 height 45
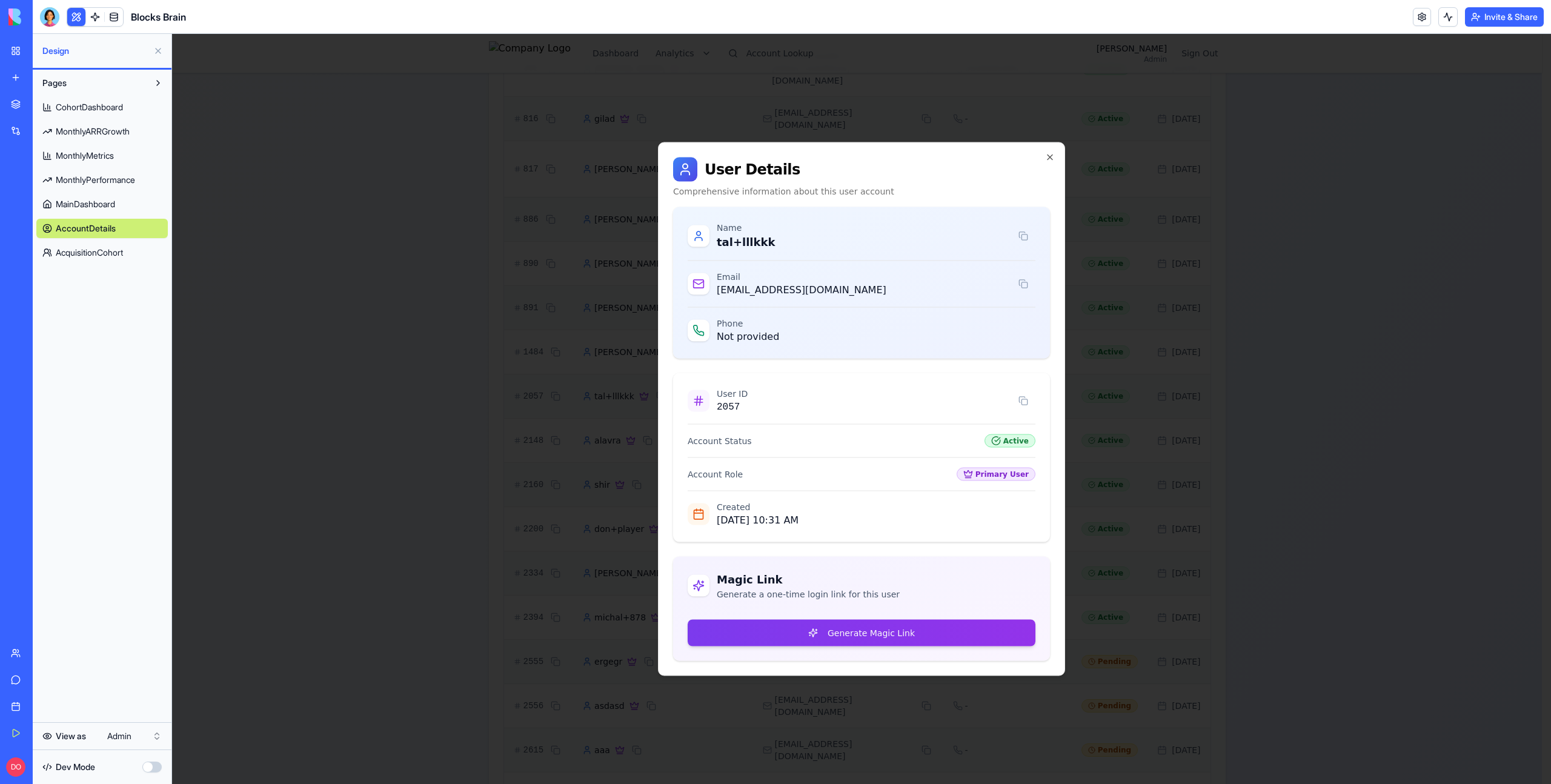
click at [1224, 406] on div at bounding box center [861, 408] width 1379 height 750
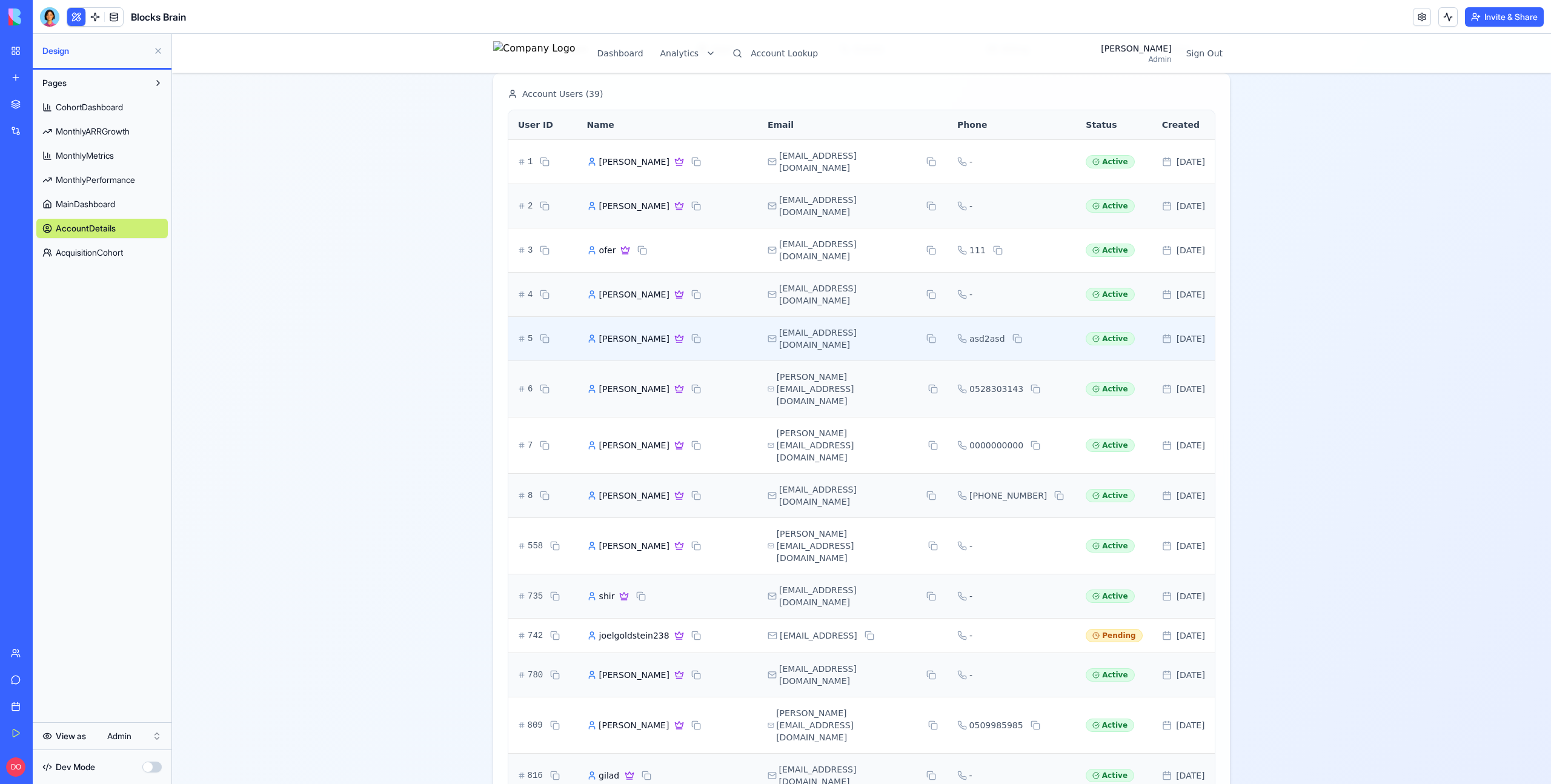
scroll to position [0, 0]
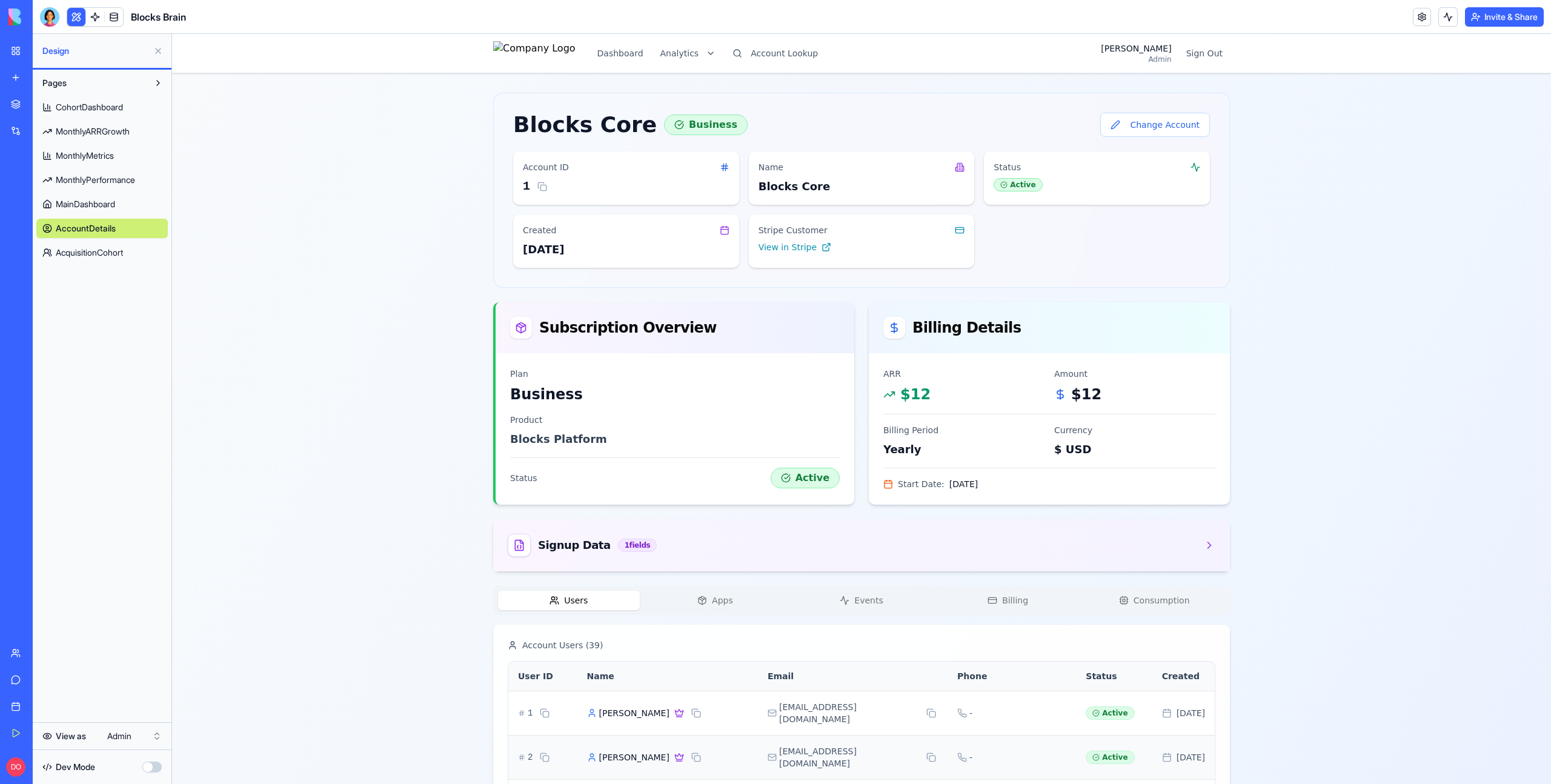
click at [868, 605] on span "Events" at bounding box center [868, 600] width 28 height 12
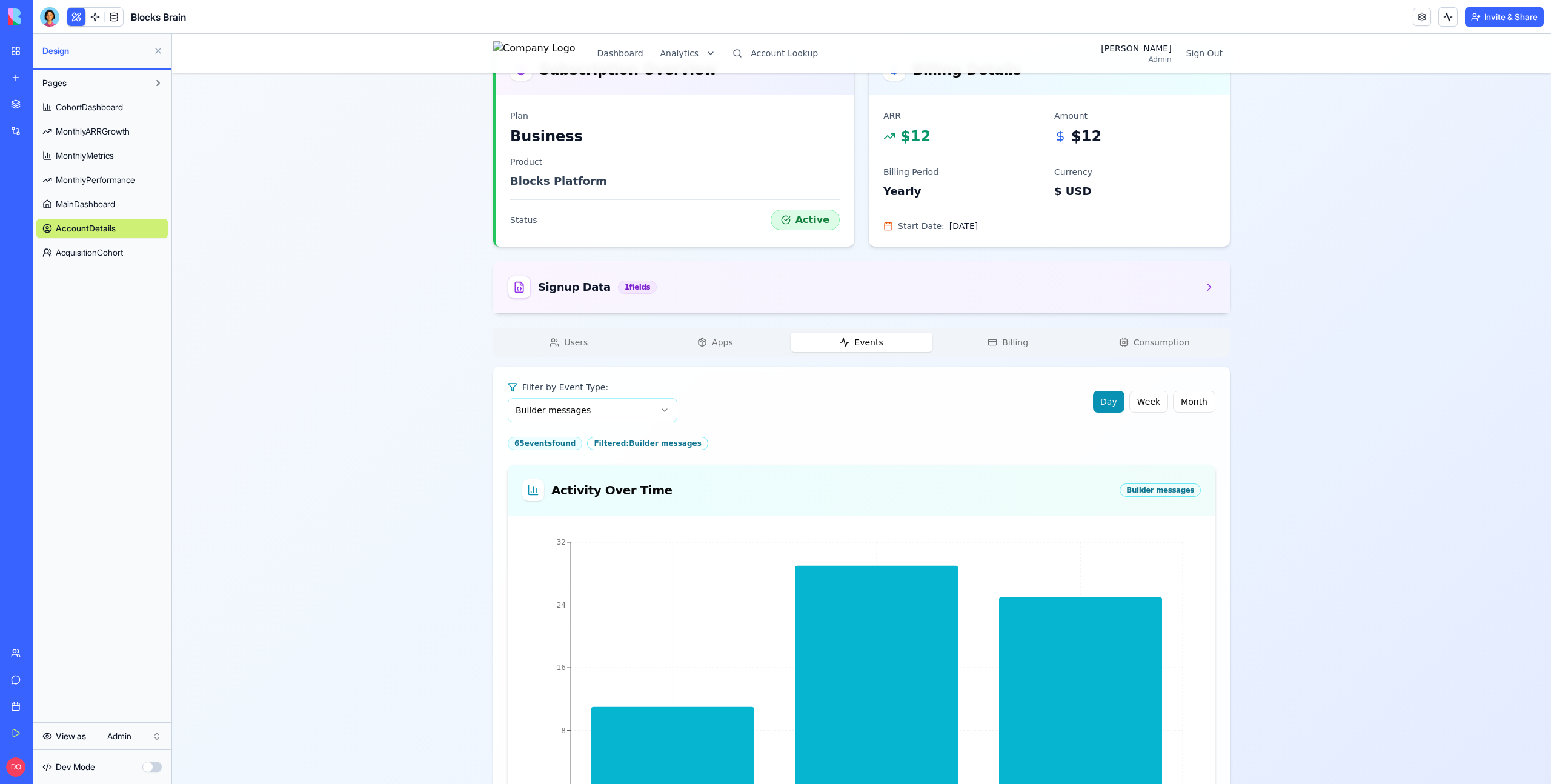
scroll to position [260, 0]
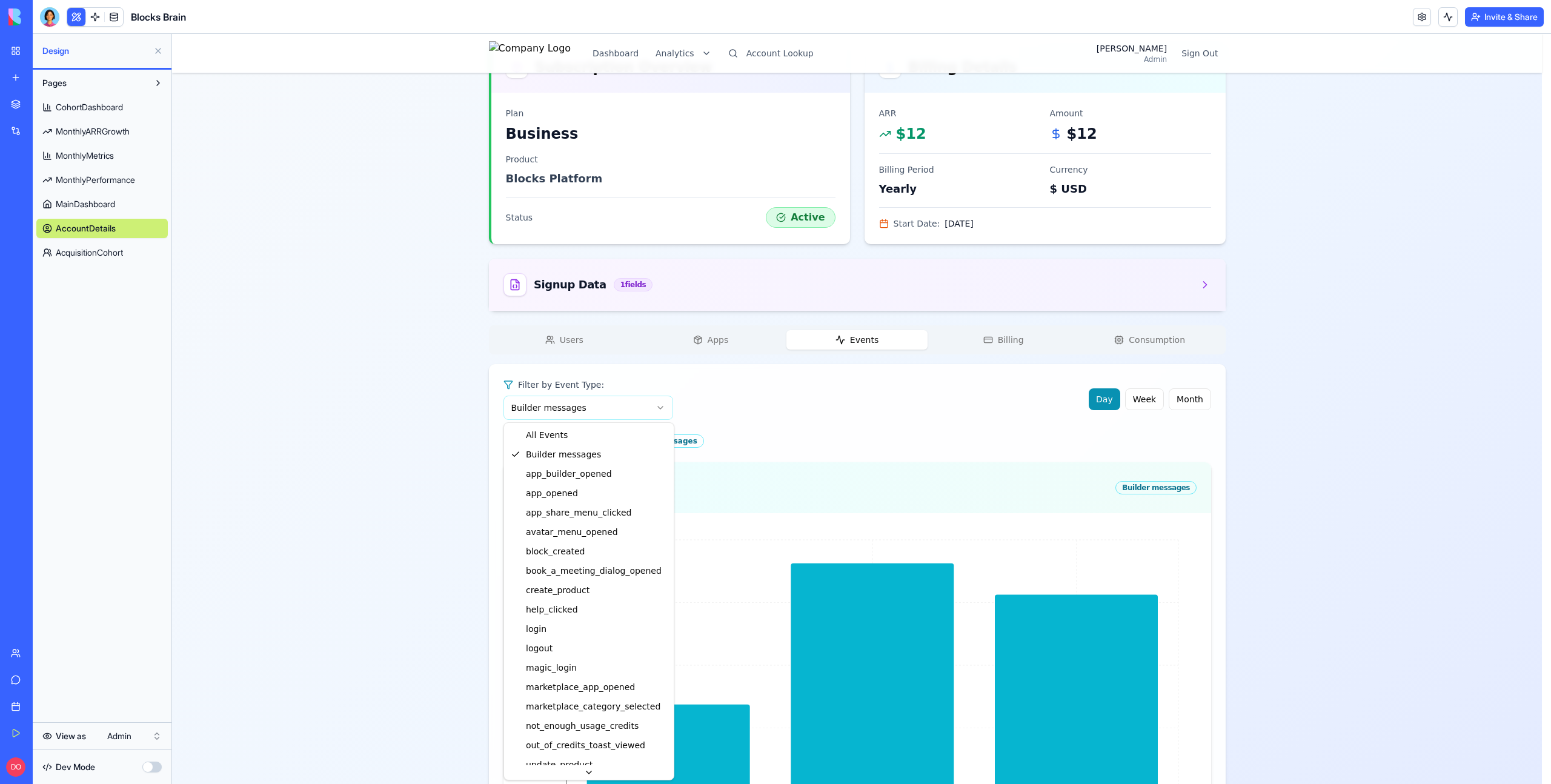
click at [659, 405] on html "Dashboard Analytics Account Lookup Dan Admin Sign Out Blocks Core Business Chan…" at bounding box center [861, 465] width 1379 height 1384
drag, startPoint x: 651, startPoint y: 445, endPoint x: 652, endPoint y: 438, distance: 7.1
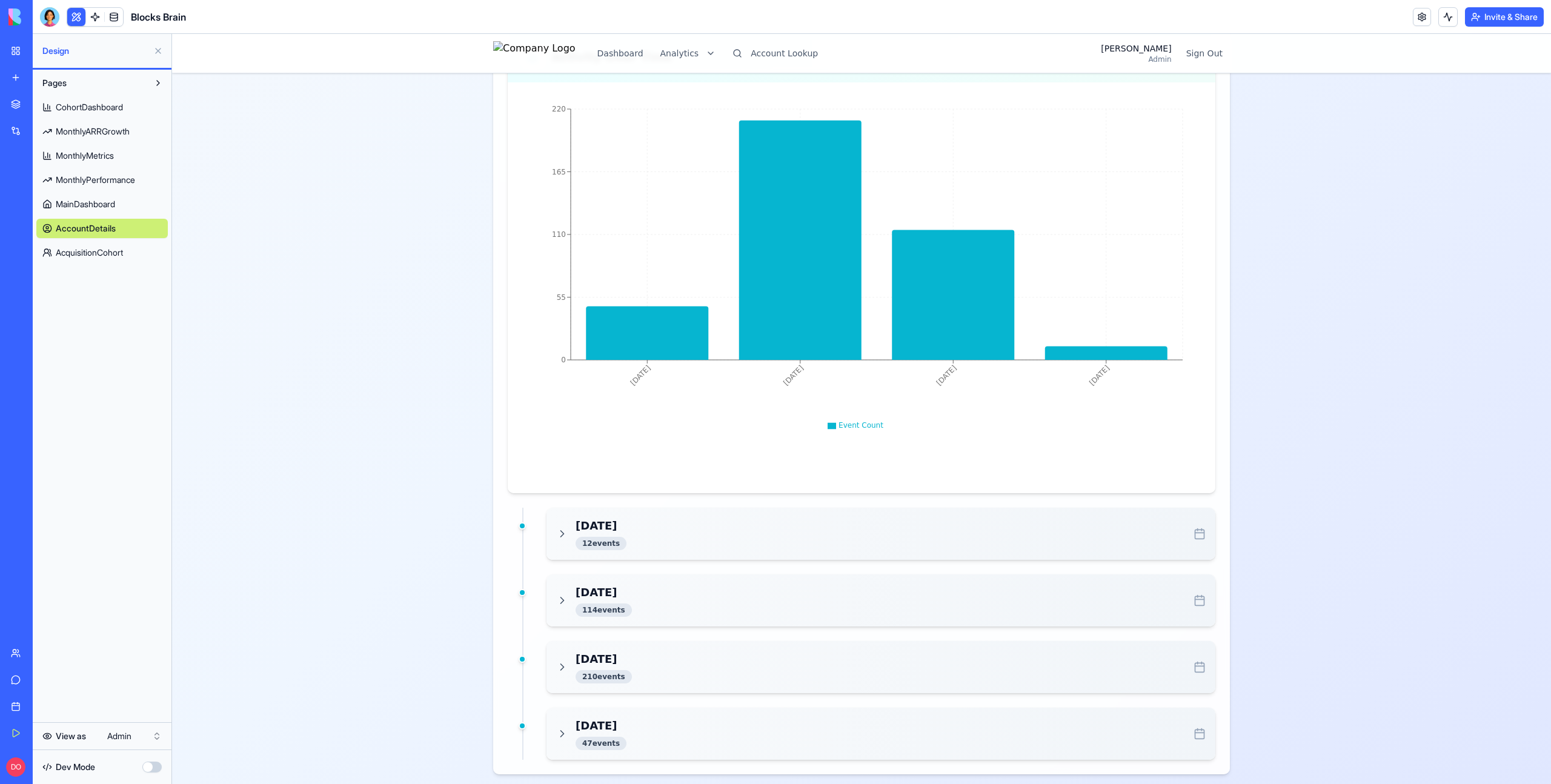
scroll to position [700, 0]
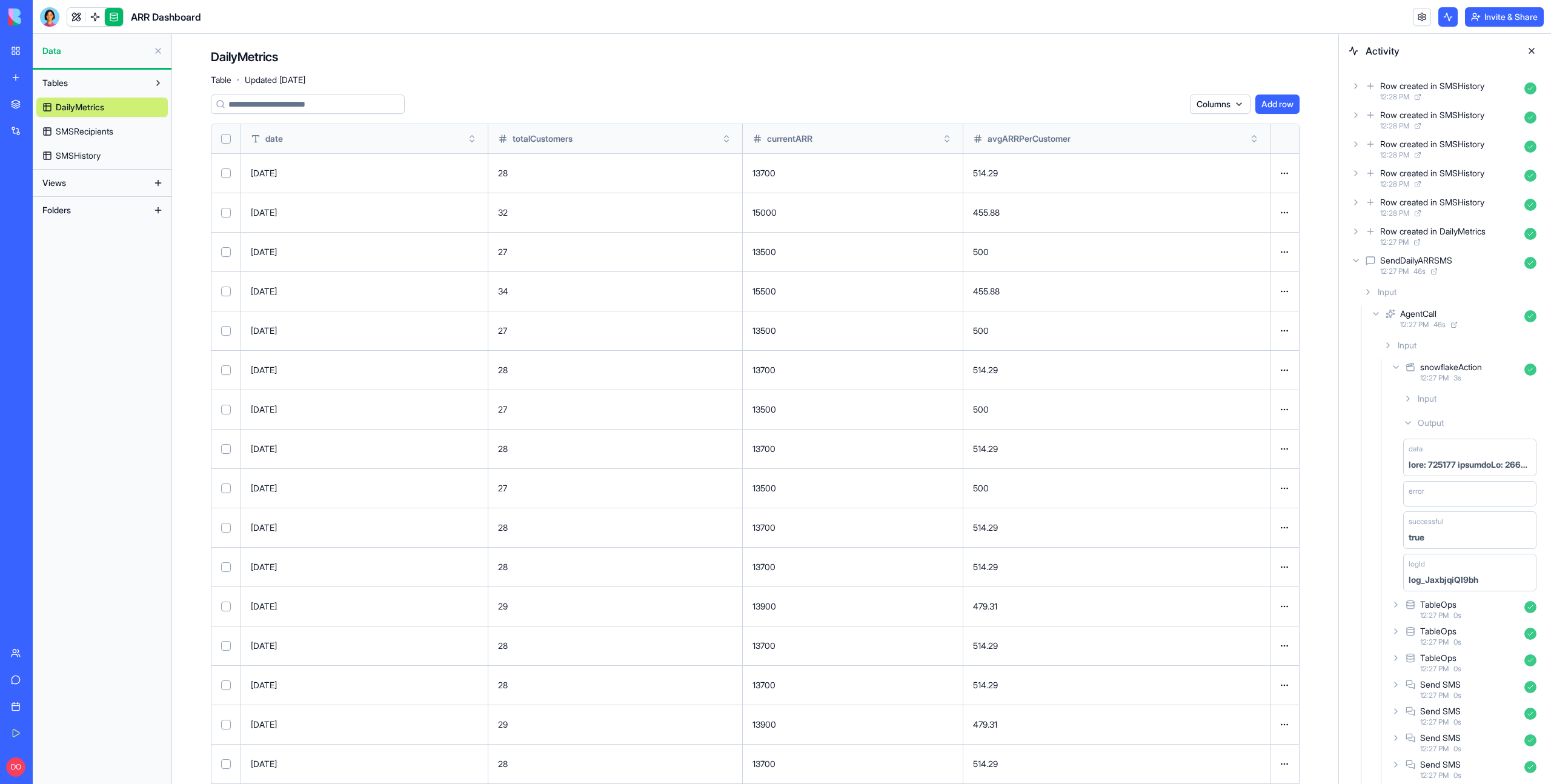
click at [478, 138] on button "Toggle sort" at bounding box center [472, 139] width 13 height 12
click at [478, 139] on button "Toggle sort" at bounding box center [472, 139] width 13 height 12
click at [302, 98] on input at bounding box center [308, 104] width 194 height 20
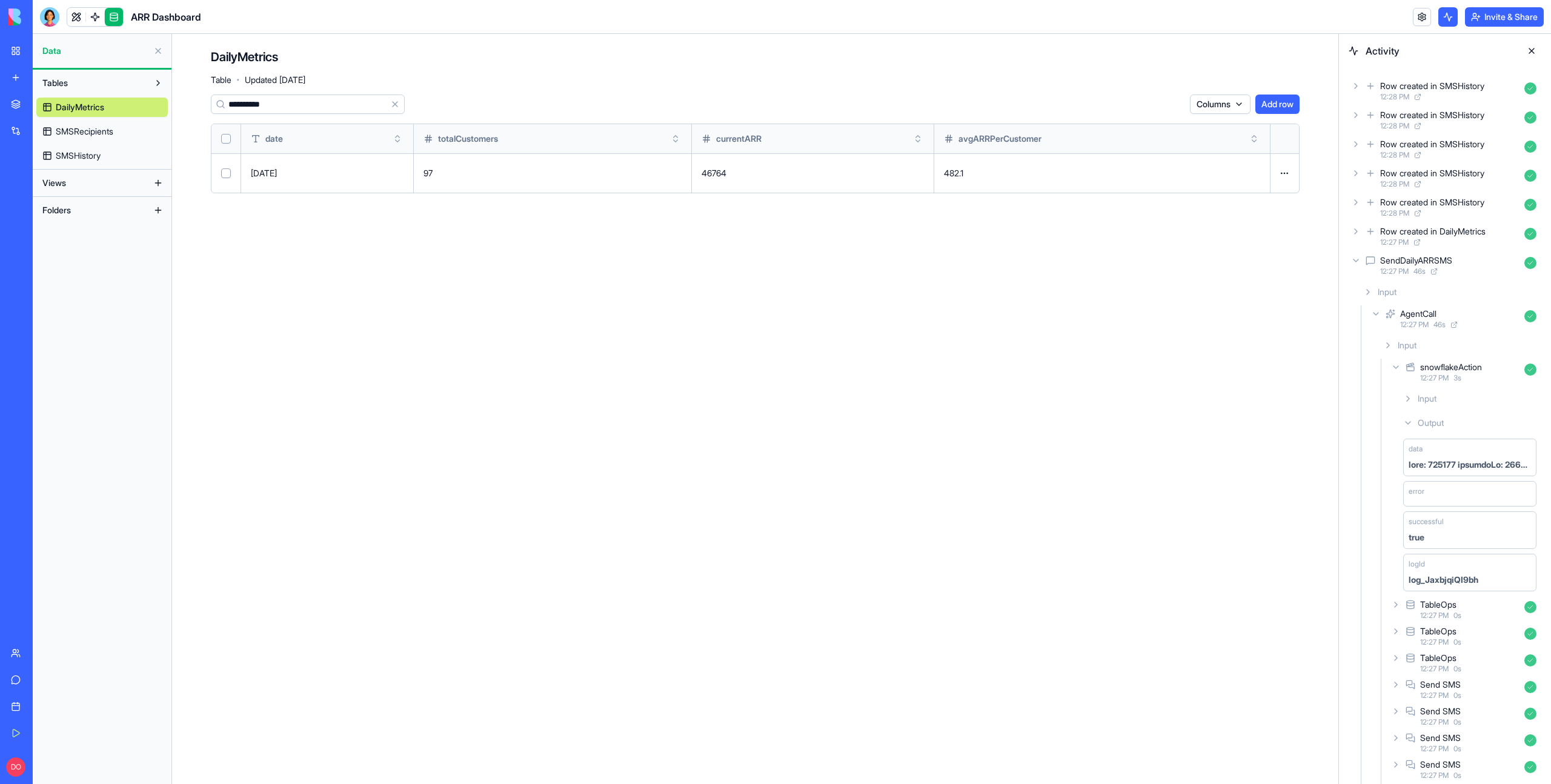
type input "**********"
click at [608, 292] on main "**********" at bounding box center [755, 408] width 1167 height 750
click at [76, 16] on link at bounding box center [76, 16] width 18 height 18
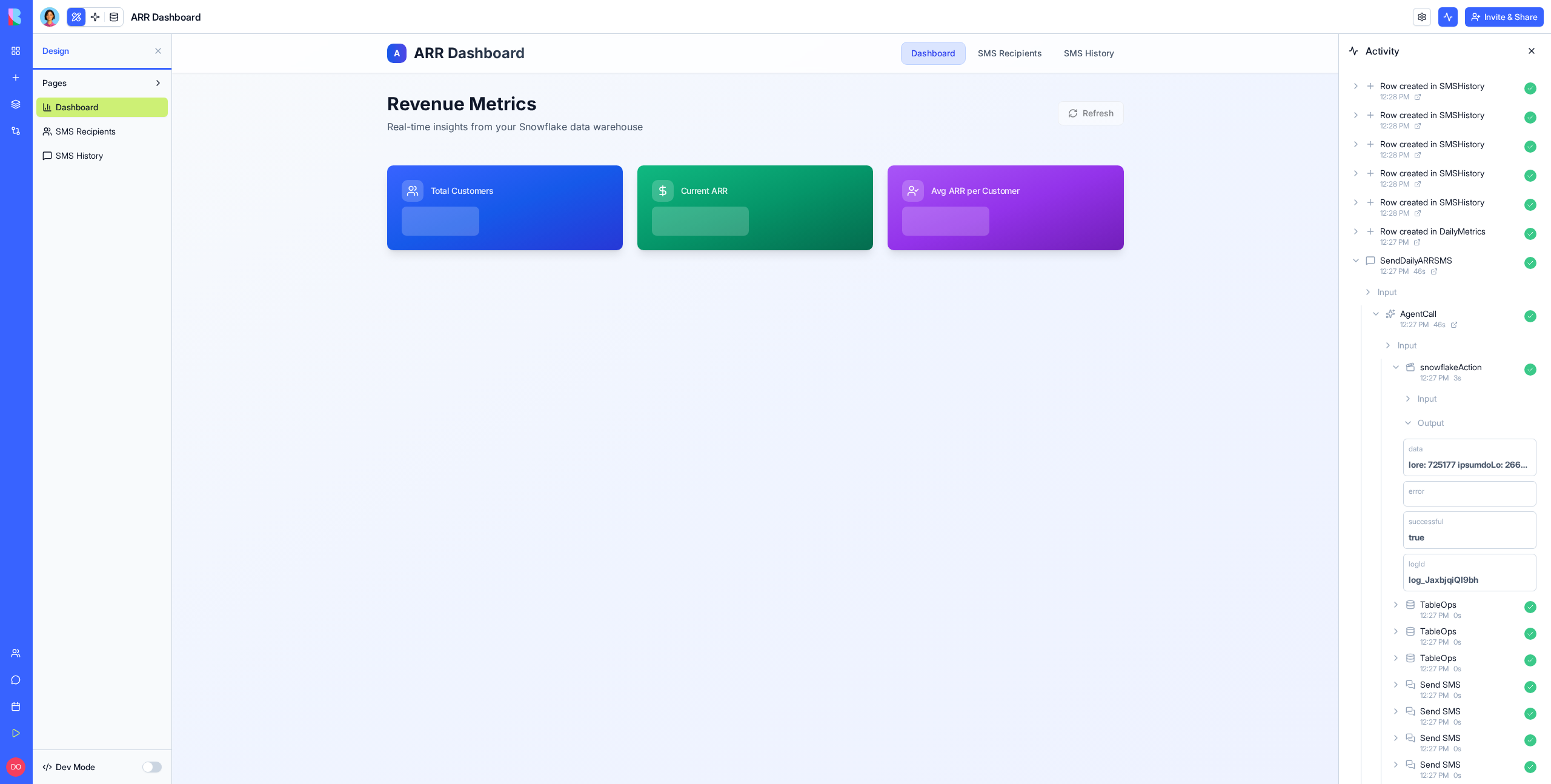
click at [459, 17] on header "ARR Dashboard Invite & Share" at bounding box center [792, 16] width 1518 height 34
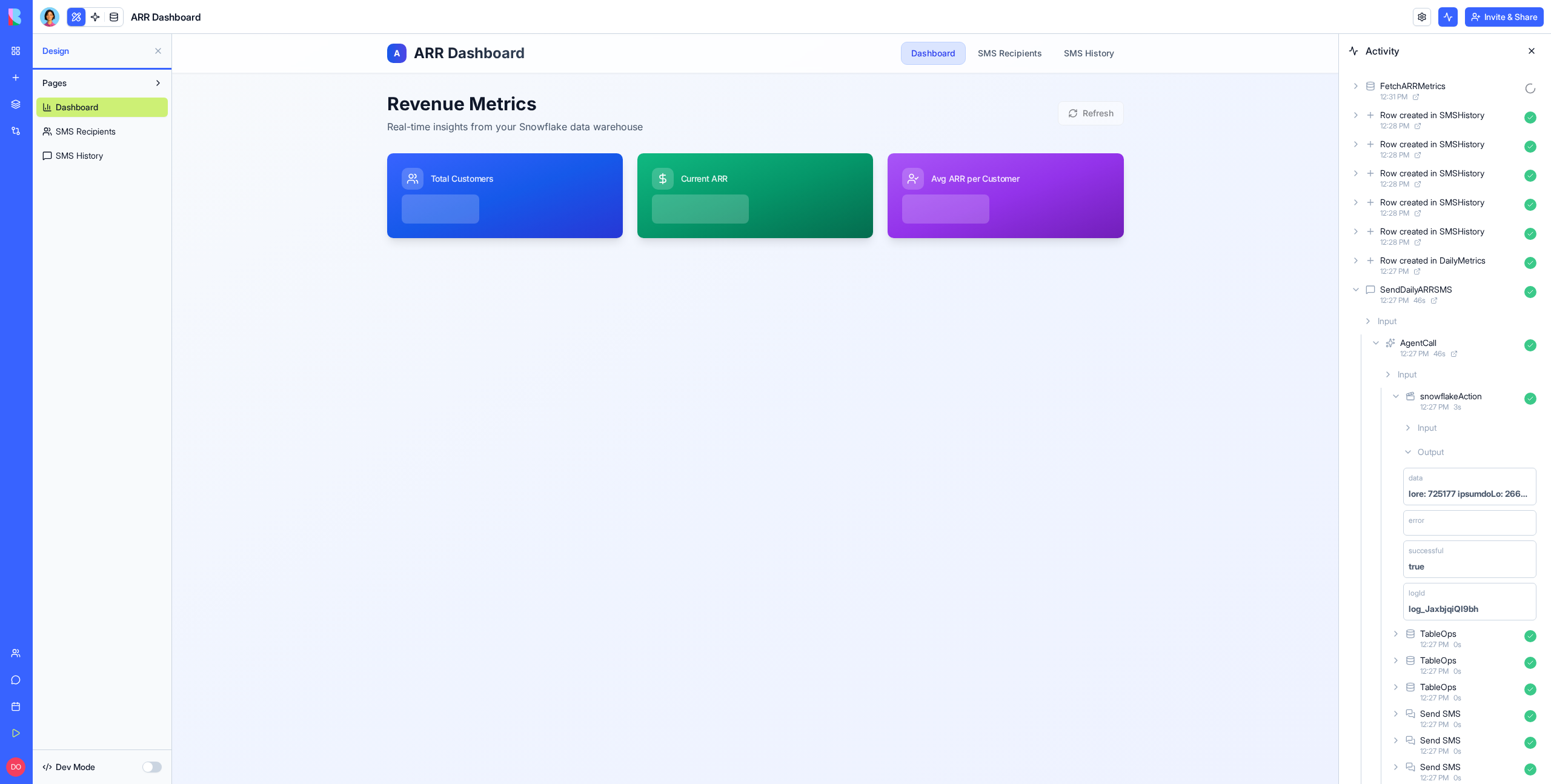
click at [633, 323] on div "A ARR Dashboard Dashboard SMS Recipients SMS History Revenue Metrics Real-time …" at bounding box center [755, 408] width 1167 height 750
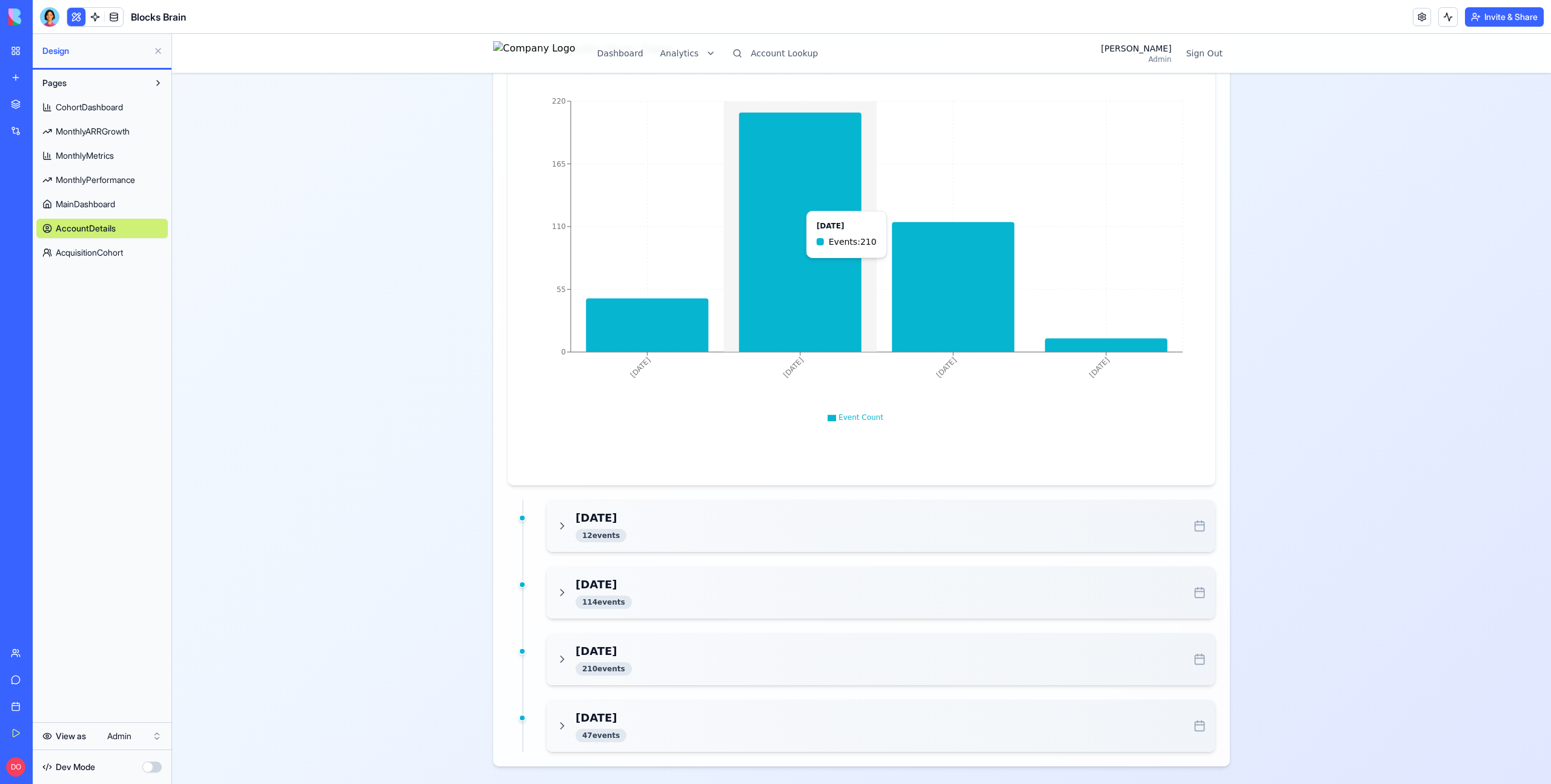
scroll to position [698, 0]
